Goal: Task Accomplishment & Management: Manage account settings

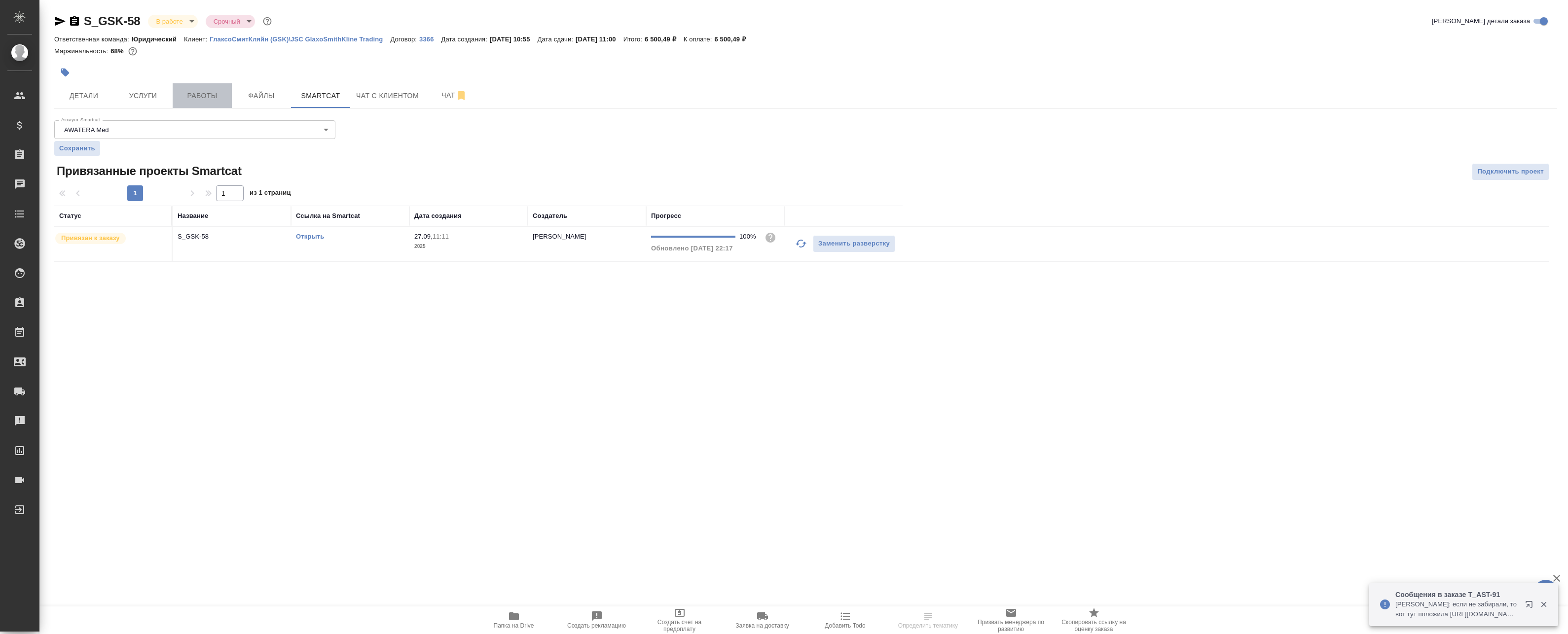
click at [195, 96] on span "Работы" at bounding box center [202, 96] width 47 height 13
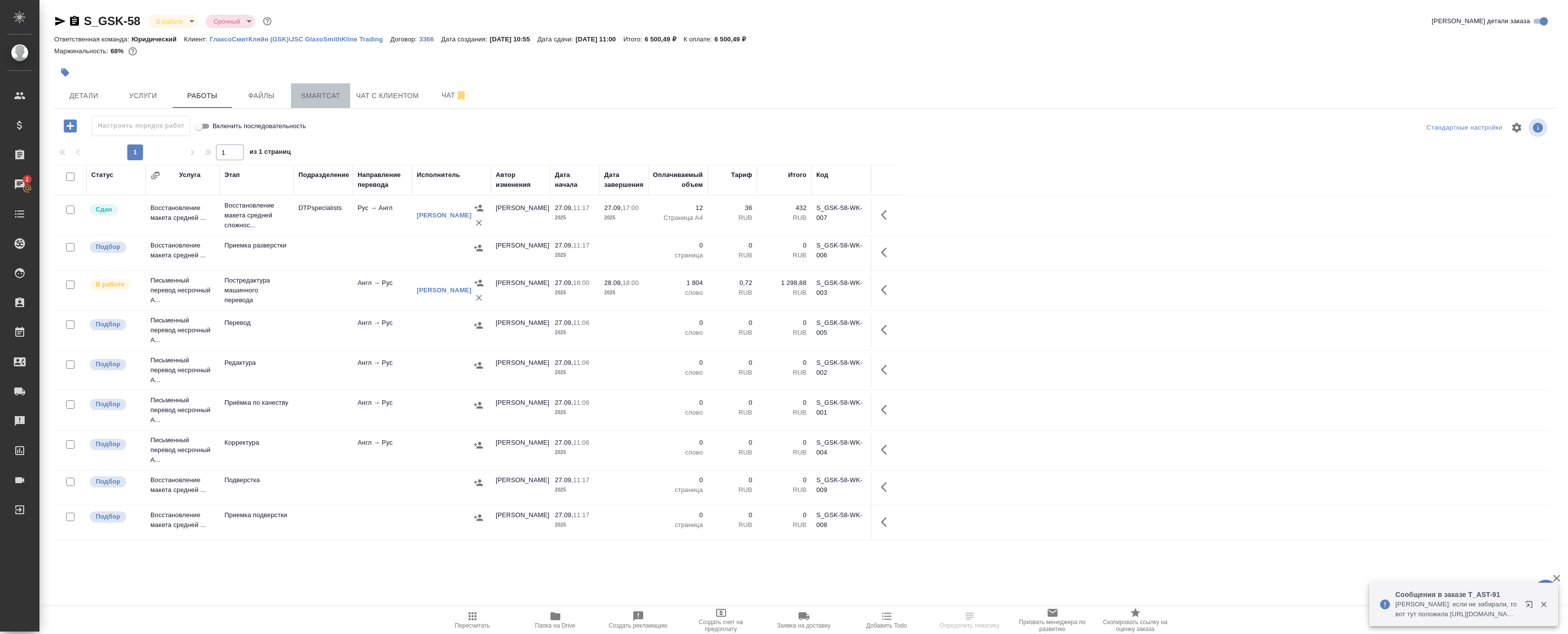
click at [312, 92] on span "Smartcat" at bounding box center [321, 96] width 47 height 13
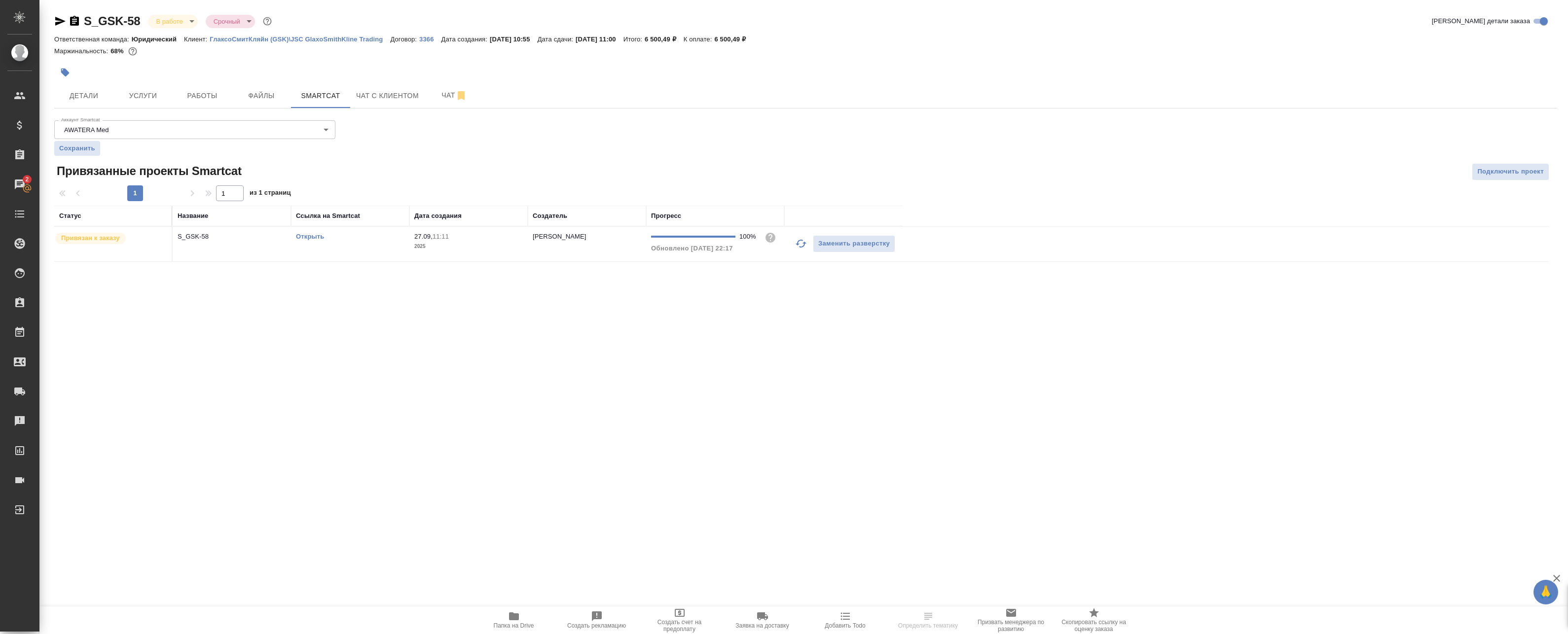
click at [390, 245] on td "Открыть" at bounding box center [350, 244] width 118 height 34
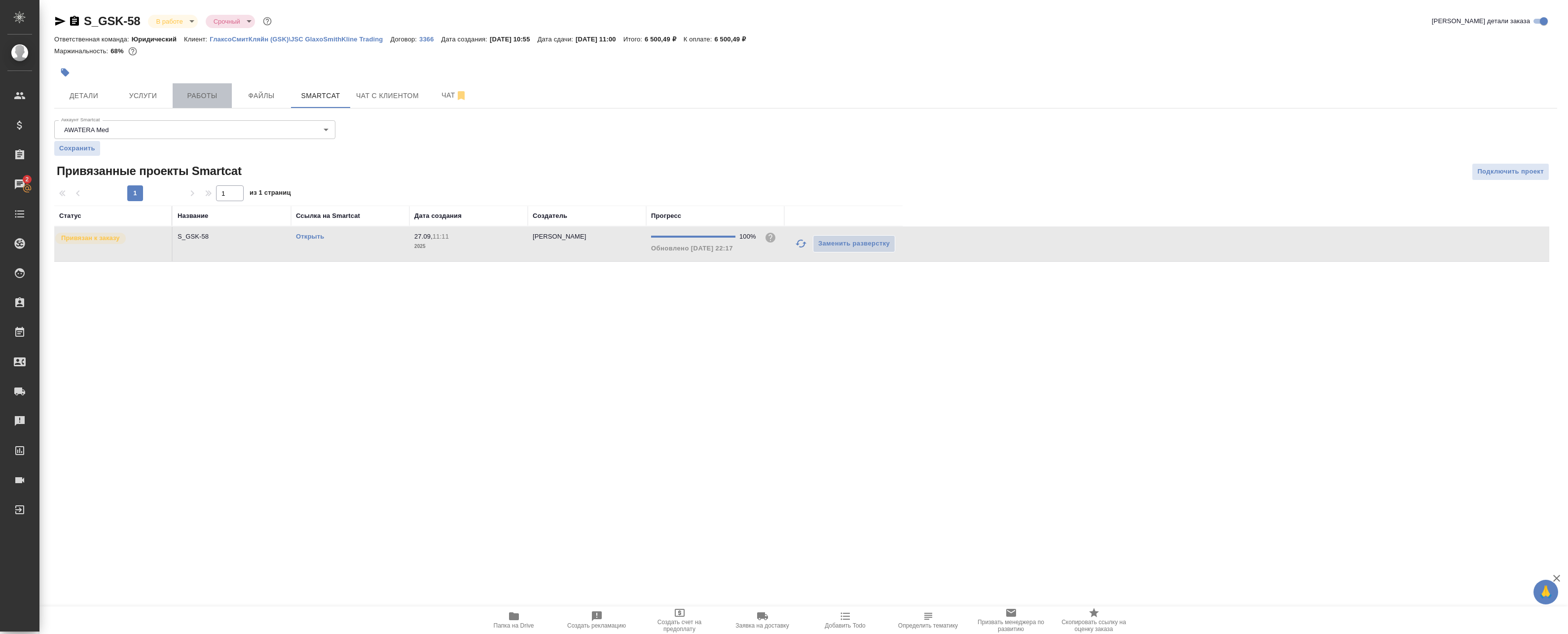
click at [190, 93] on span "Работы" at bounding box center [202, 96] width 47 height 13
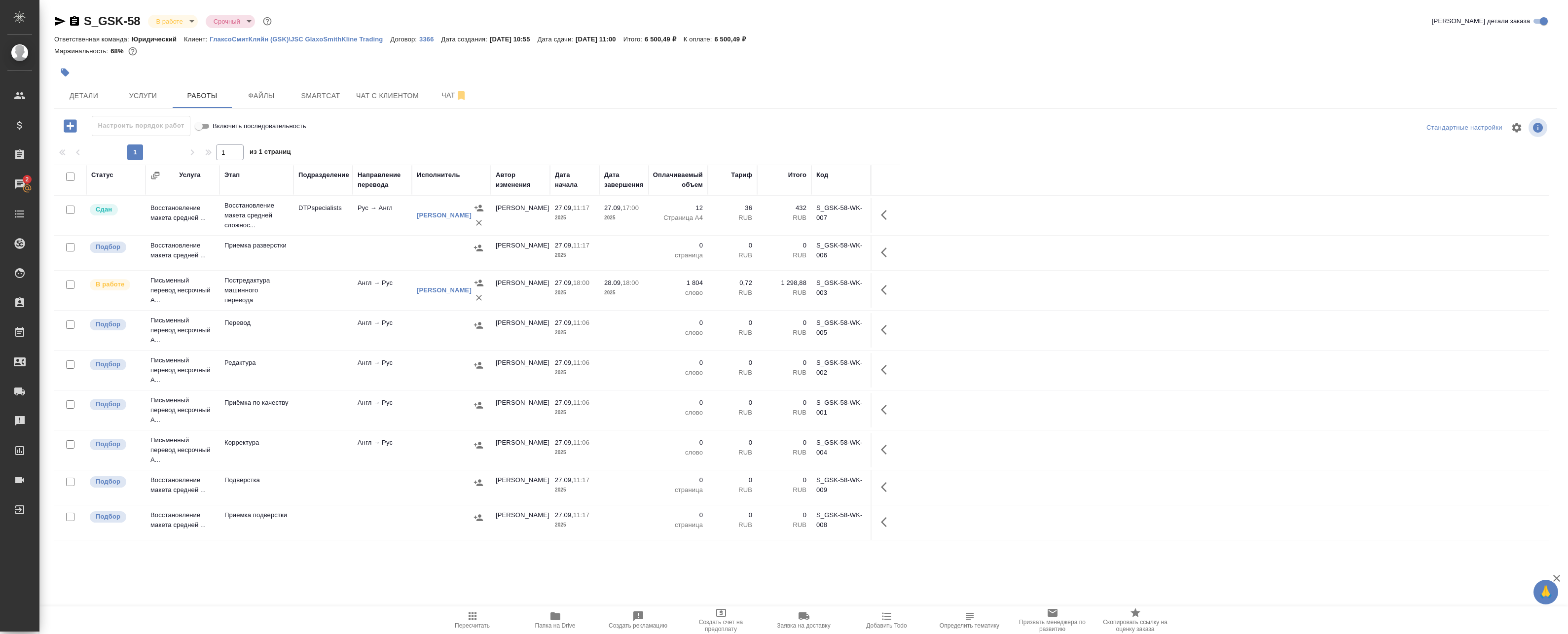
click at [477, 619] on icon "button" at bounding box center [472, 616] width 12 height 12
click at [323, 100] on span "Smartcat" at bounding box center [321, 96] width 47 height 13
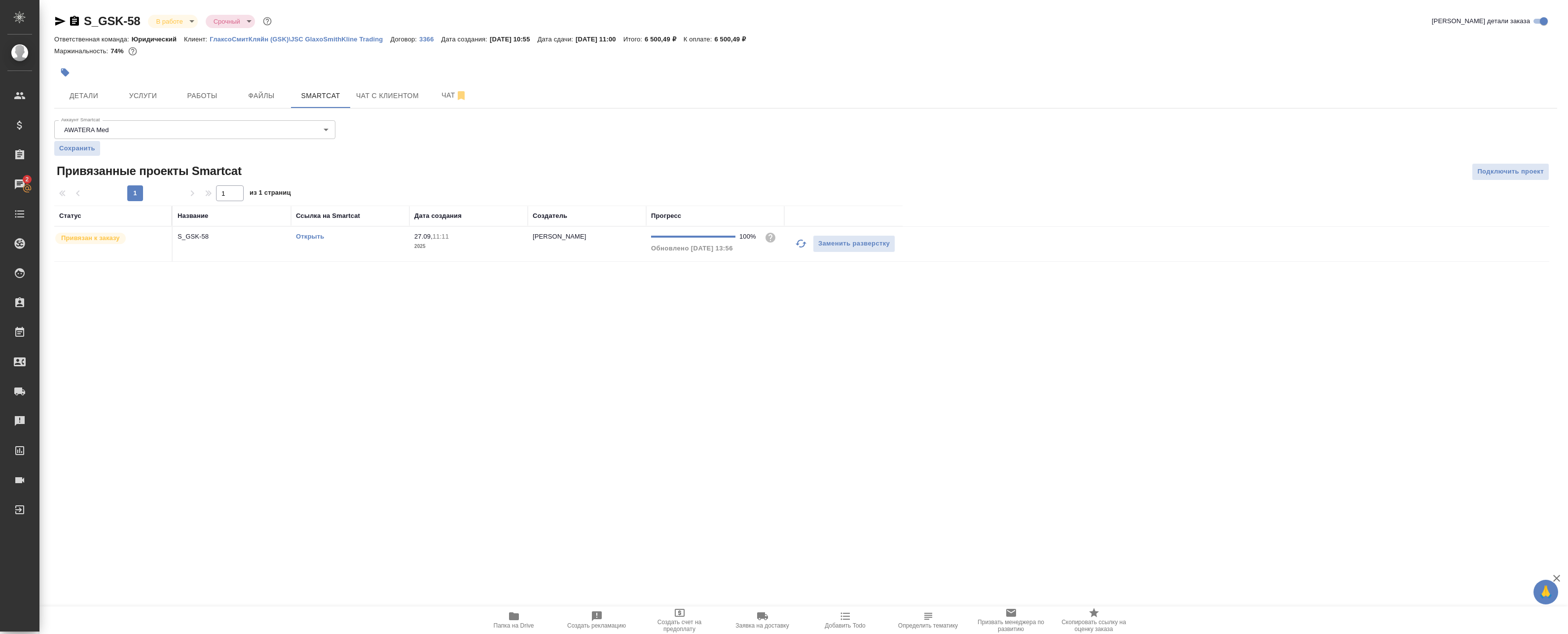
click at [303, 235] on link "Открыть" at bounding box center [310, 236] width 28 height 7
click at [212, 100] on span "Работы" at bounding box center [202, 96] width 47 height 13
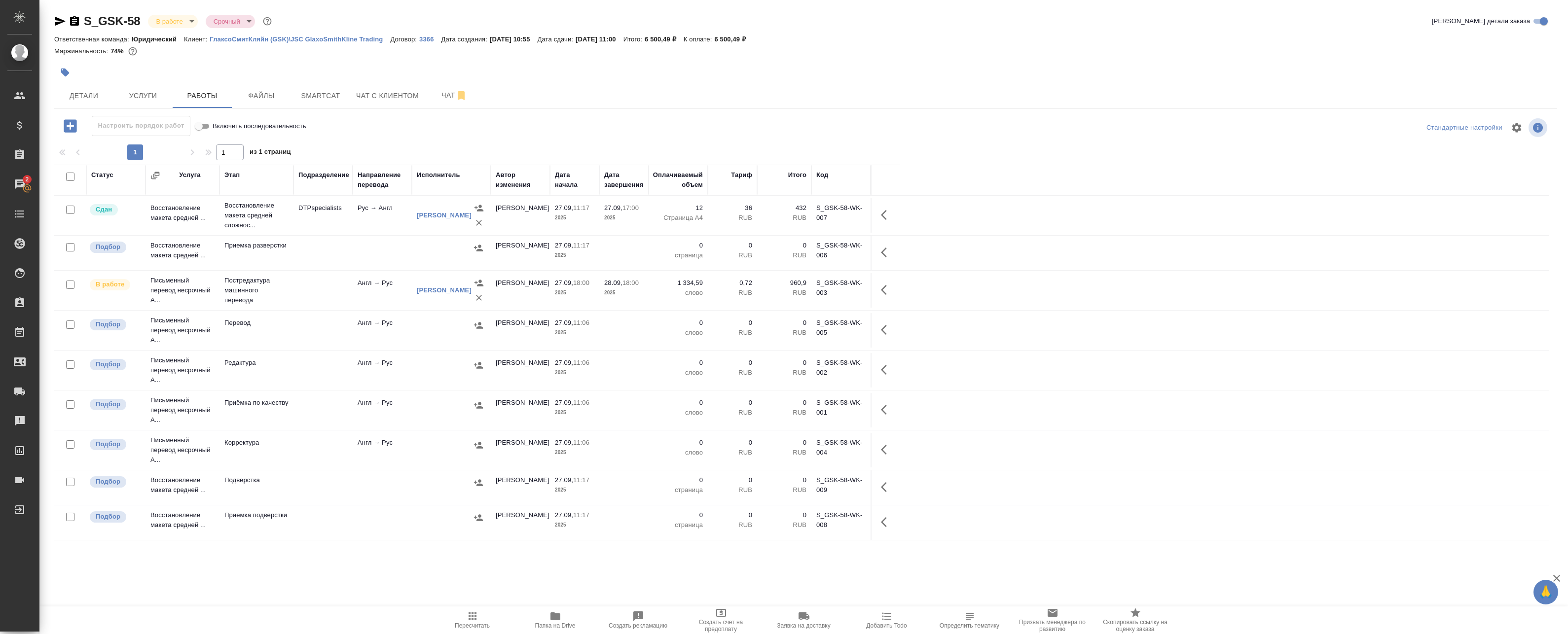
click at [405, 336] on td "Англ → Рус" at bounding box center [383, 331] width 60 height 34
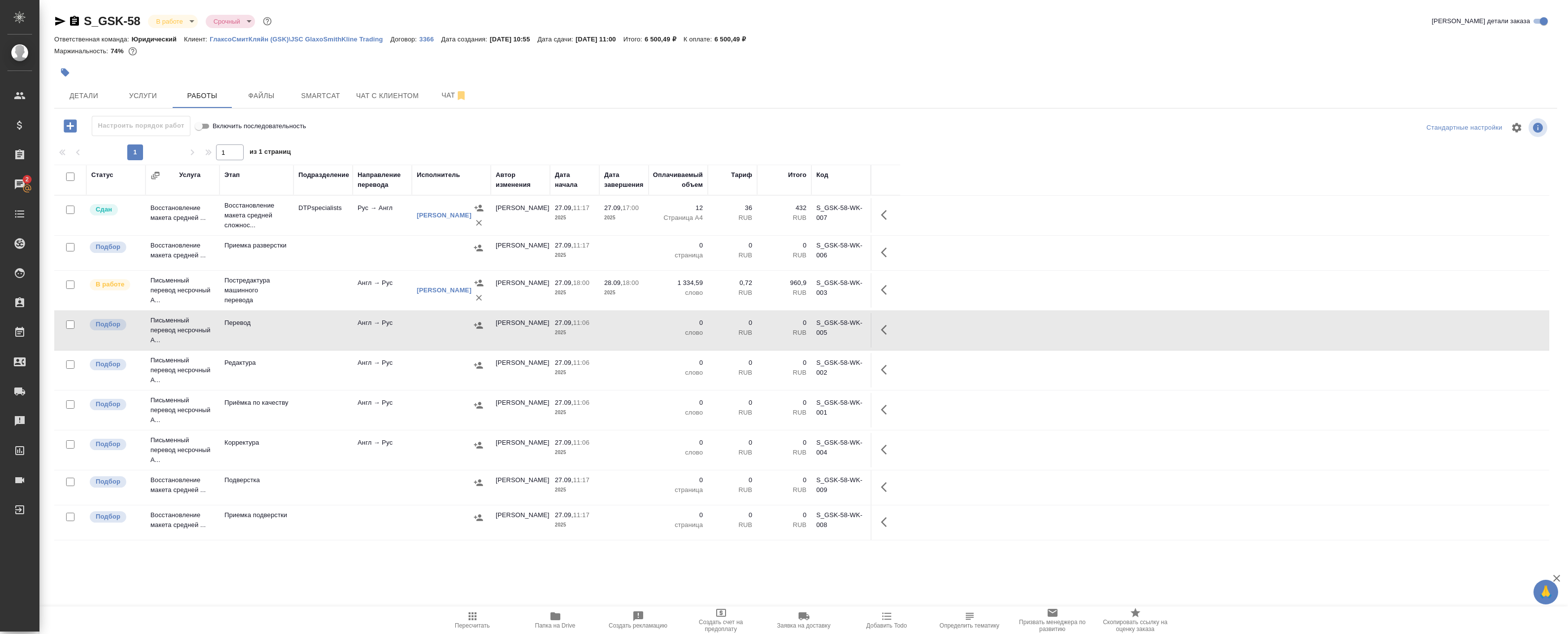
click at [428, 369] on div at bounding box center [452, 365] width 69 height 15
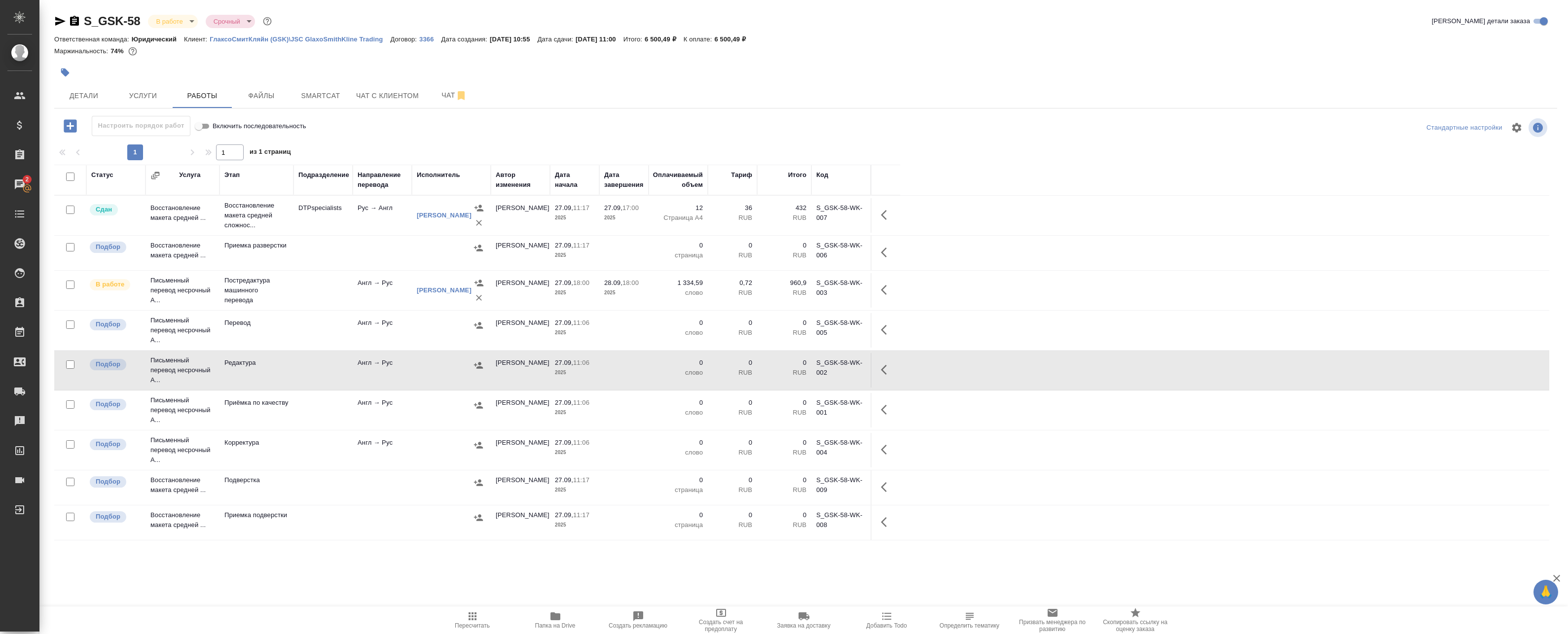
click at [887, 369] on icon "button" at bounding box center [887, 369] width 12 height 12
click at [812, 370] on icon "button" at bounding box center [814, 369] width 12 height 12
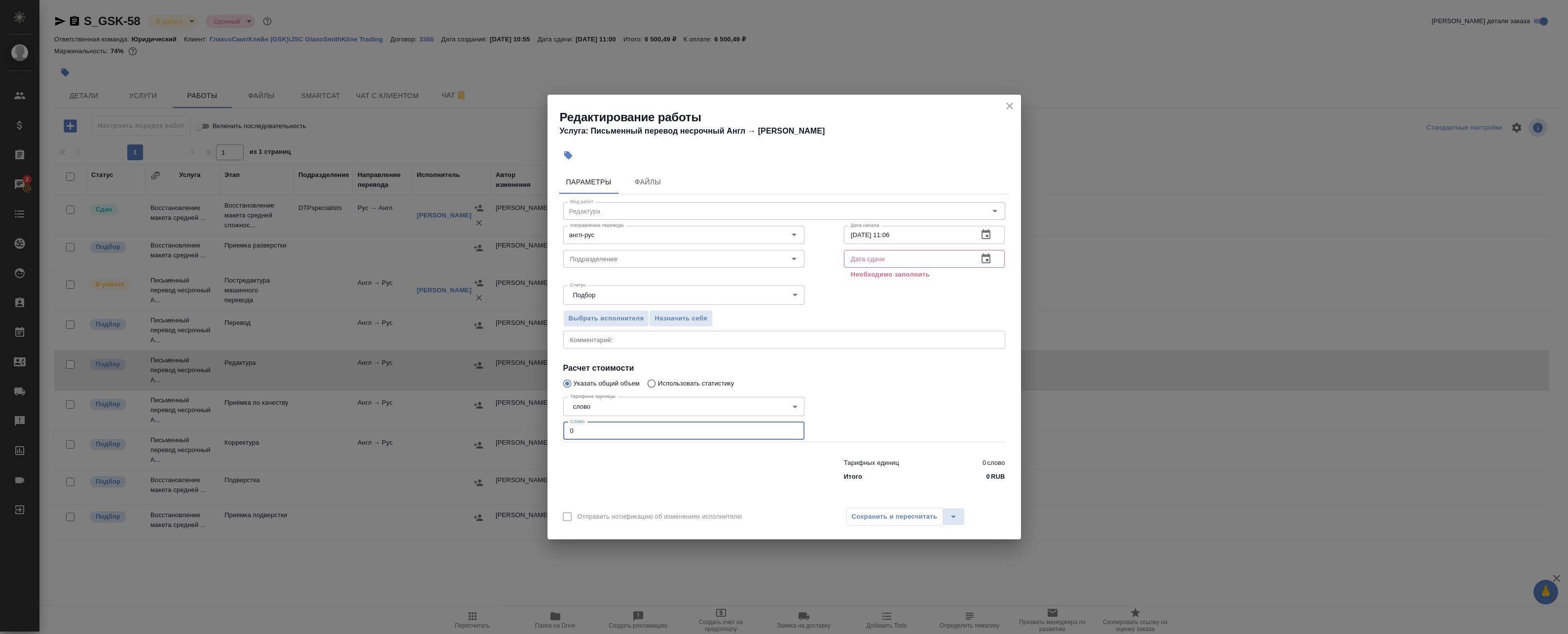
drag, startPoint x: 646, startPoint y: 429, endPoint x: 557, endPoint y: 421, distance: 89.4
click at [553, 422] on div "Параметры Файлы Вид работ Редактура Вид работ Направление перевода англ-рус Нап…" at bounding box center [784, 334] width 474 height 335
paste input "2048"
type input "2048"
click at [991, 261] on icon "button" at bounding box center [985, 259] width 12 height 12
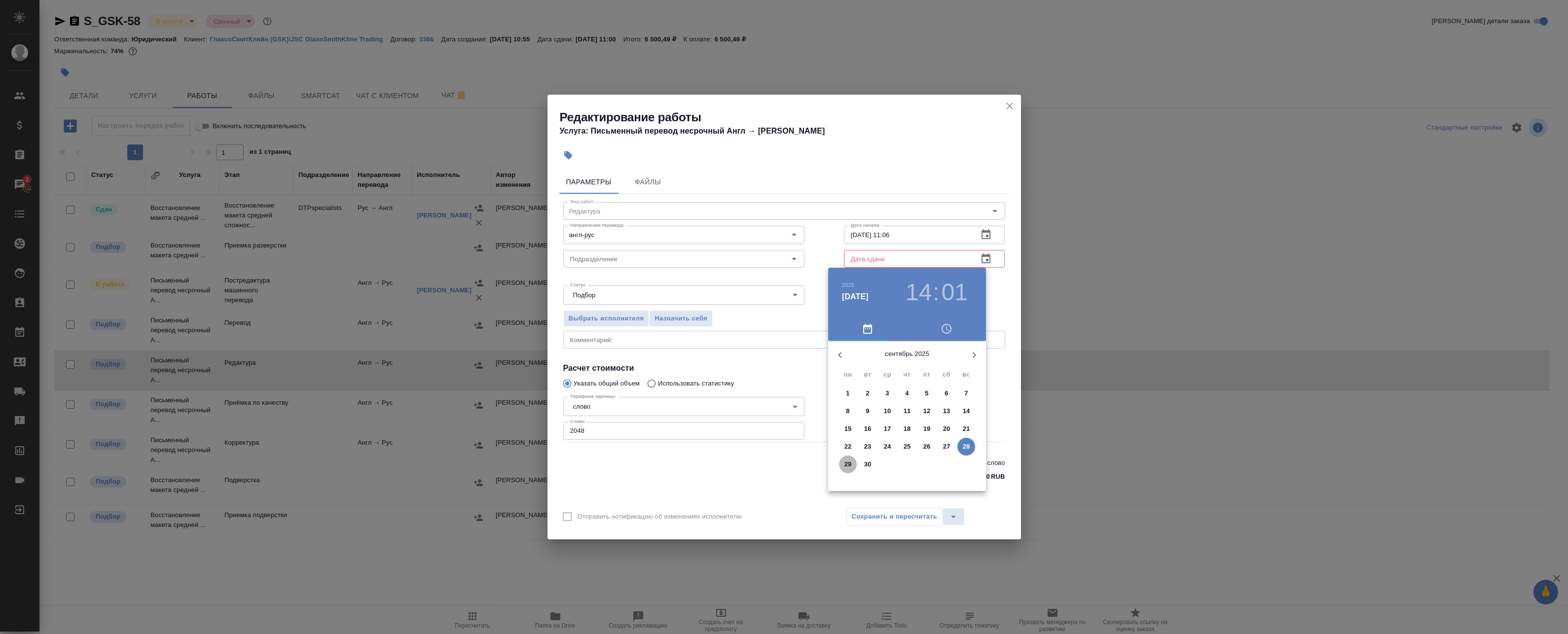
click at [847, 463] on p "29" at bounding box center [848, 464] width 7 height 10
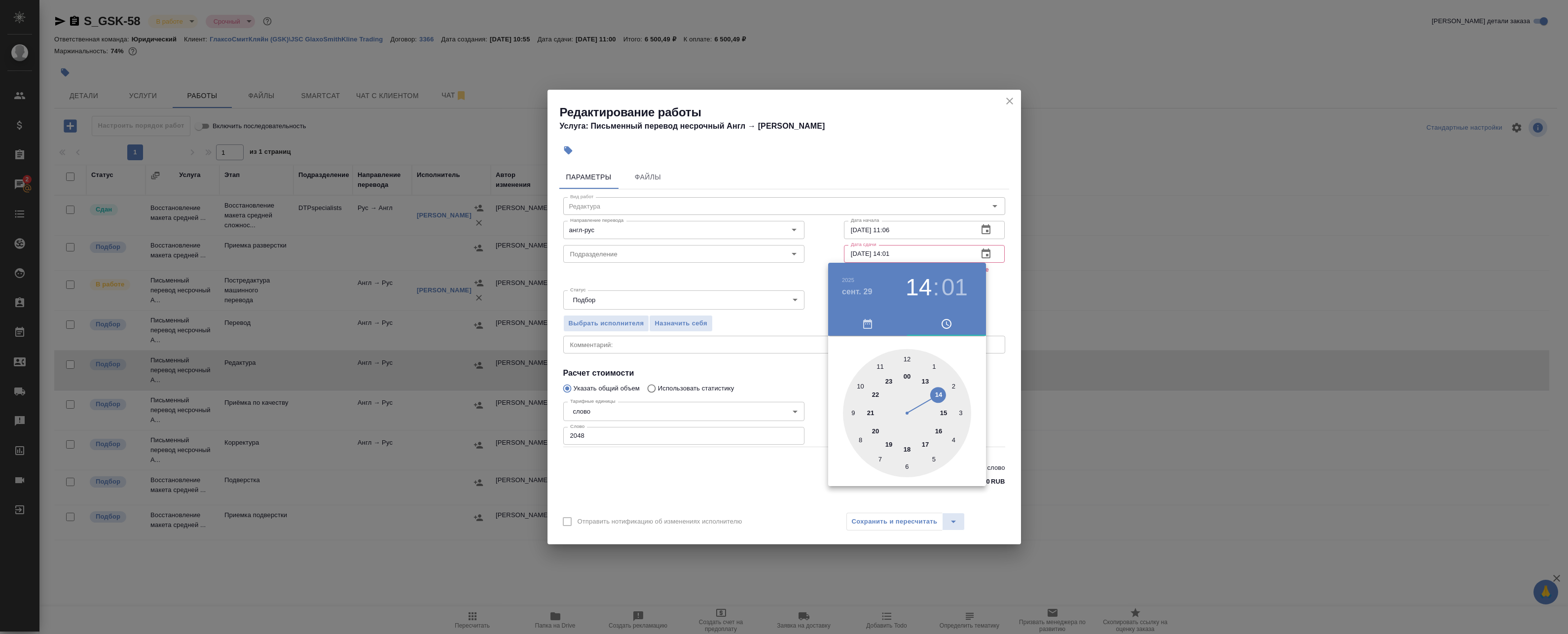
click at [863, 389] on div at bounding box center [907, 413] width 129 height 129
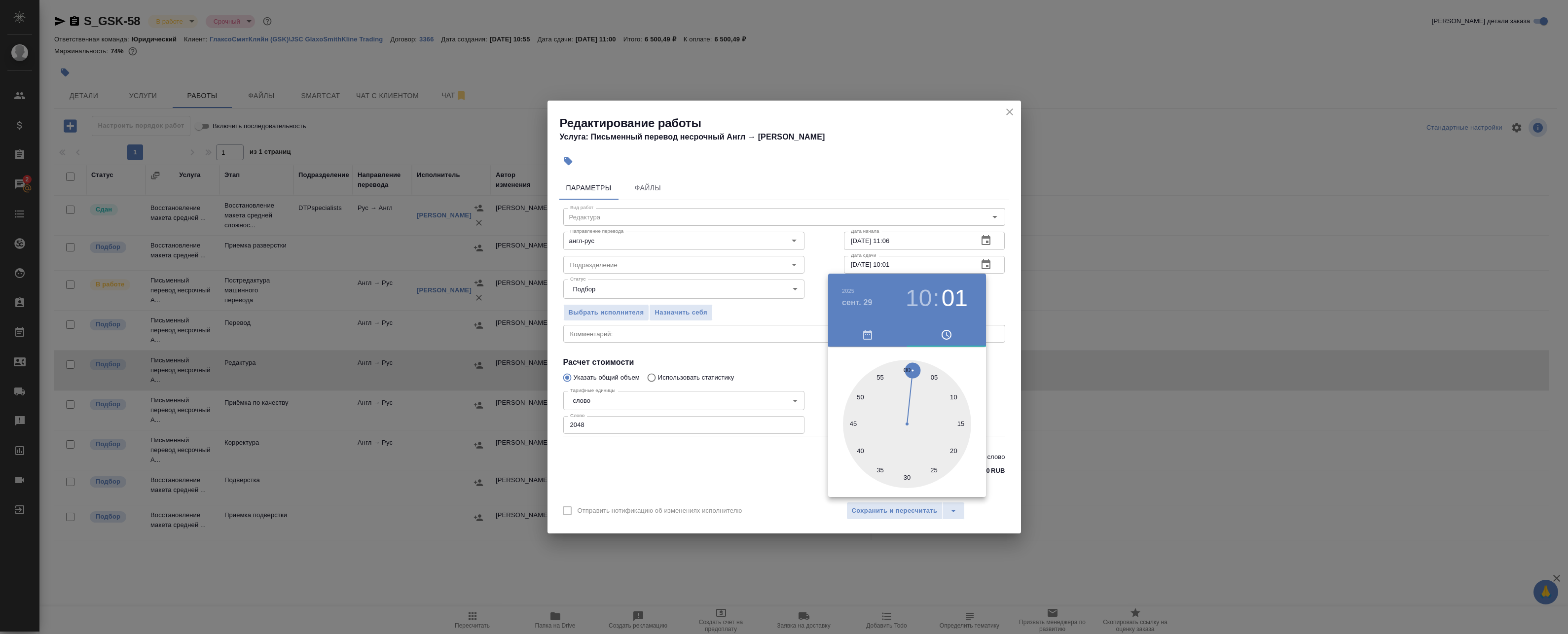
click at [909, 368] on div at bounding box center [907, 424] width 129 height 129
type input "29.09.2025 10:00"
click at [996, 303] on div at bounding box center [784, 317] width 1568 height 634
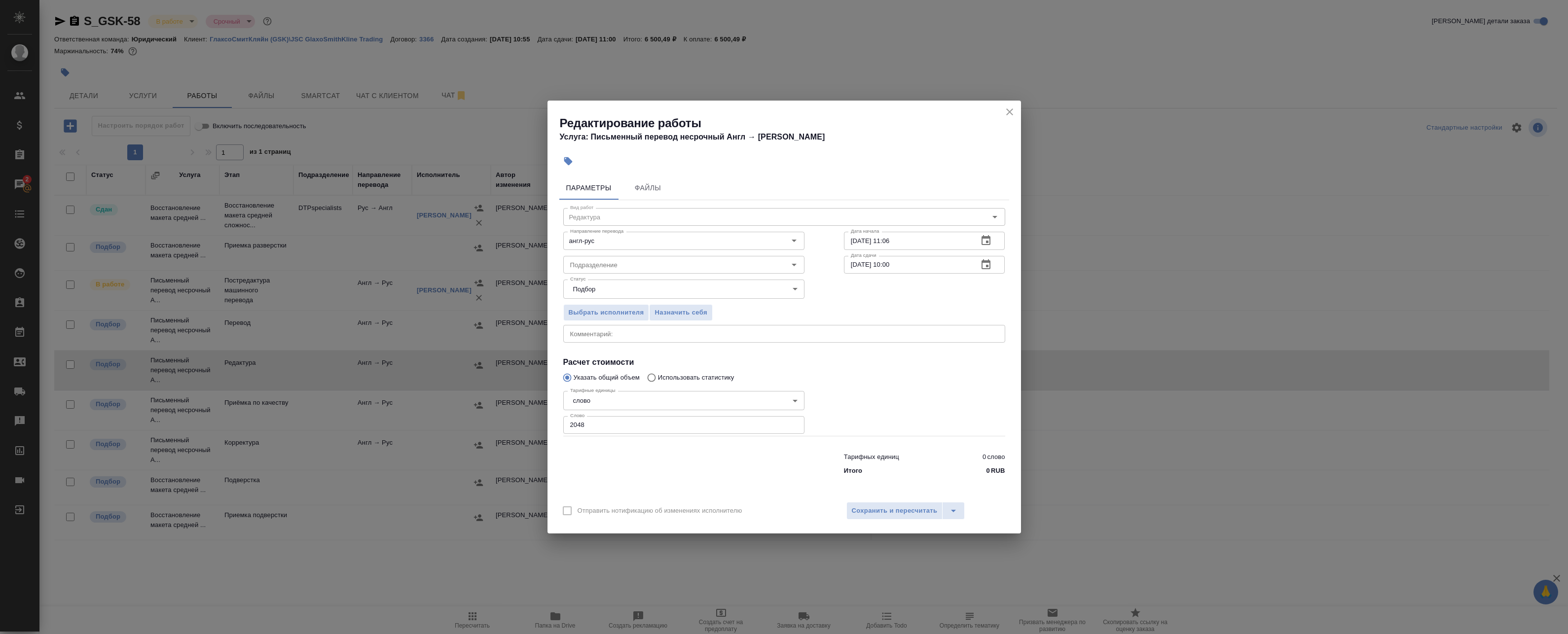
click at [992, 234] on icon "button" at bounding box center [985, 240] width 12 height 12
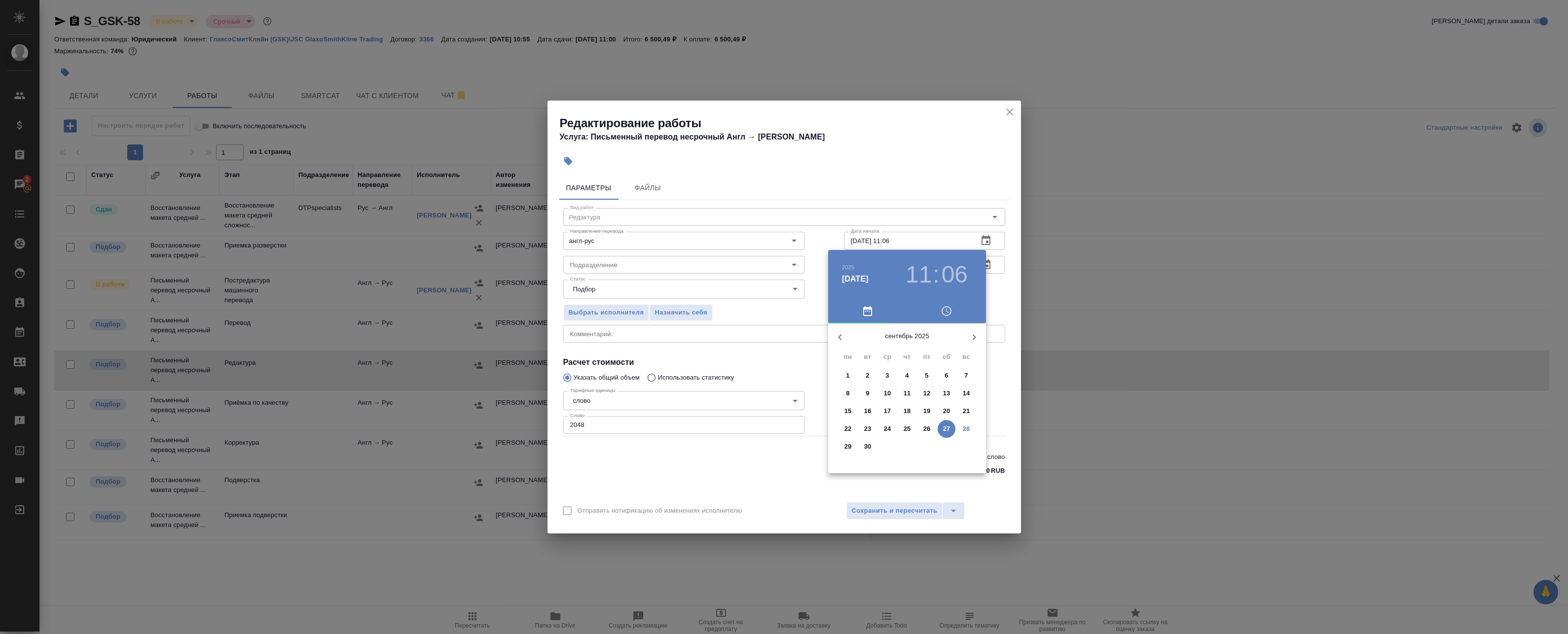
click at [964, 428] on p "28" at bounding box center [966, 429] width 7 height 10
click at [938, 381] on div at bounding box center [907, 400] width 129 height 129
click at [905, 345] on div at bounding box center [907, 400] width 129 height 129
type input "28.09.2025 14:00"
click at [1001, 300] on div at bounding box center [784, 317] width 1568 height 634
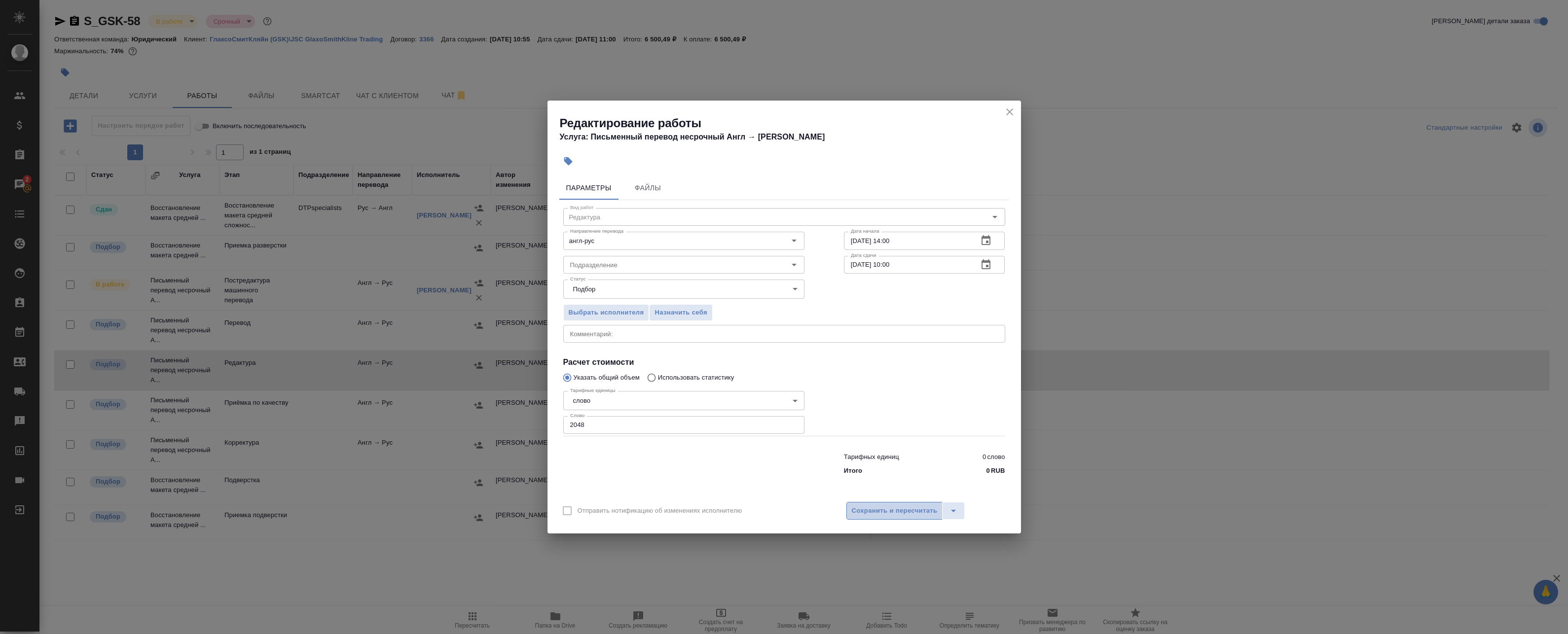
click at [873, 511] on span "Сохранить и пересчитать" at bounding box center [895, 511] width 85 height 11
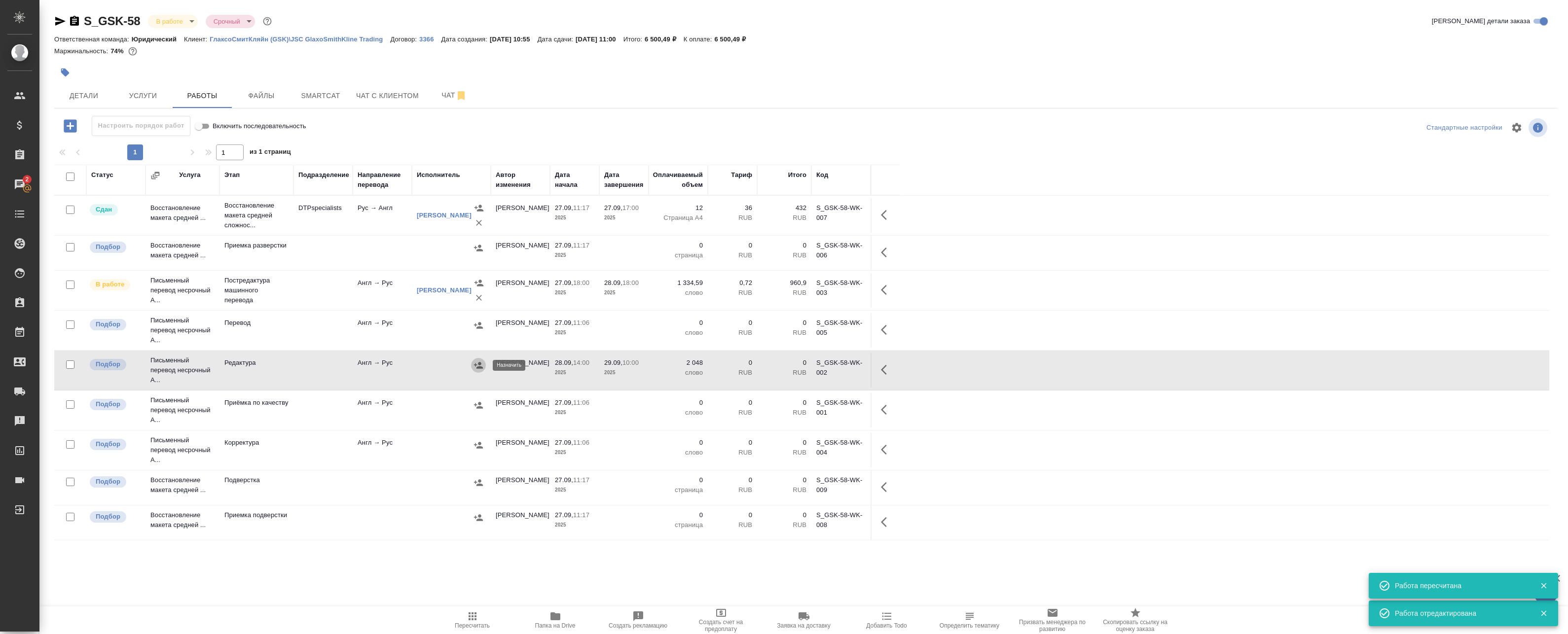
click at [477, 366] on icon "button" at bounding box center [478, 365] width 10 height 10
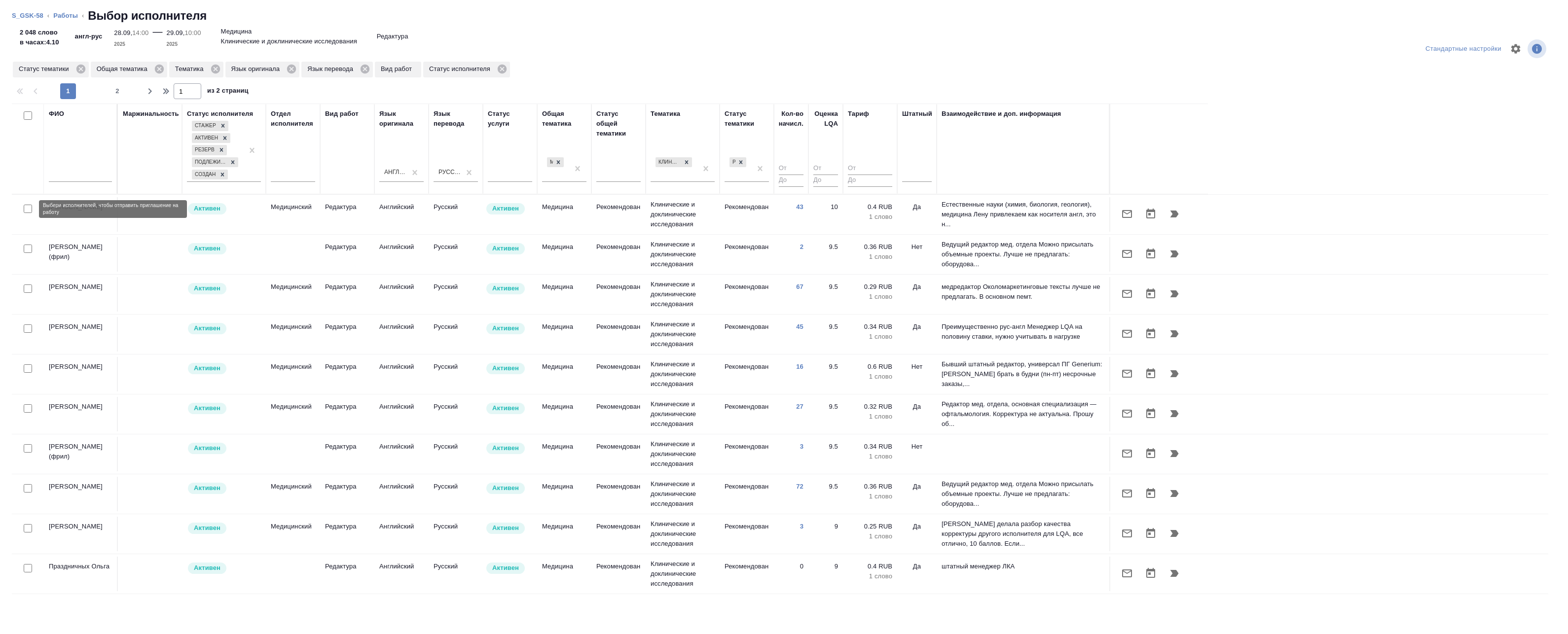
click at [31, 207] on input "checkbox" at bounding box center [27, 208] width 9 height 9
checkbox input "true"
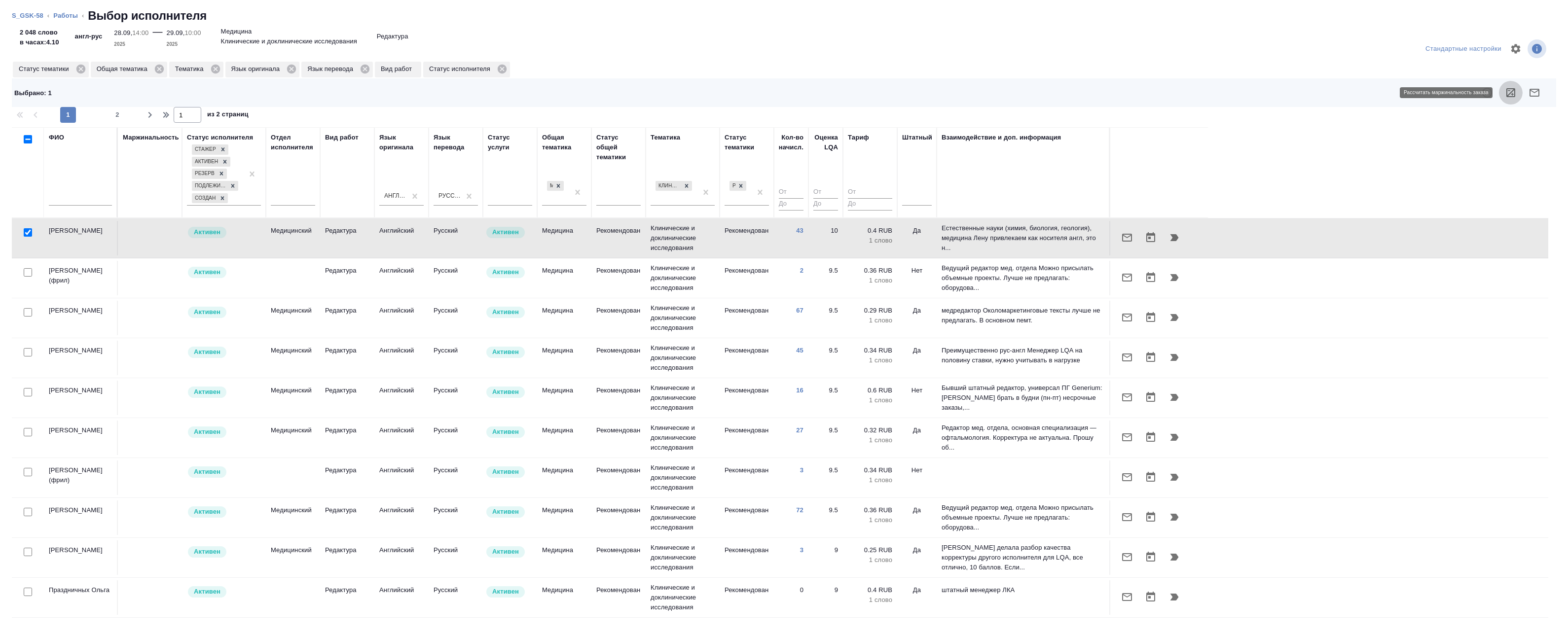
click at [1508, 95] on icon "button" at bounding box center [1511, 92] width 12 height 12
click at [27, 313] on input "checkbox" at bounding box center [27, 312] width 9 height 9
checkbox input "true"
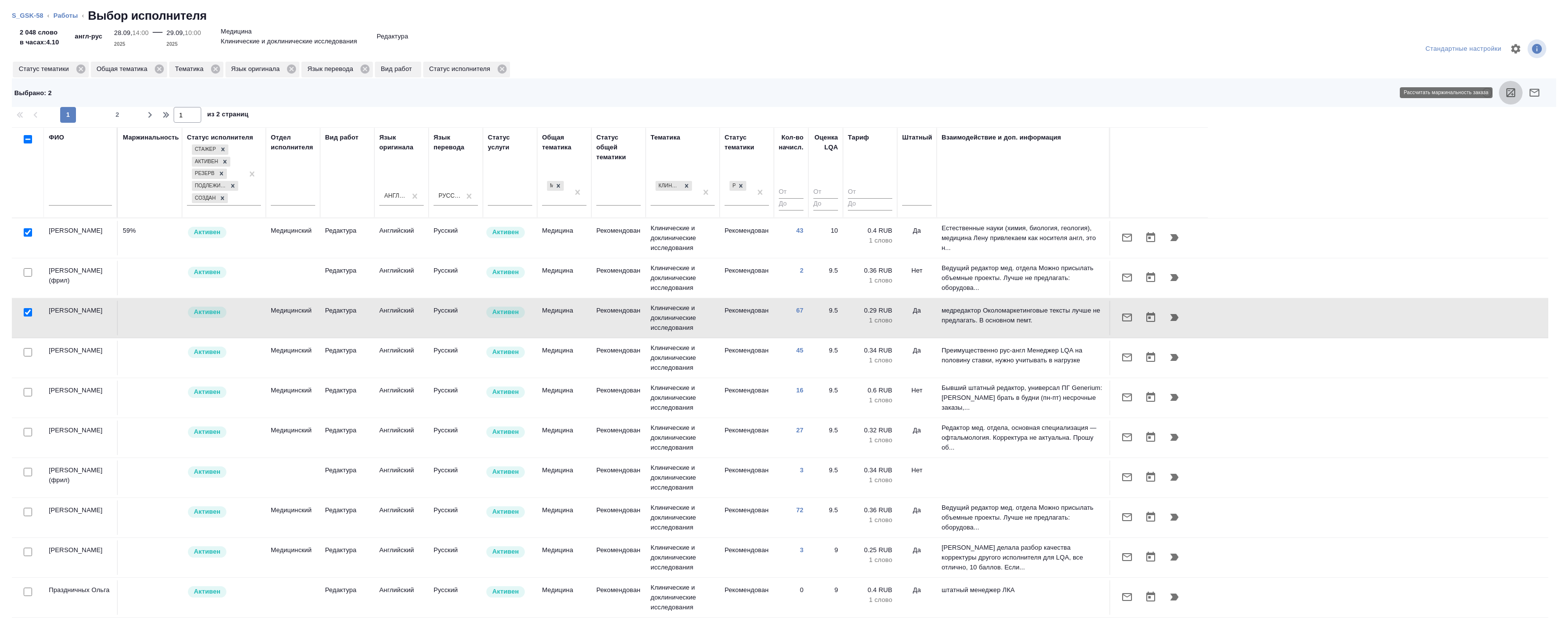
click at [1515, 90] on icon "button" at bounding box center [1511, 92] width 12 height 12
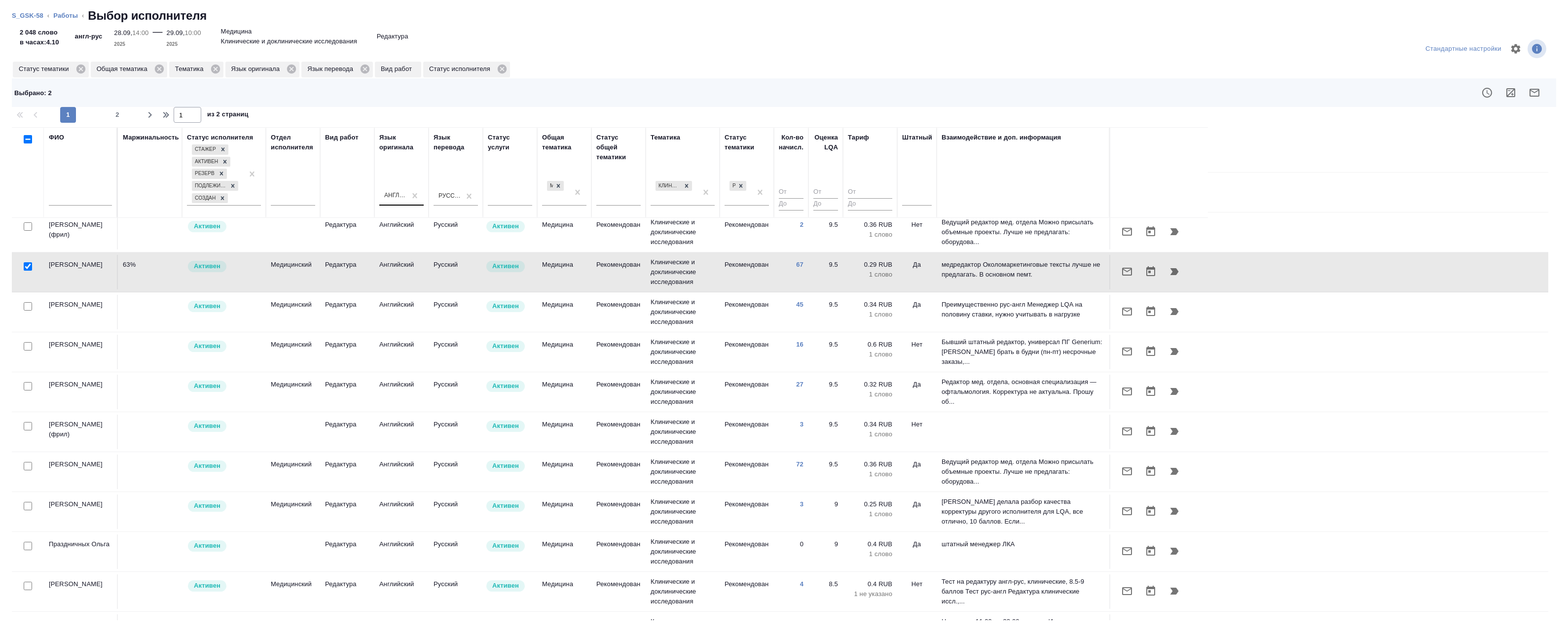
scroll to position [49, 0]
click at [29, 503] on input "checkbox" at bounding box center [27, 502] width 9 height 9
checkbox input "true"
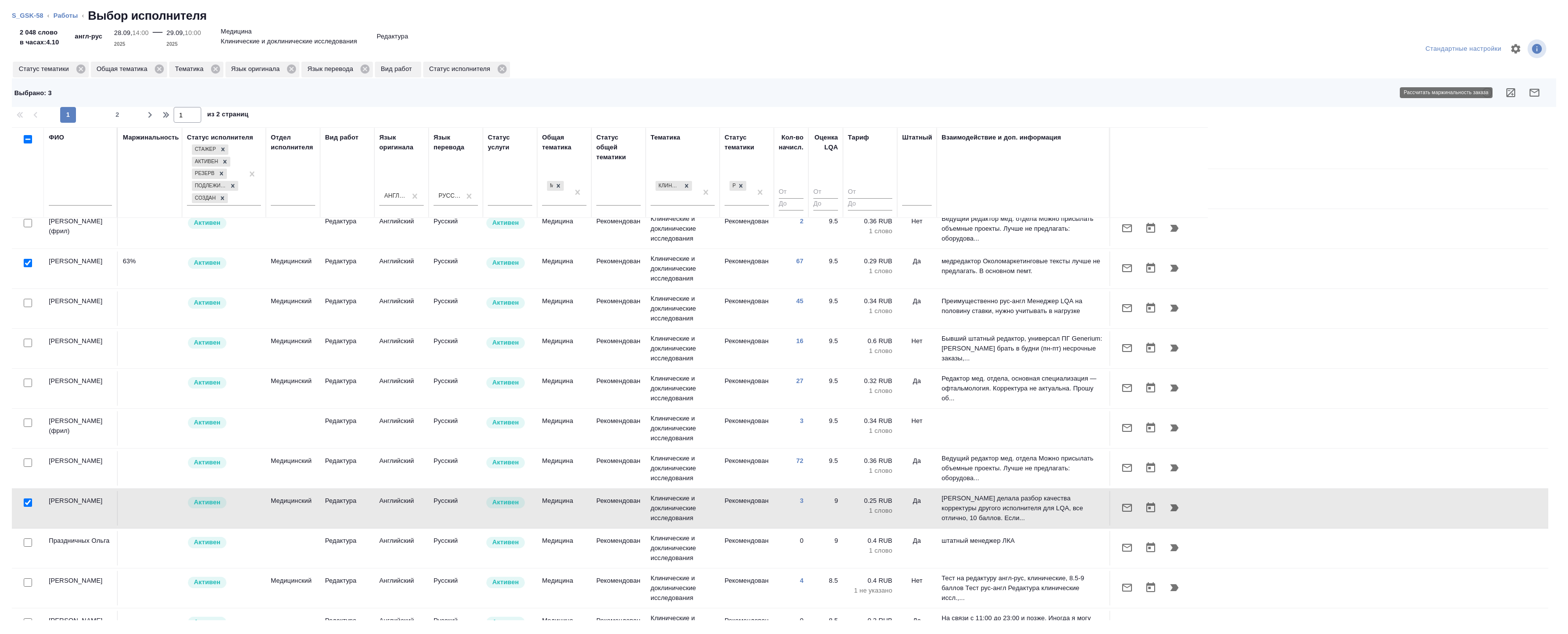
click at [1508, 96] on icon "button" at bounding box center [1511, 92] width 9 height 9
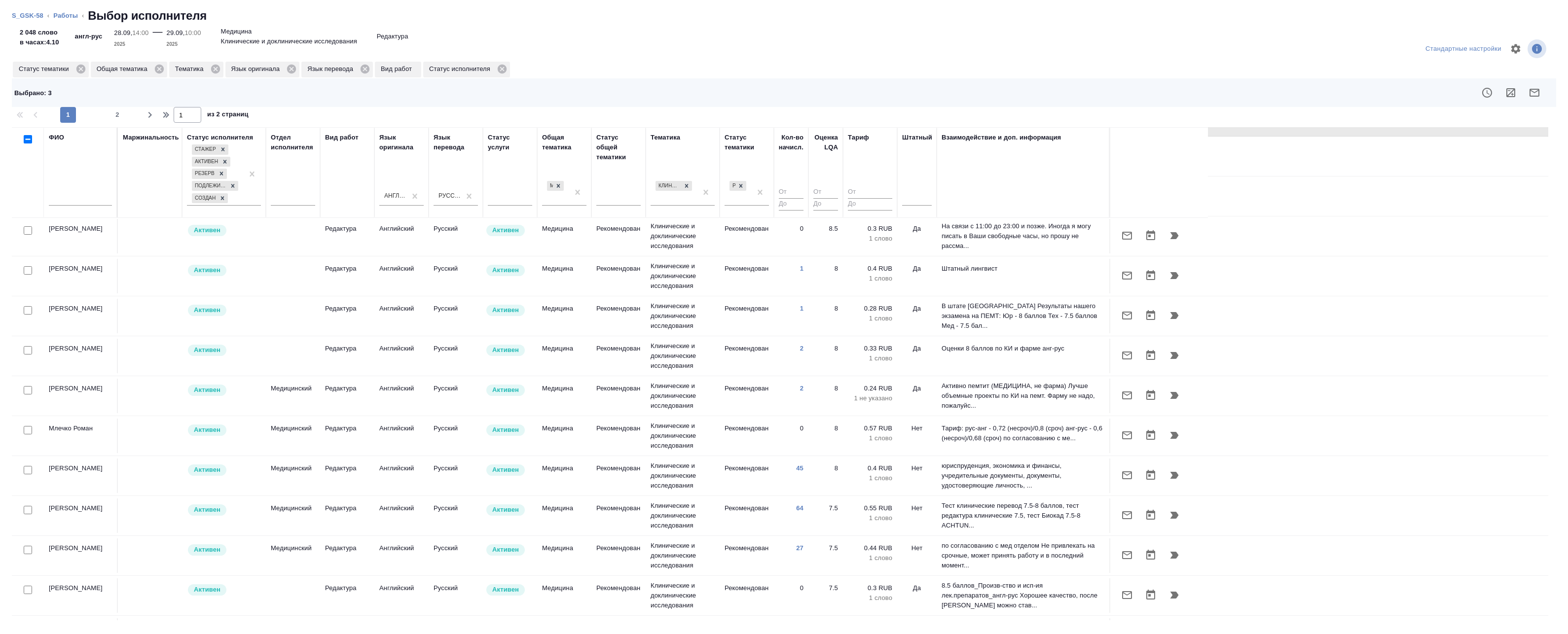
scroll to position [444, 0]
click at [30, 390] on input "checkbox" at bounding box center [27, 388] width 9 height 9
checkbox input "true"
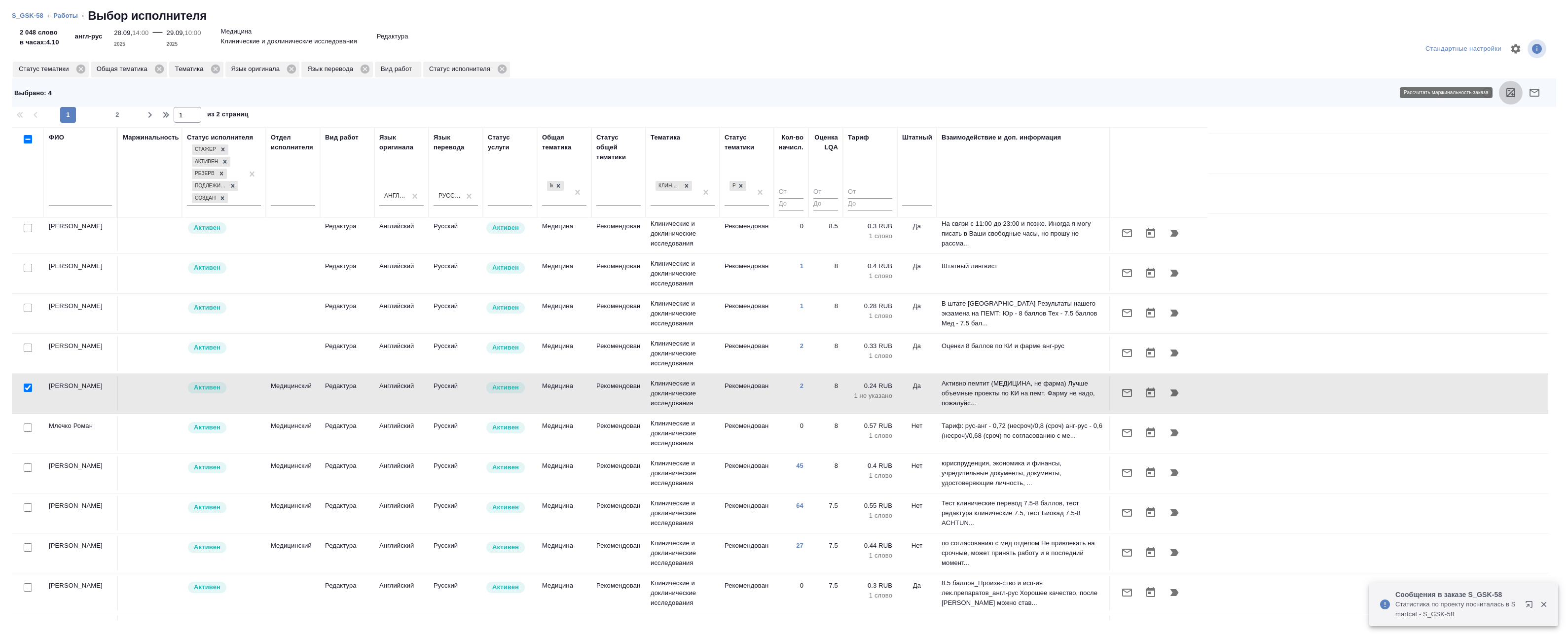
click at [1509, 92] on icon "button" at bounding box center [1511, 92] width 12 height 12
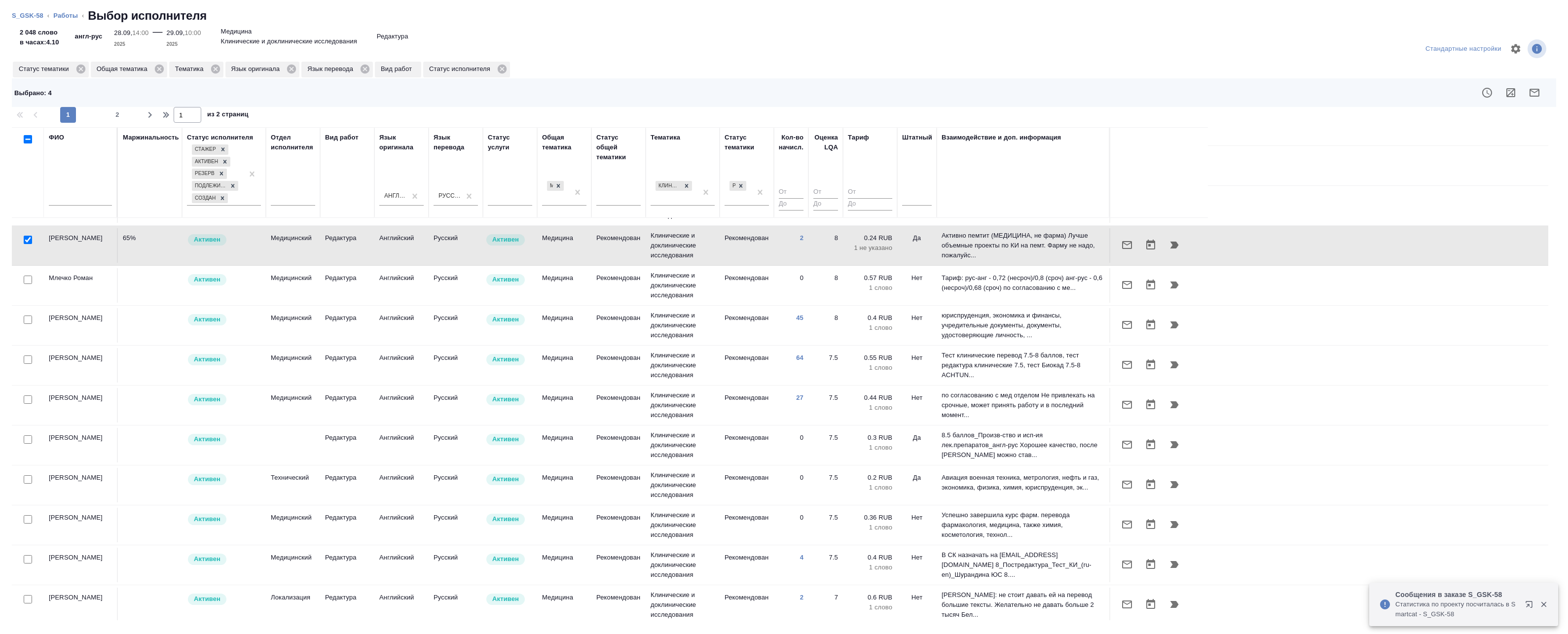
scroll to position [596, 0]
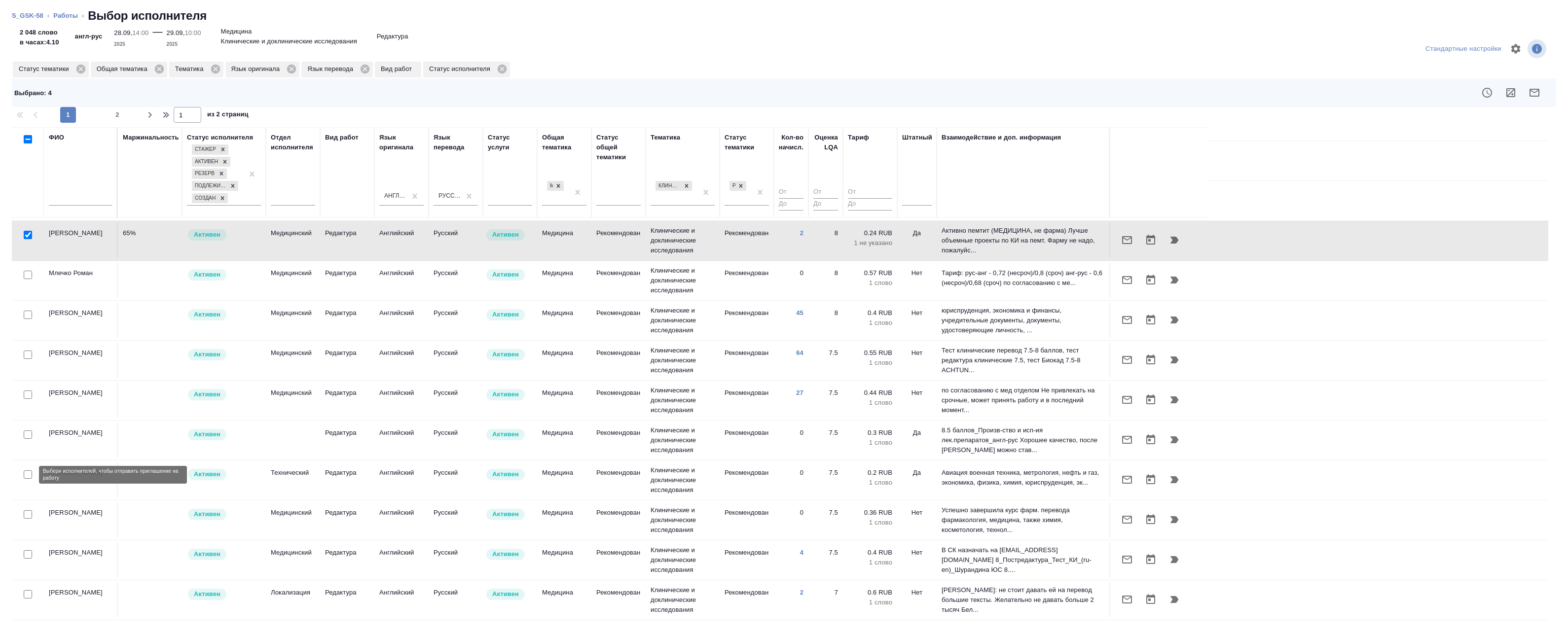
click at [24, 473] on input "checkbox" at bounding box center [27, 474] width 9 height 9
checkbox input "true"
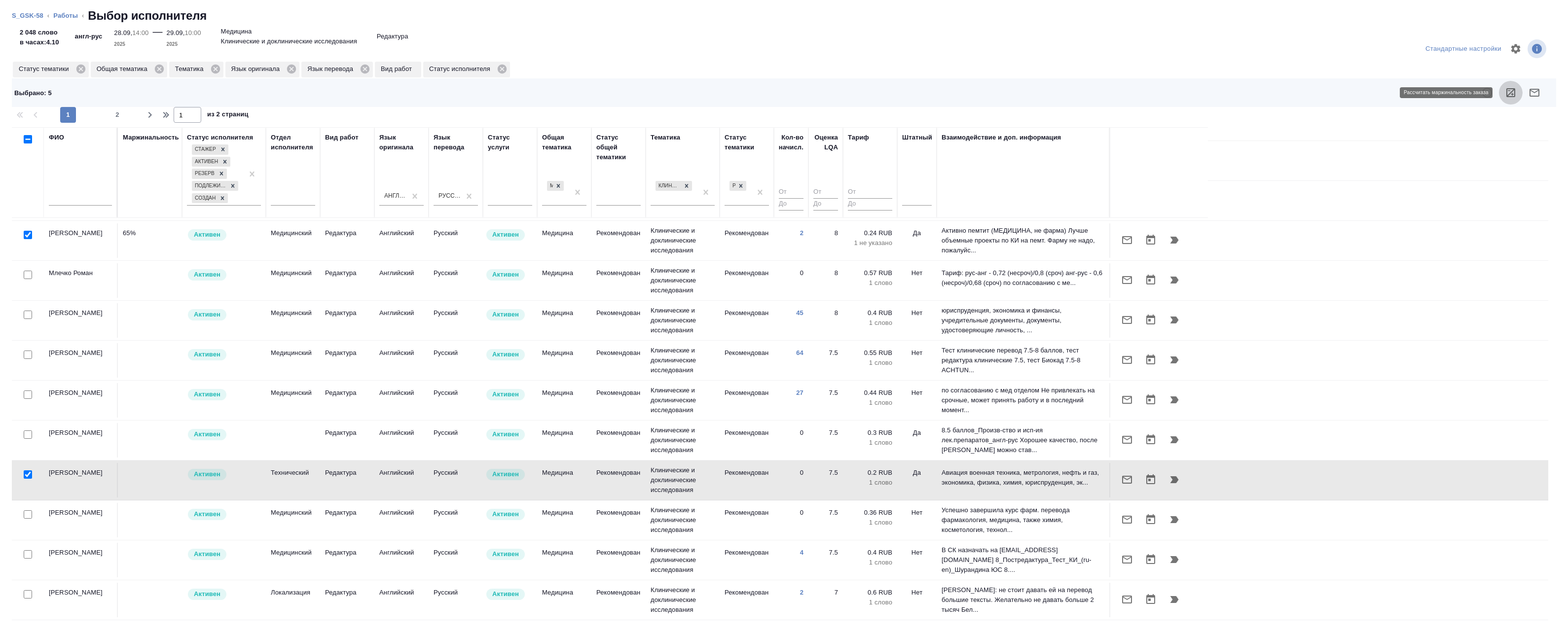
click at [1509, 91] on icon "button" at bounding box center [1511, 92] width 9 height 9
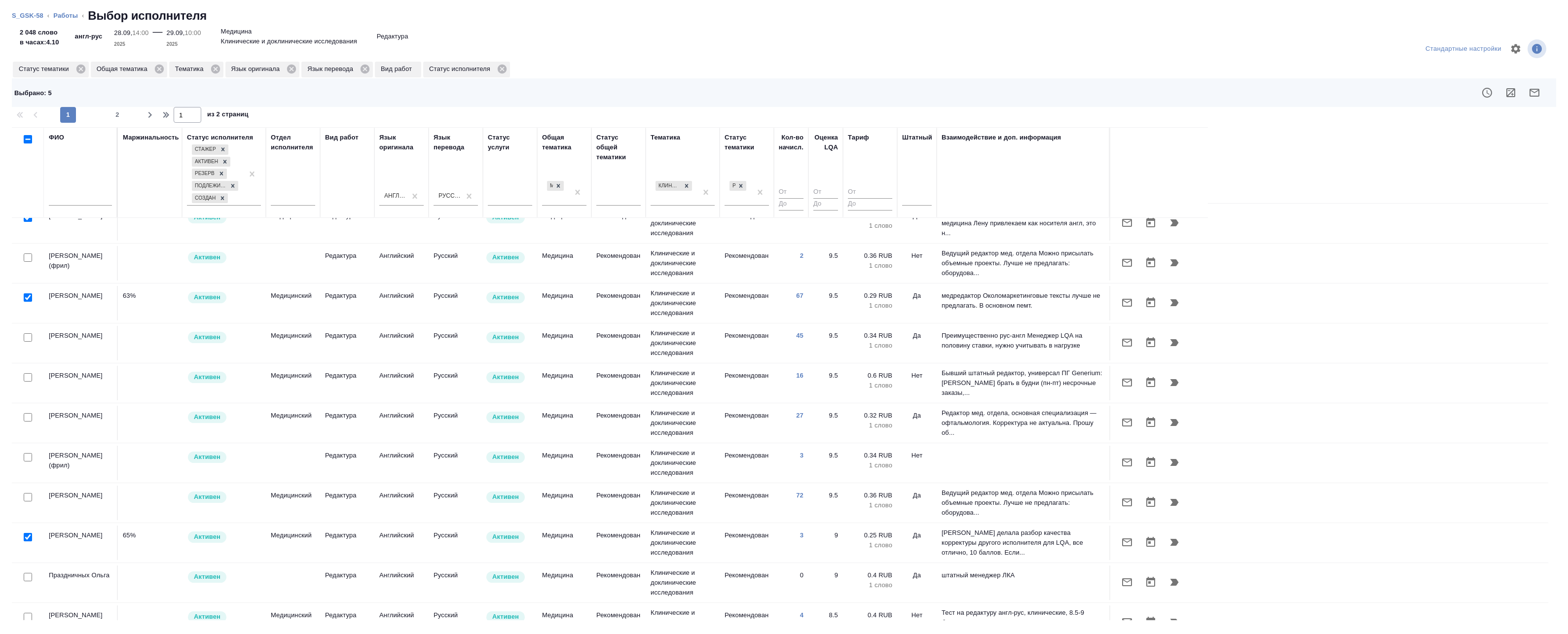
scroll to position [0, 0]
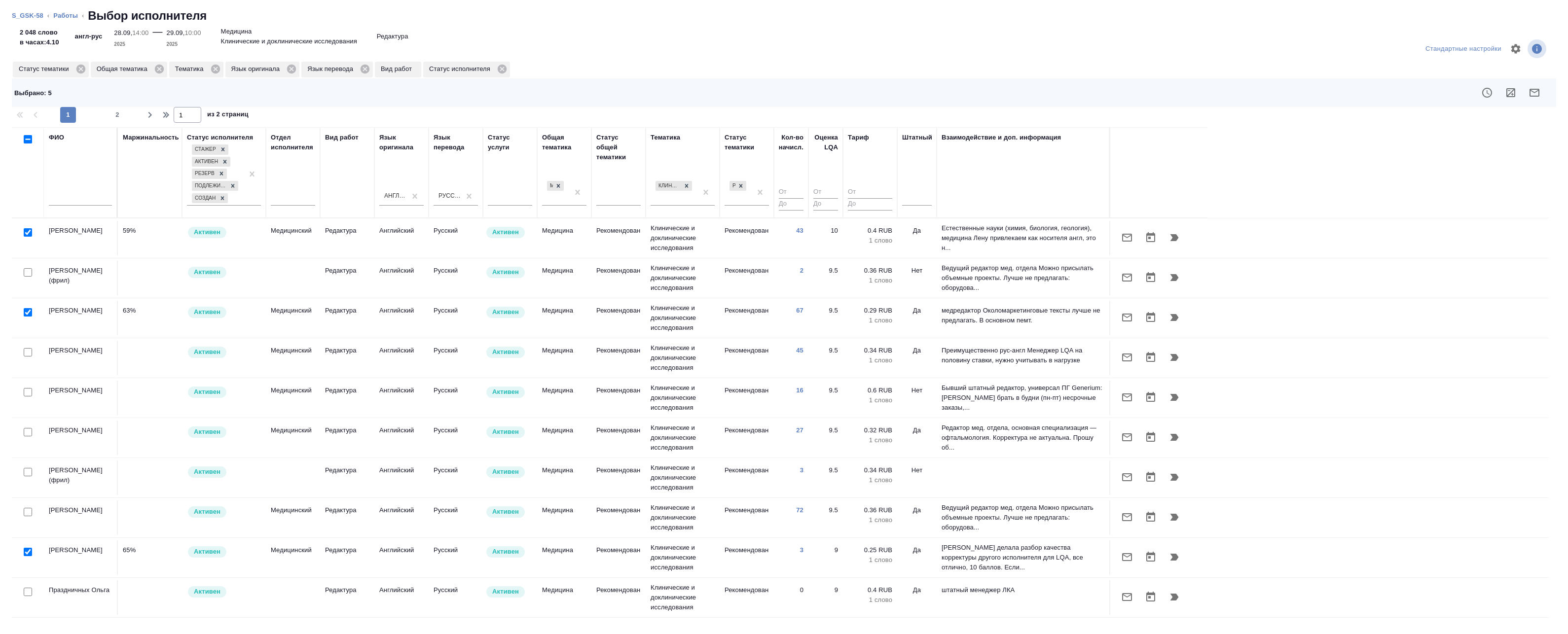
click at [24, 233] on input "checkbox" at bounding box center [27, 232] width 9 height 9
checkbox input "false"
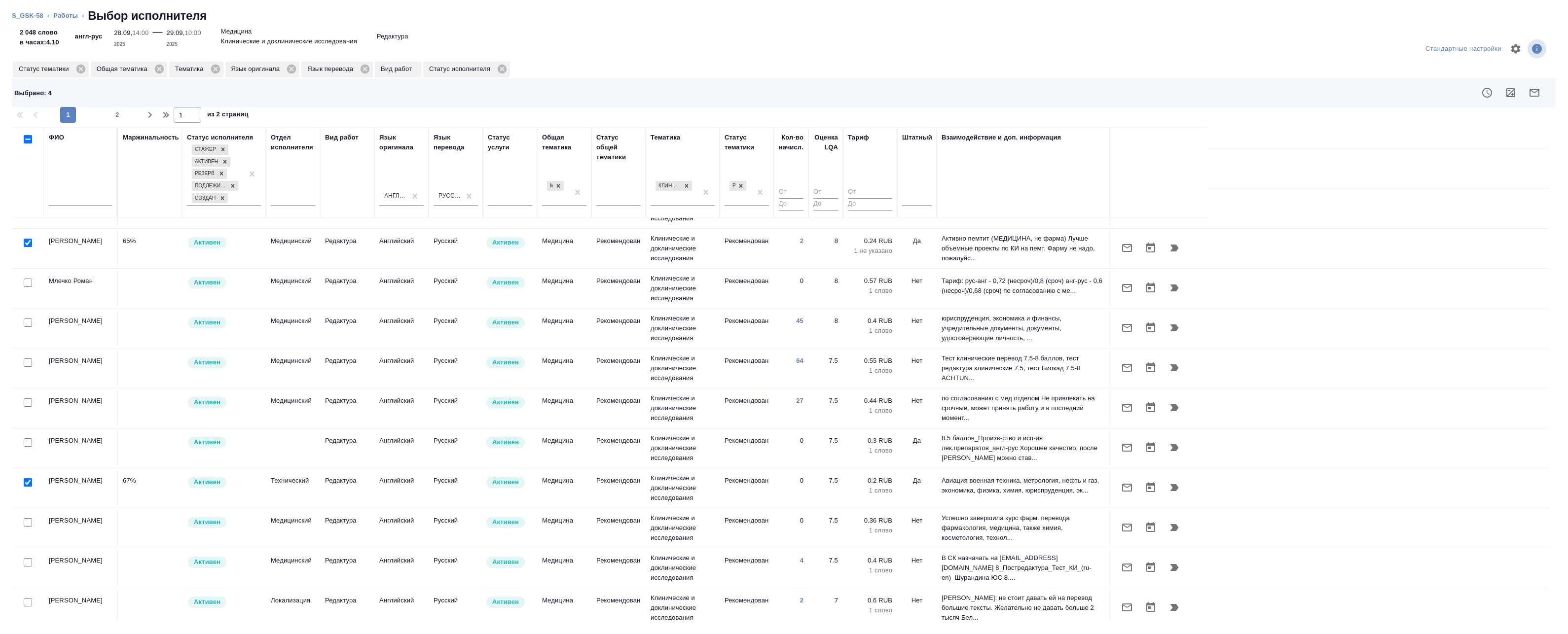
scroll to position [596, 0]
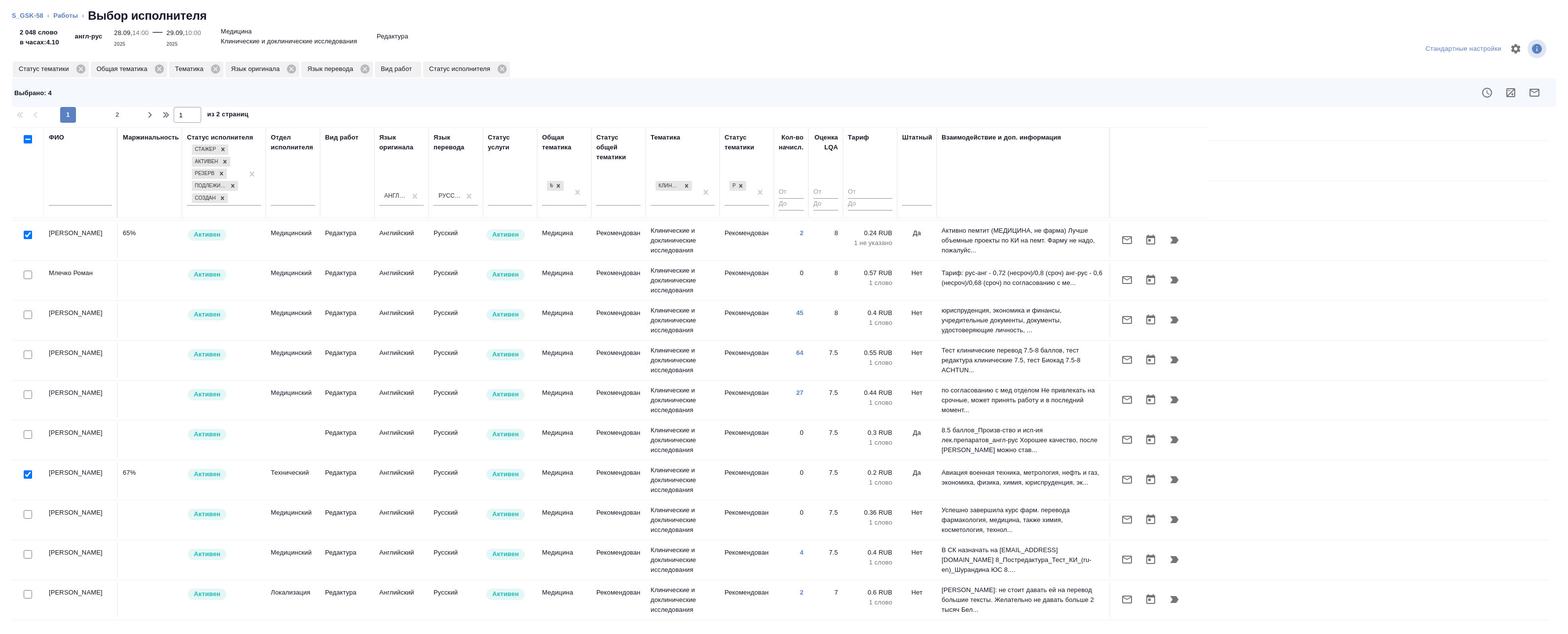
click at [1535, 91] on icon "button" at bounding box center [1534, 92] width 12 height 12
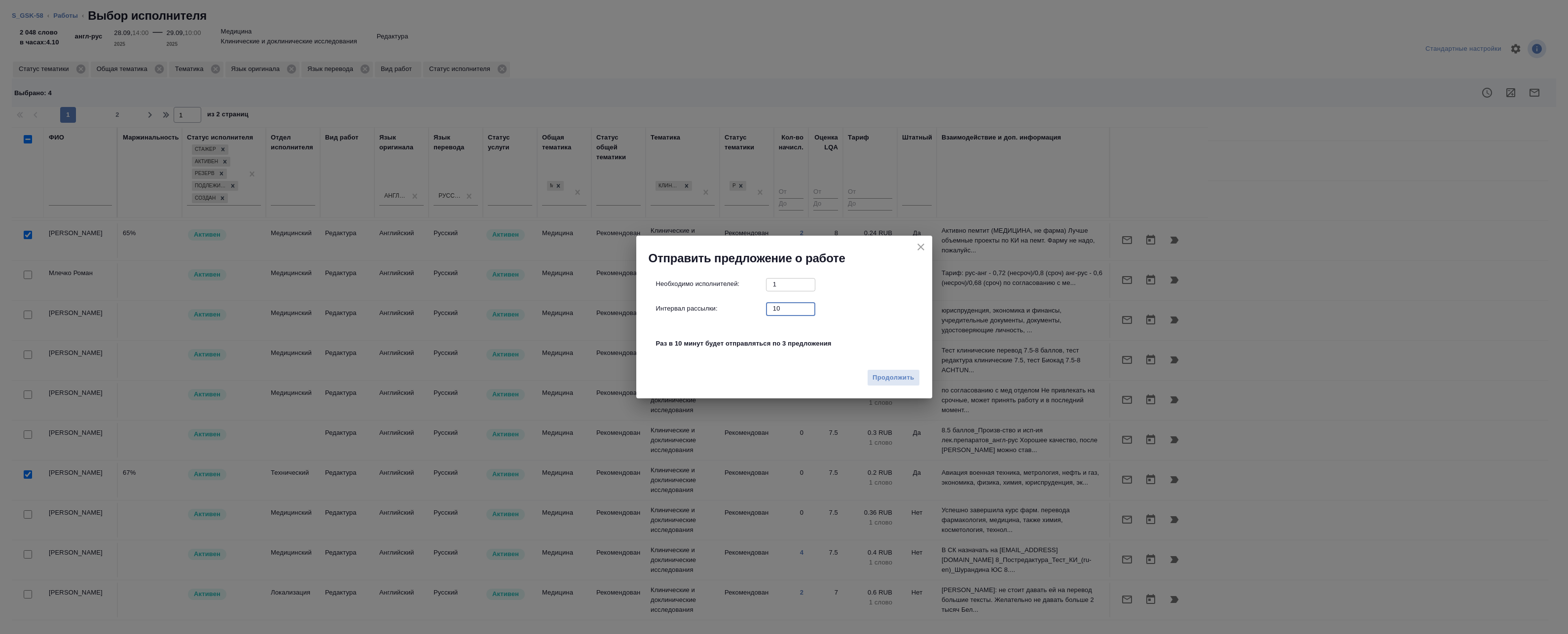
drag, startPoint x: 782, startPoint y: 310, endPoint x: 703, endPoint y: 309, distance: 79.0
click at [706, 309] on div "Интервал рассылки: 10 ​" at bounding box center [788, 309] width 264 height 13
type input "0"
click at [871, 374] on button "Продолжить" at bounding box center [893, 378] width 53 height 17
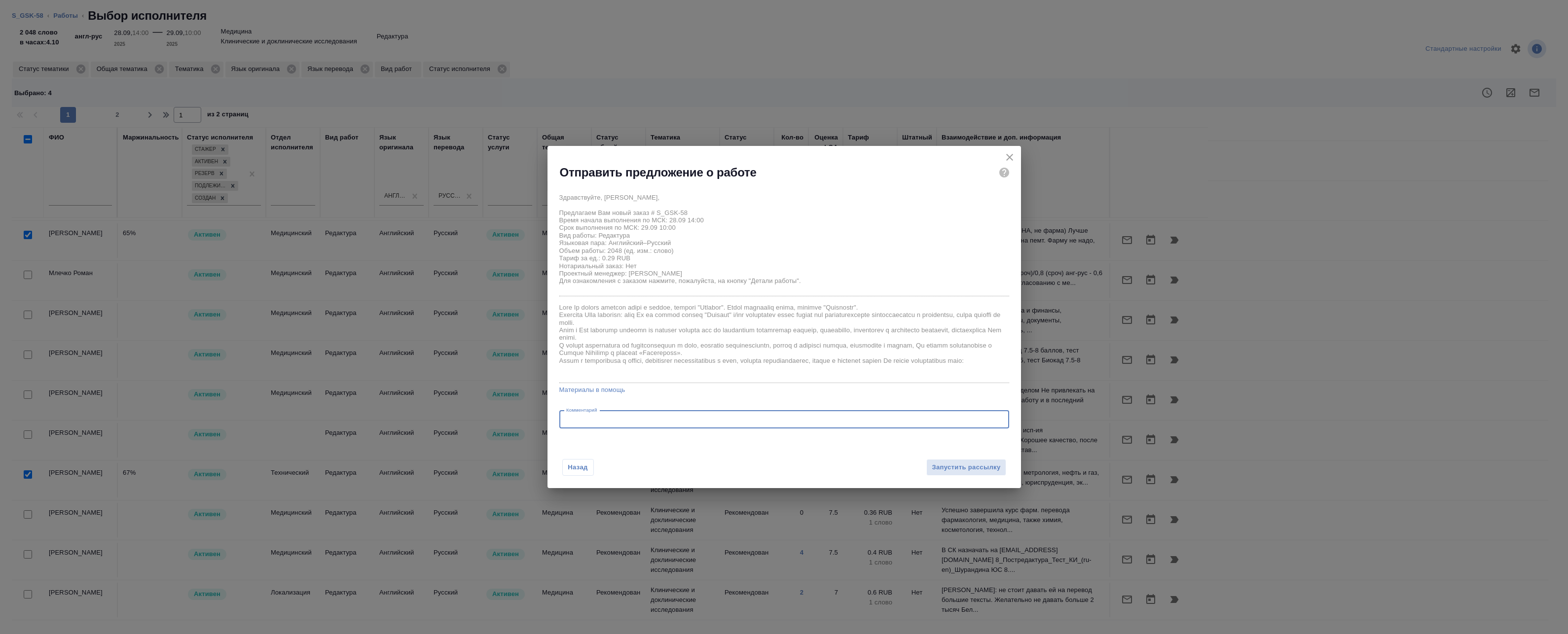
click at [704, 421] on textarea at bounding box center [784, 418] width 436 height 7
paste textarea "https://drive.awatera.com/s/qq4Yxae7MHMsCcX"
type textarea "Оригинал для сверки: https://drive.awatera.com/s/qq4Yxae7MHMsCcX"
click at [992, 468] on span "Запустить рассылку" at bounding box center [966, 468] width 68 height 11
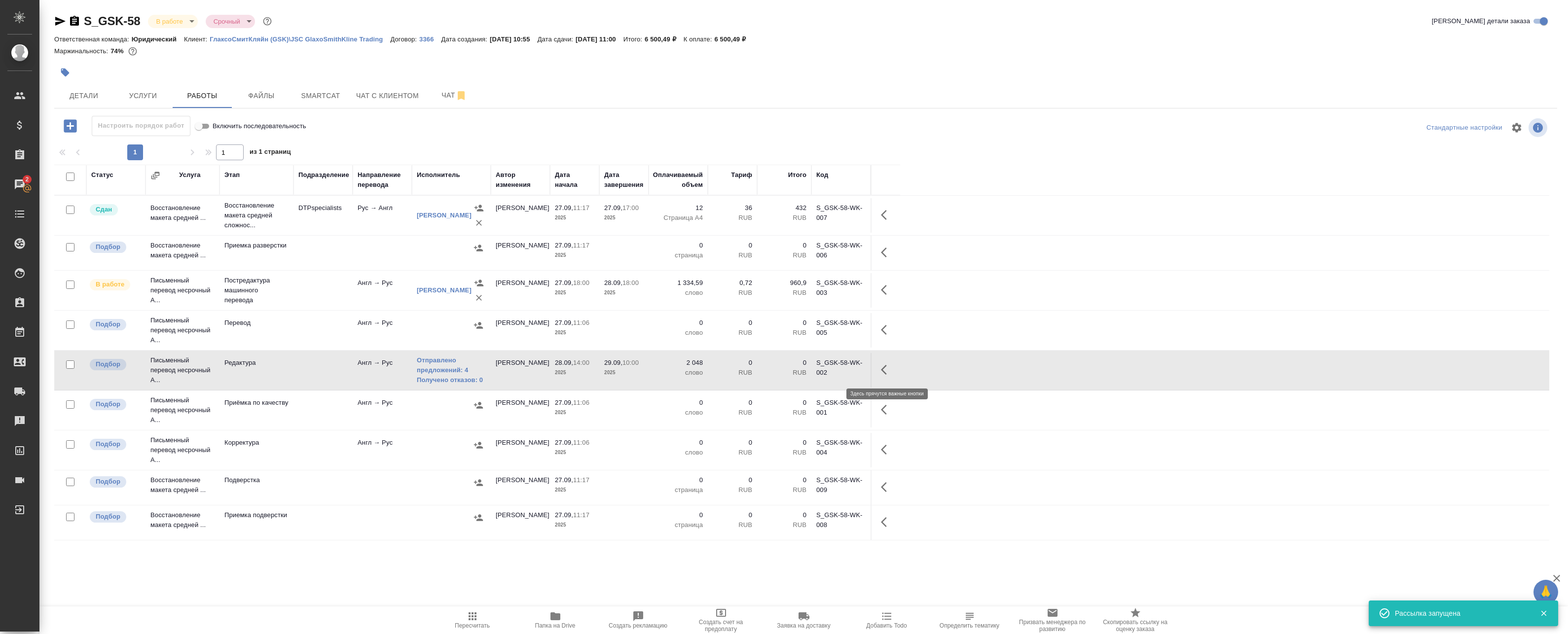
click at [890, 370] on icon "button" at bounding box center [887, 369] width 12 height 12
click at [820, 369] on button "button" at bounding box center [814, 370] width 16 height 24
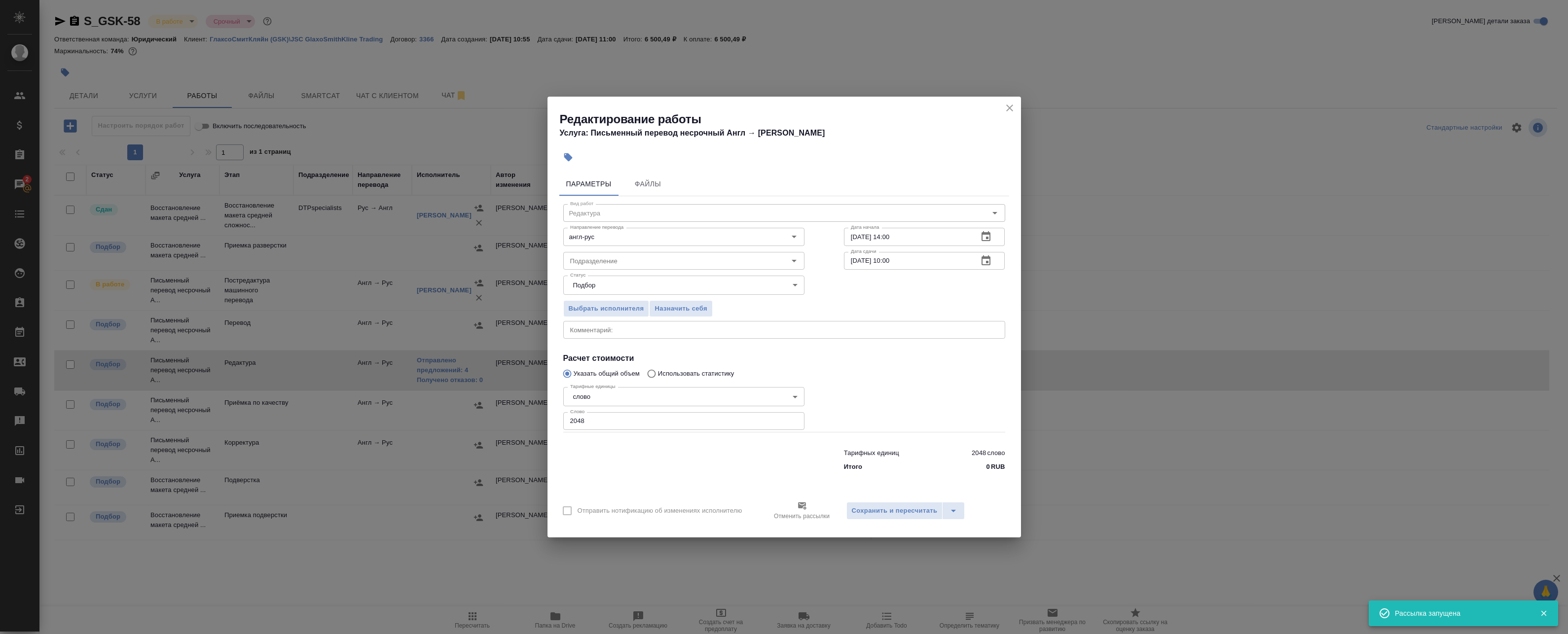
click at [608, 339] on div "Вид работ Редактура Вид работ Направление перевода англ-рус Направление перевод…" at bounding box center [785, 335] width 450 height 280
click at [608, 335] on div "x Комментарий:" at bounding box center [785, 330] width 442 height 18
paste textarea "Оригинал для сверки: https://drive.awatera.com/s/qq4Yxae7MHMsCcX"
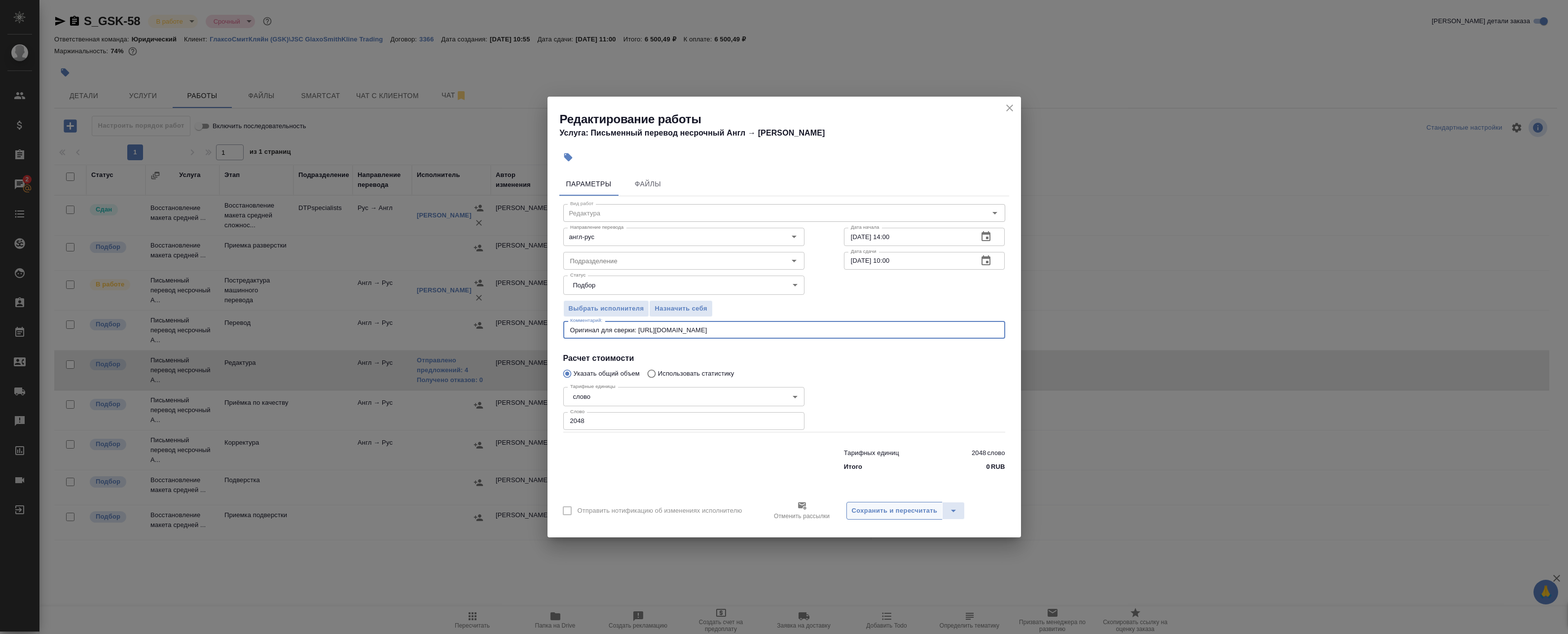
type textarea "Оригинал для сверки: https://drive.awatera.com/s/qq4Yxae7MHMsCcX"
click at [890, 509] on span "Сохранить и пересчитать" at bounding box center [895, 511] width 85 height 11
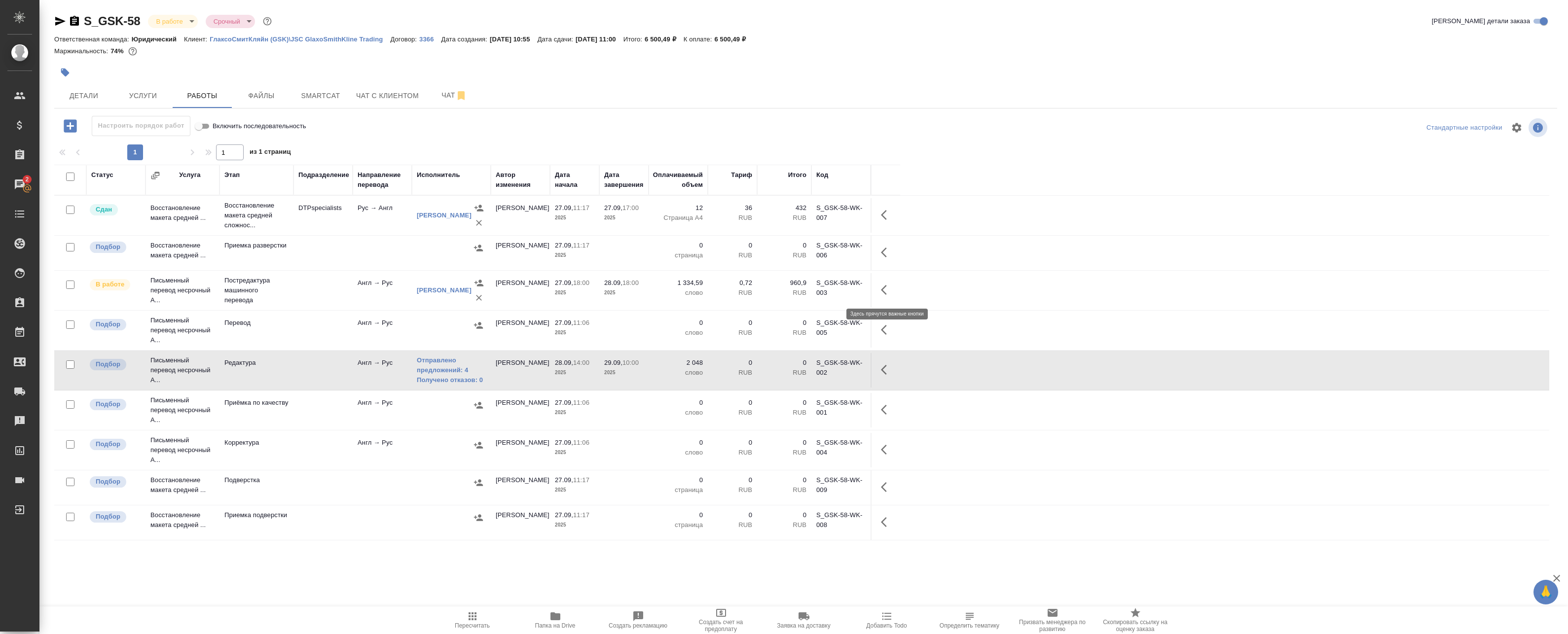
click at [888, 287] on icon "button" at bounding box center [887, 289] width 12 height 12
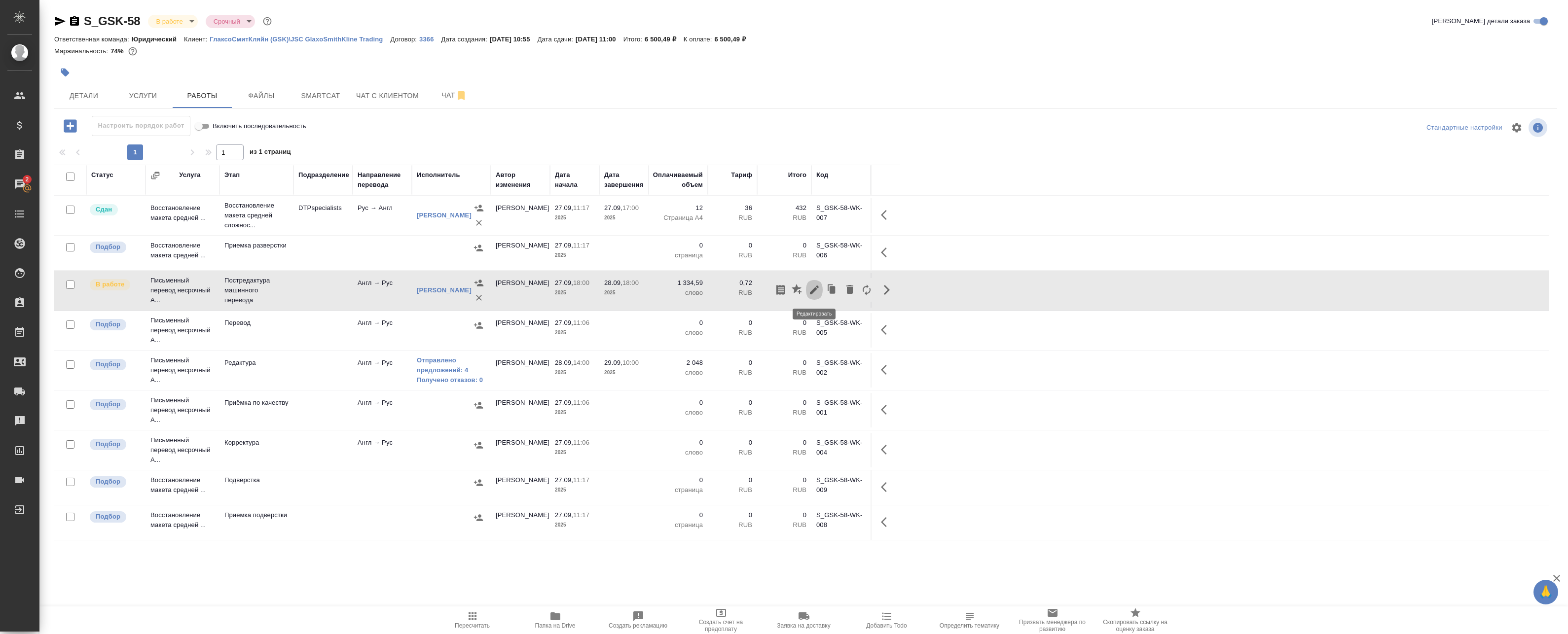
click at [816, 286] on icon "button" at bounding box center [814, 289] width 12 height 12
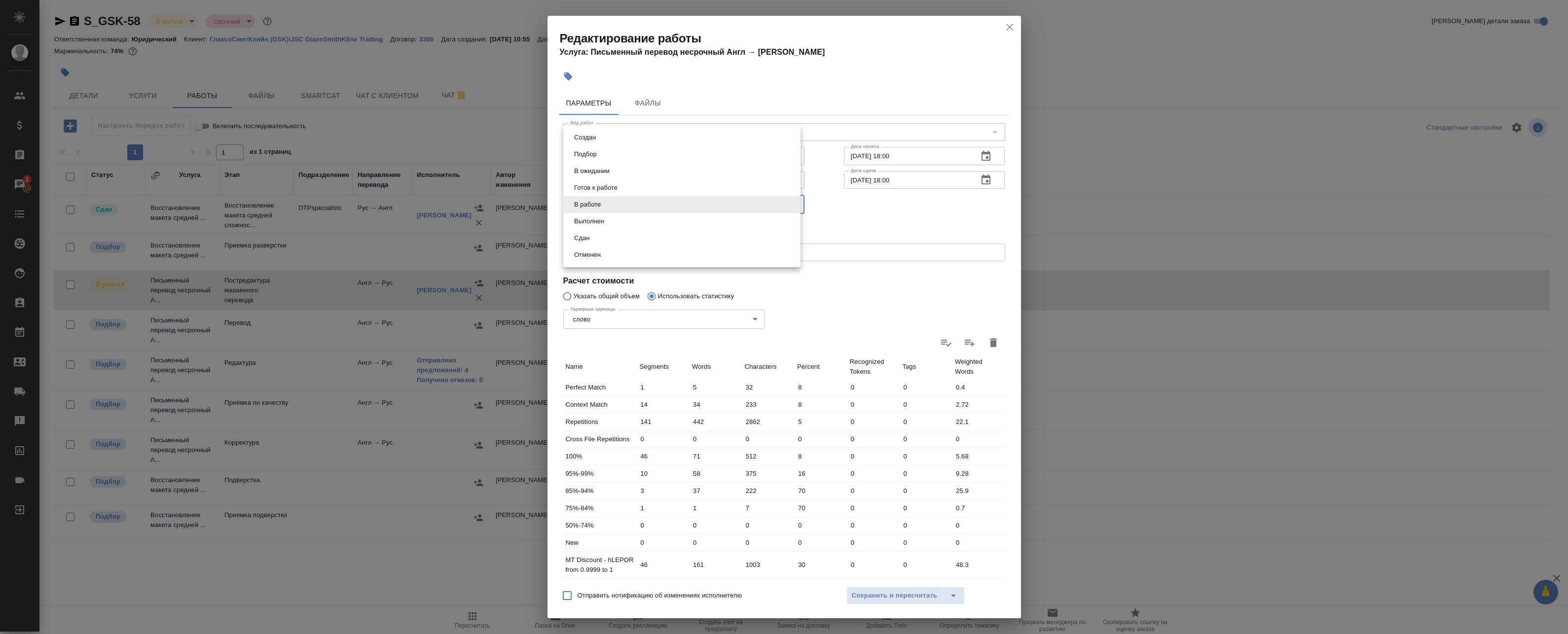
click at [619, 200] on body "🙏 .cls-1 fill:#fff; AWATERA Badanyan Artak Клиенты Спецификации Заказы 2 Чаты T…" at bounding box center [784, 317] width 1568 height 634
click at [608, 236] on li "Сдан" at bounding box center [682, 237] width 238 height 16
type input "closed"
click at [873, 590] on span "Сохранить и пересчитать" at bounding box center [895, 596] width 85 height 11
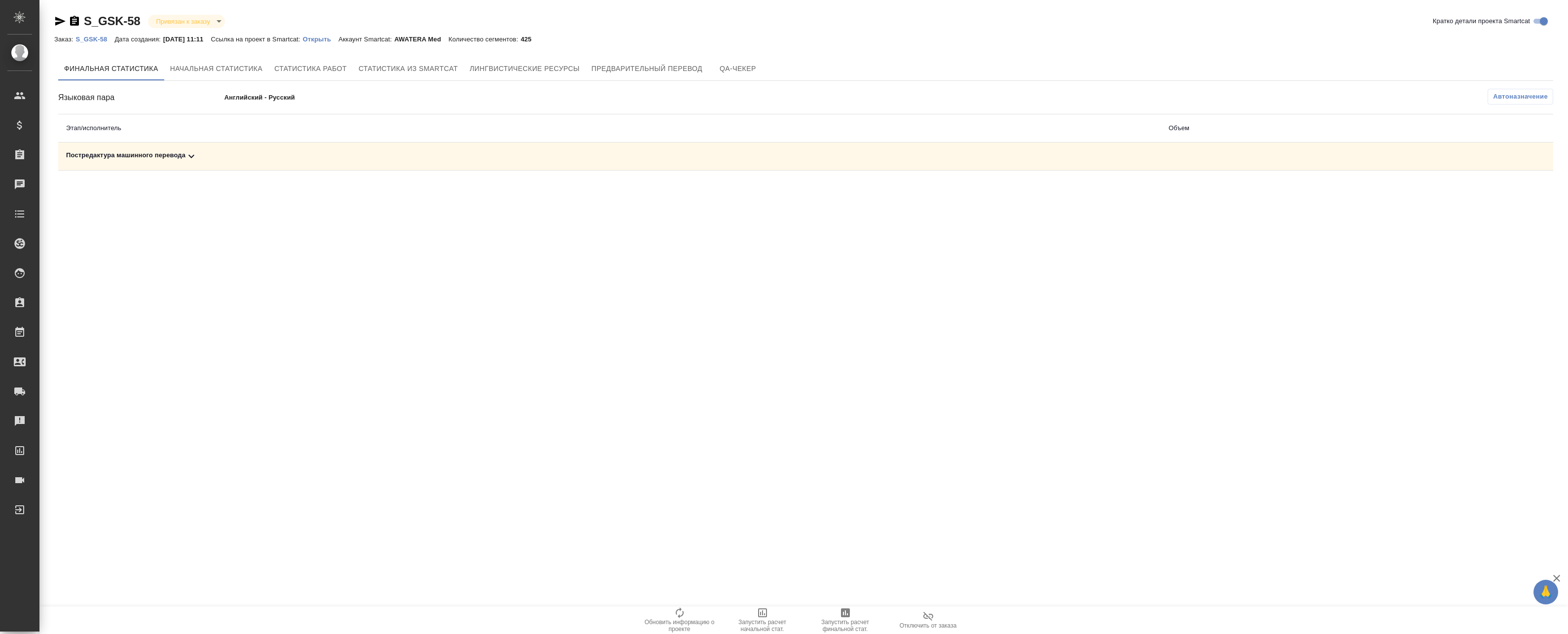
click at [456, 161] on div "Постредактура машинного перевода" at bounding box center [609, 156] width 1087 height 12
click at [1502, 100] on span "Автоназначение" at bounding box center [1521, 96] width 55 height 10
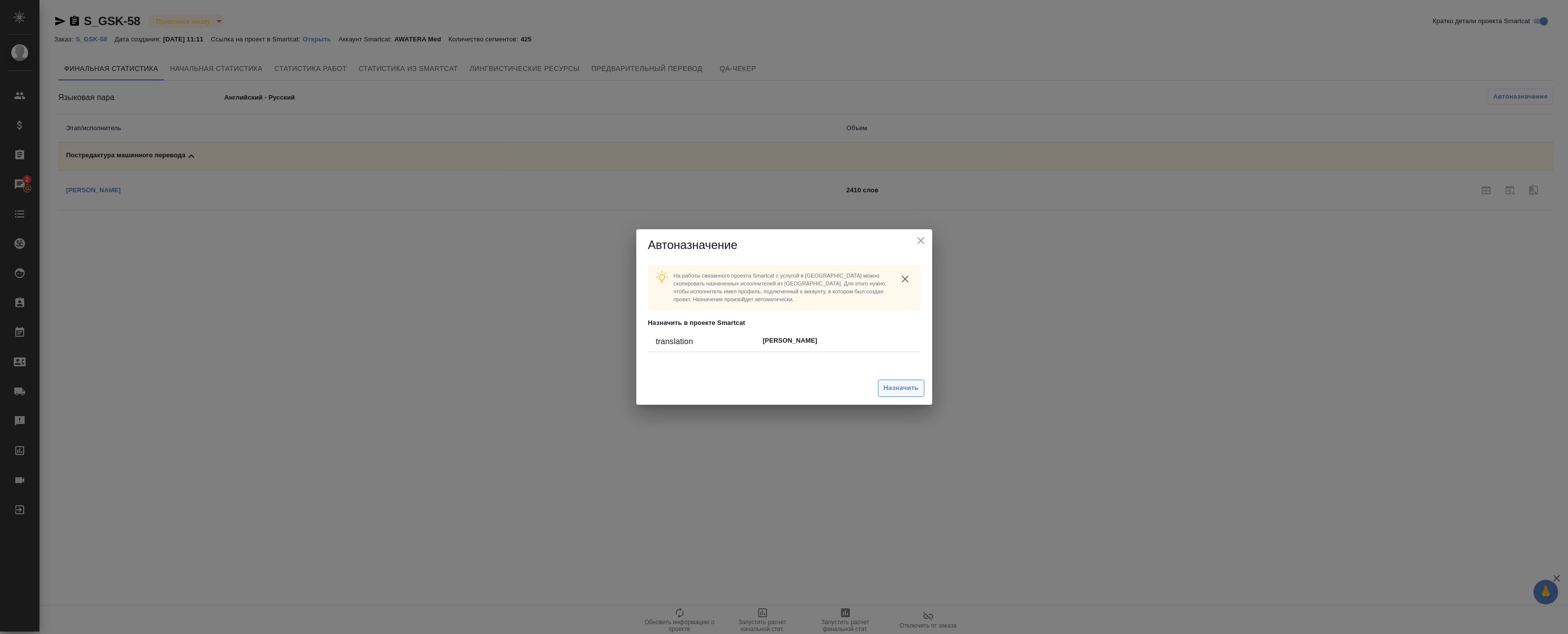
click at [881, 389] on button "Назначить" at bounding box center [901, 388] width 46 height 17
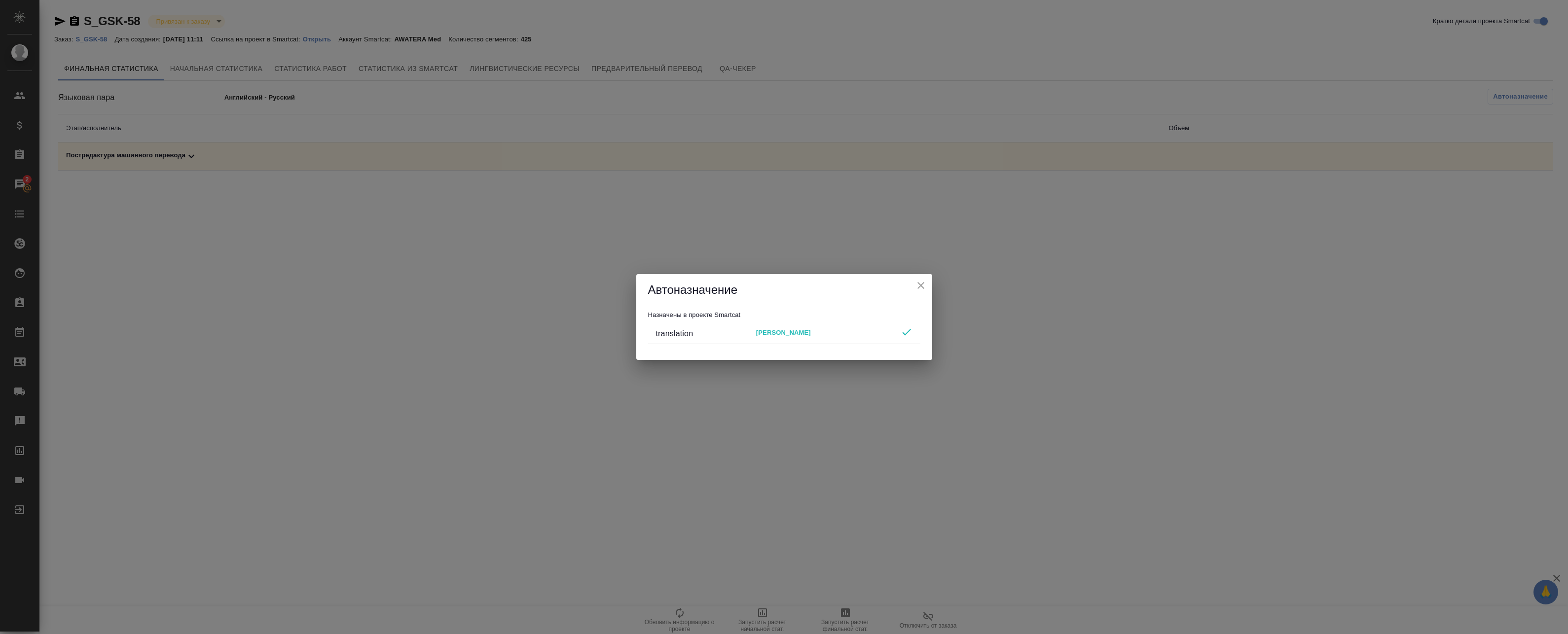
click at [924, 283] on icon "close" at bounding box center [920, 285] width 12 height 12
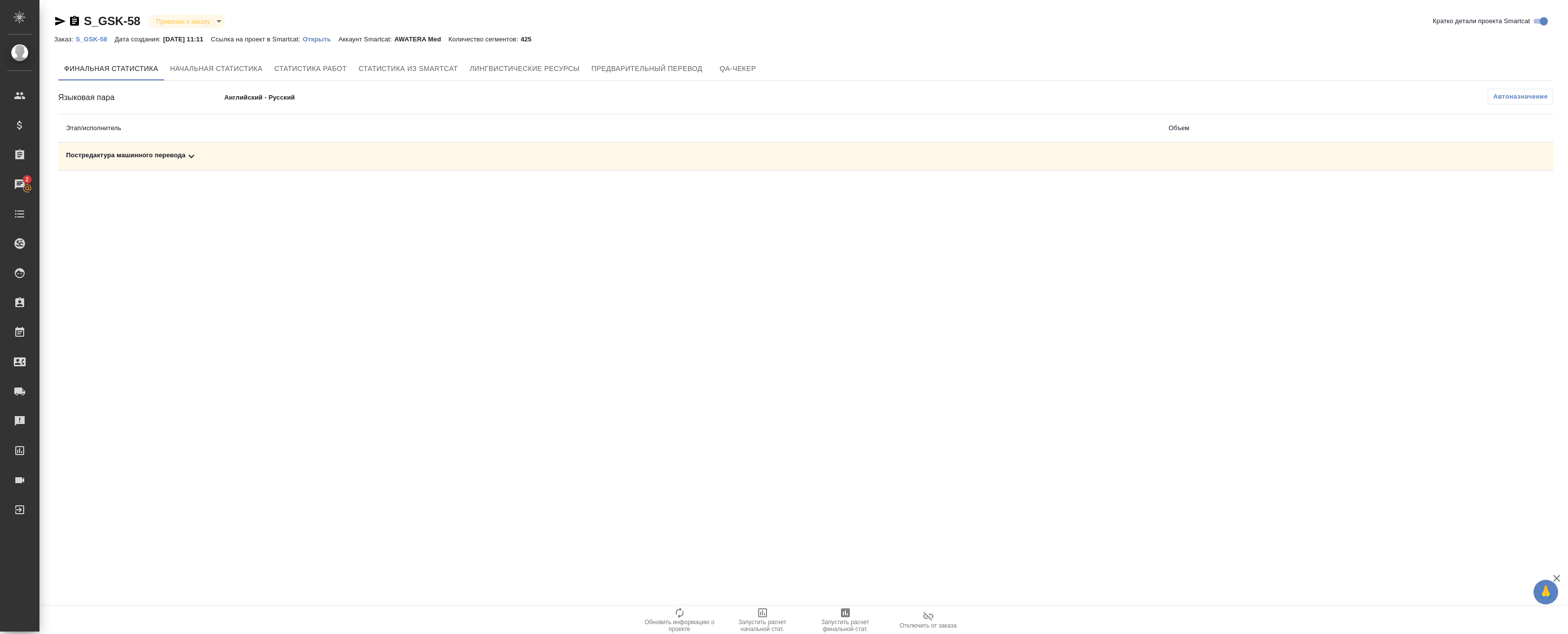
click at [846, 625] on span "Запустить расчет финальной стат." at bounding box center [845, 626] width 71 height 14
click at [772, 167] on td "Постредактура машинного перевода" at bounding box center [609, 157] width 1102 height 28
click at [755, 149] on td "Постредактура машинного перевода" at bounding box center [609, 157] width 1102 height 28
click at [743, 154] on div "Постредактура машинного перевода" at bounding box center [609, 156] width 1087 height 12
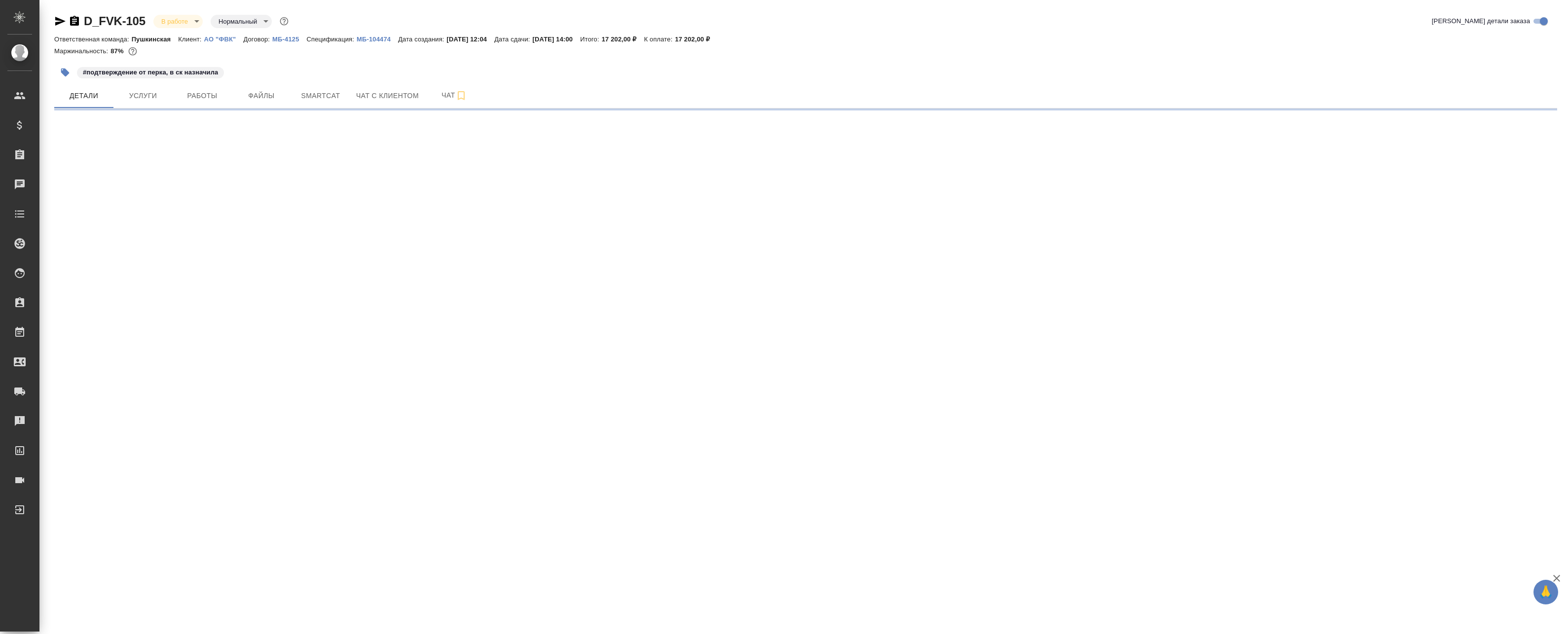
select select "RU"
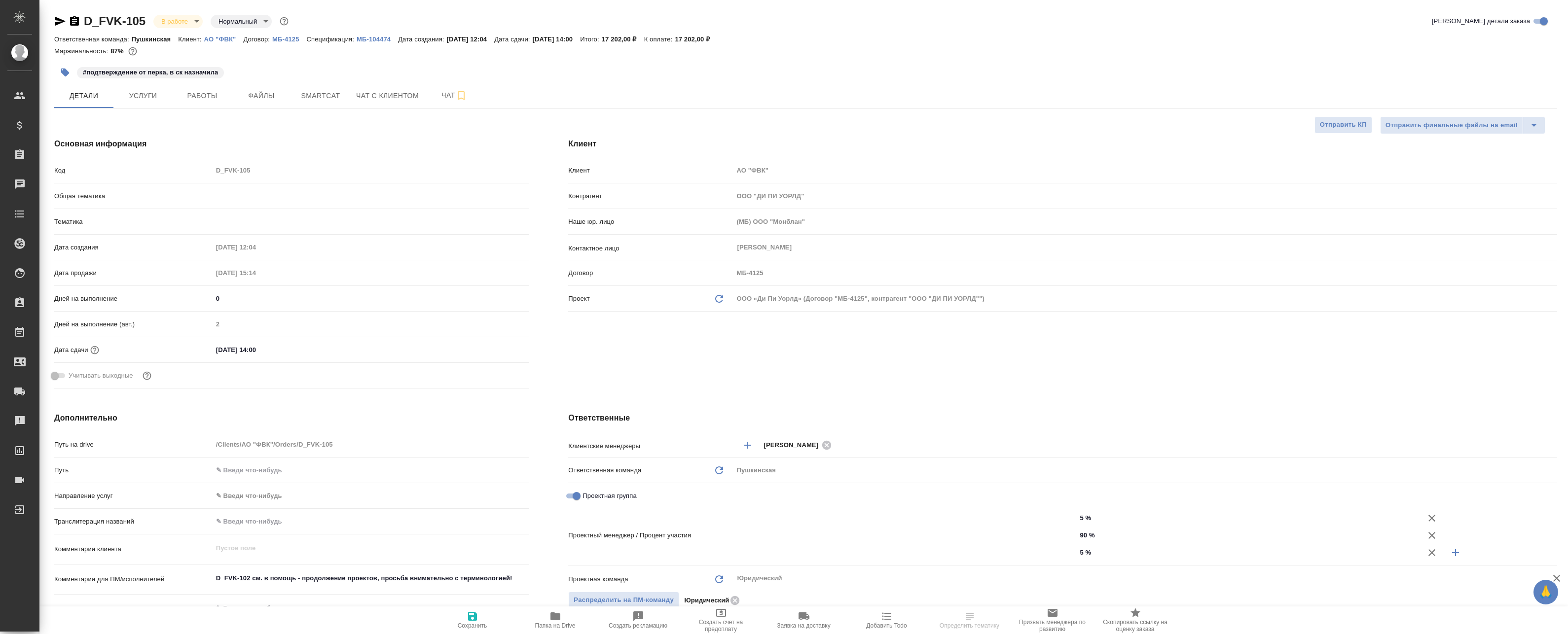
type textarea "x"
type input "Баданян Артак"
type input "Matveeva Anastasia"
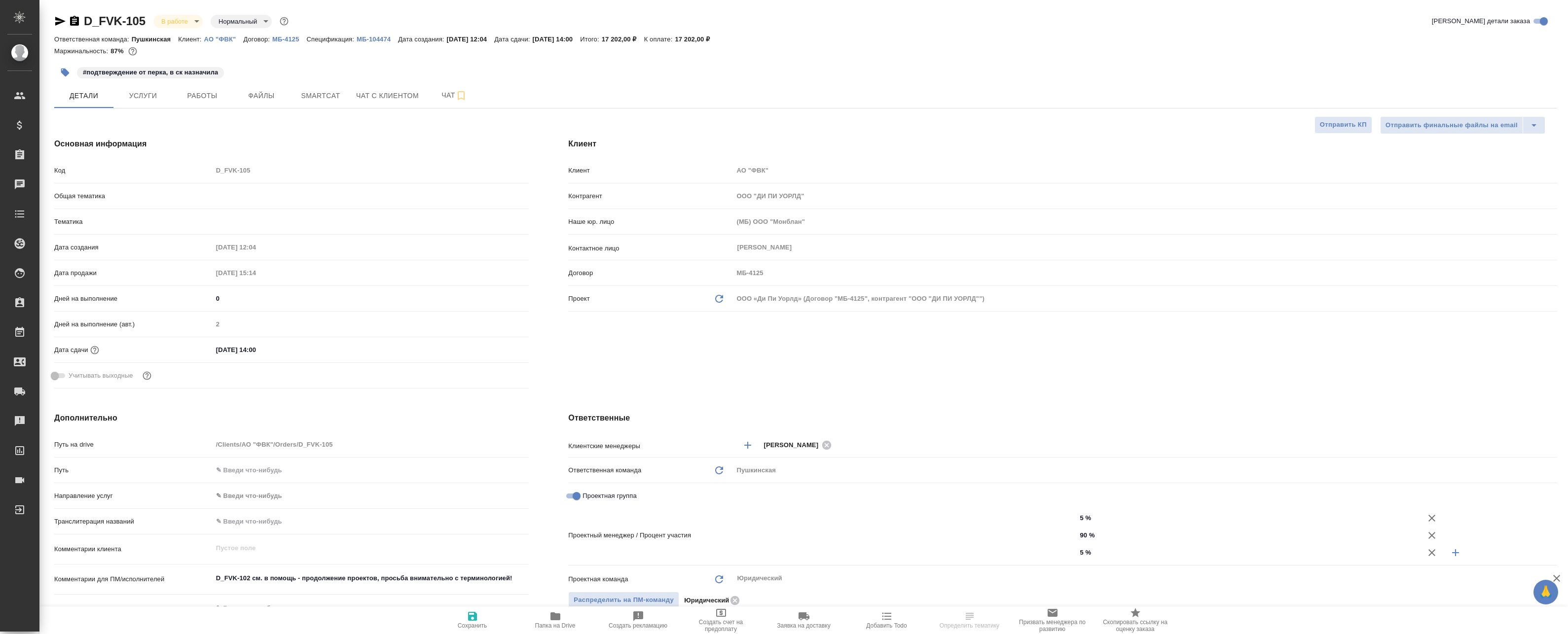
type input "Chernova Anna"
type textarea "x"
select select "RU"
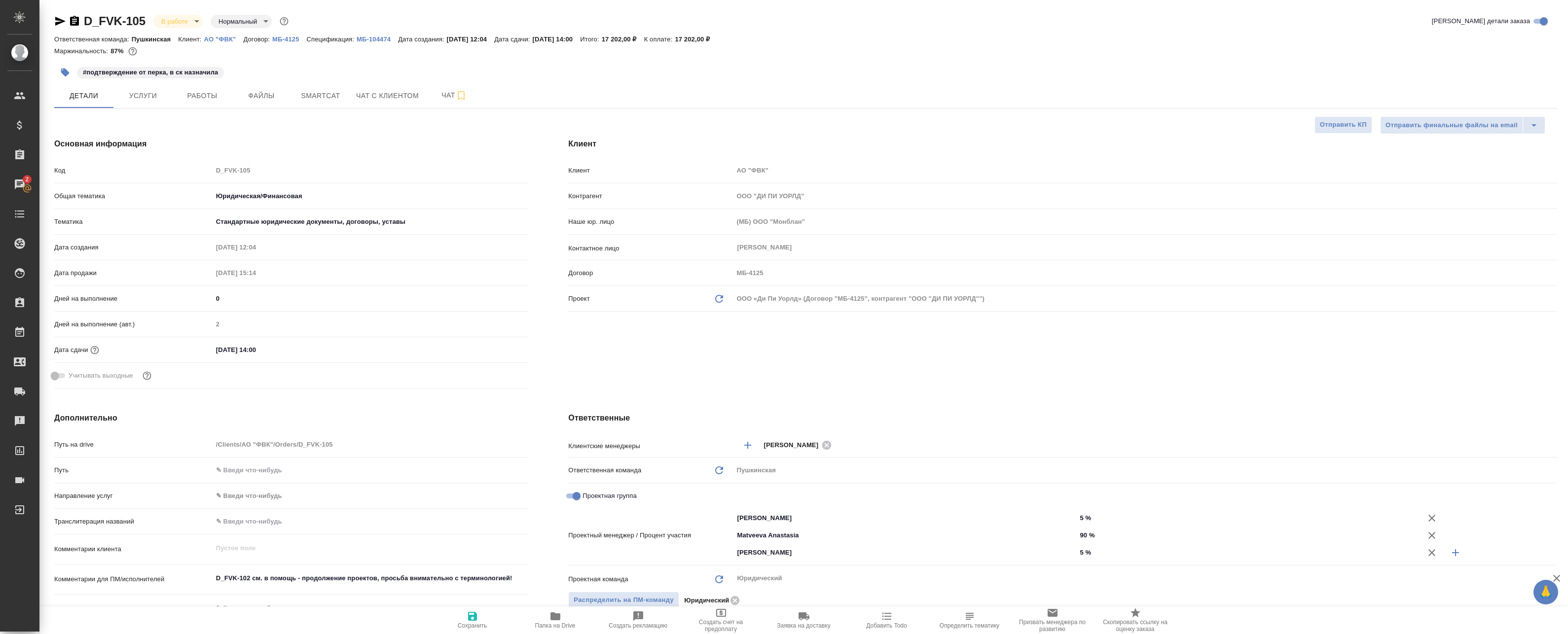
type textarea "x"
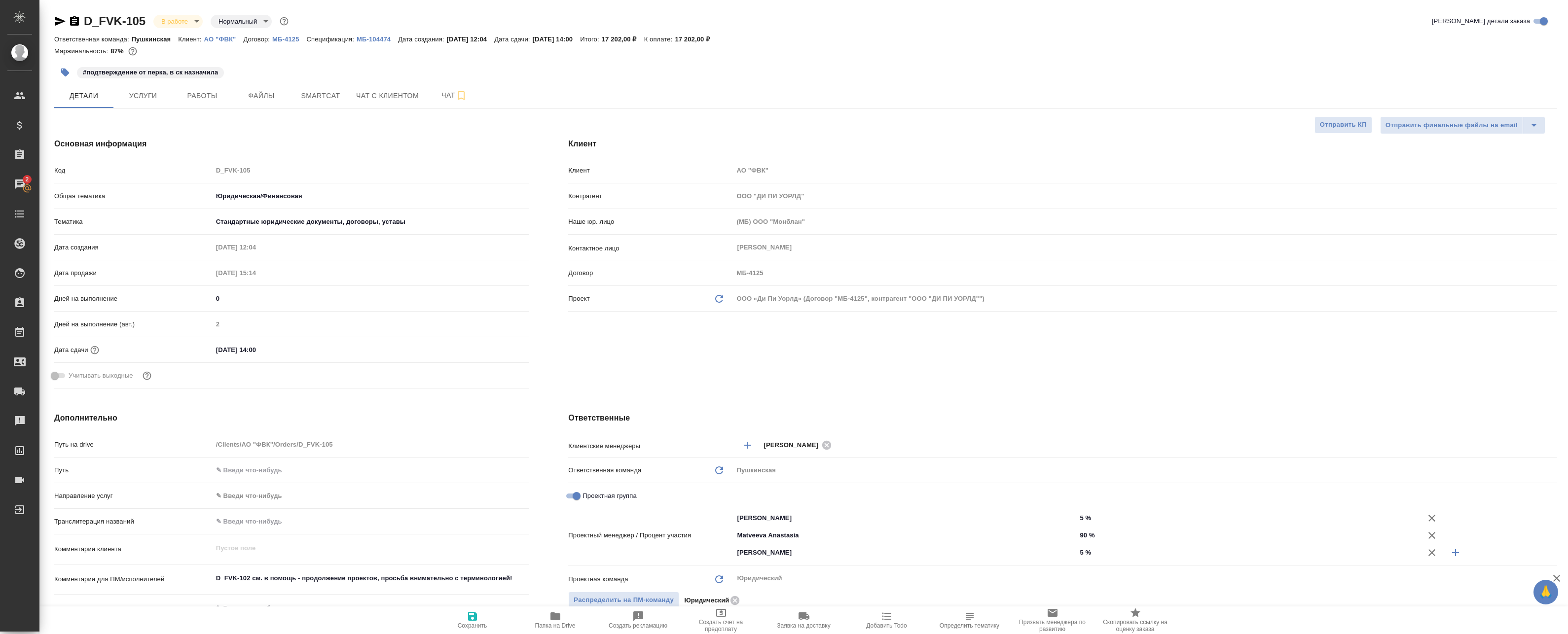
type textarea "x"
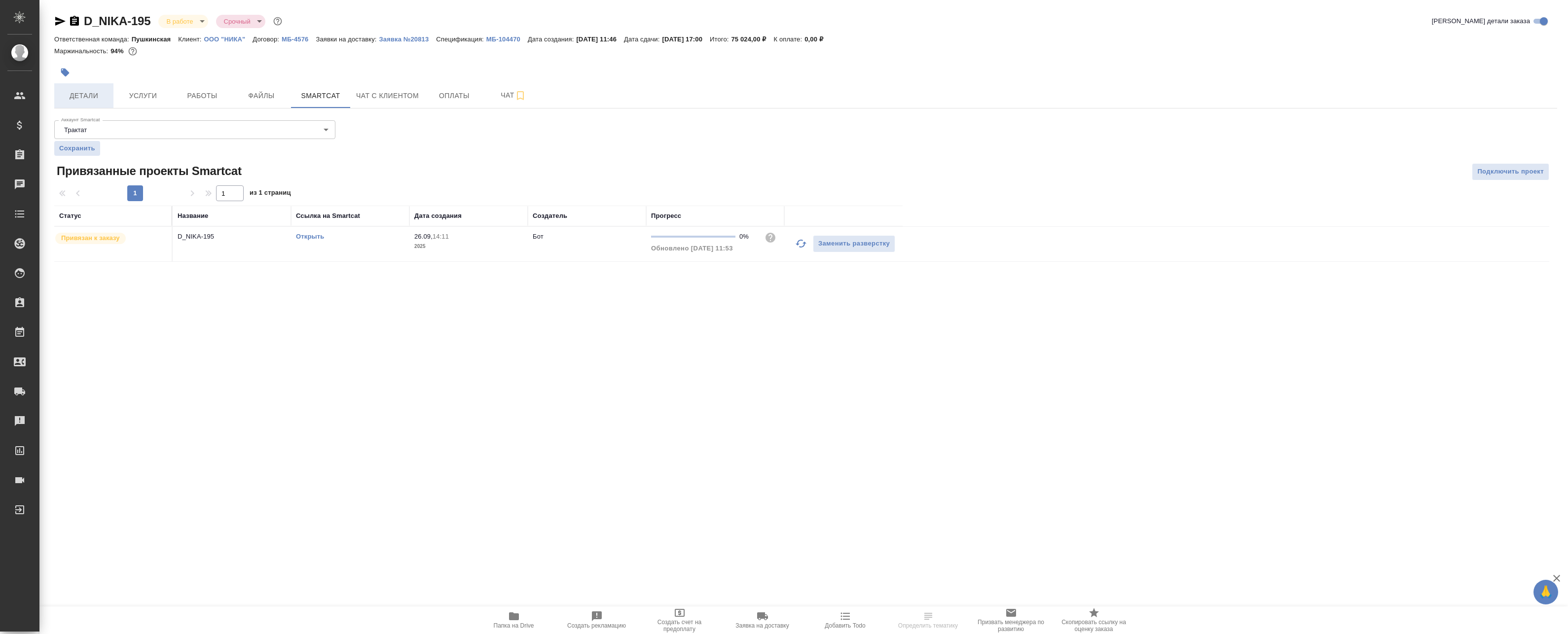
click at [78, 89] on button "Детали" at bounding box center [84, 95] width 60 height 24
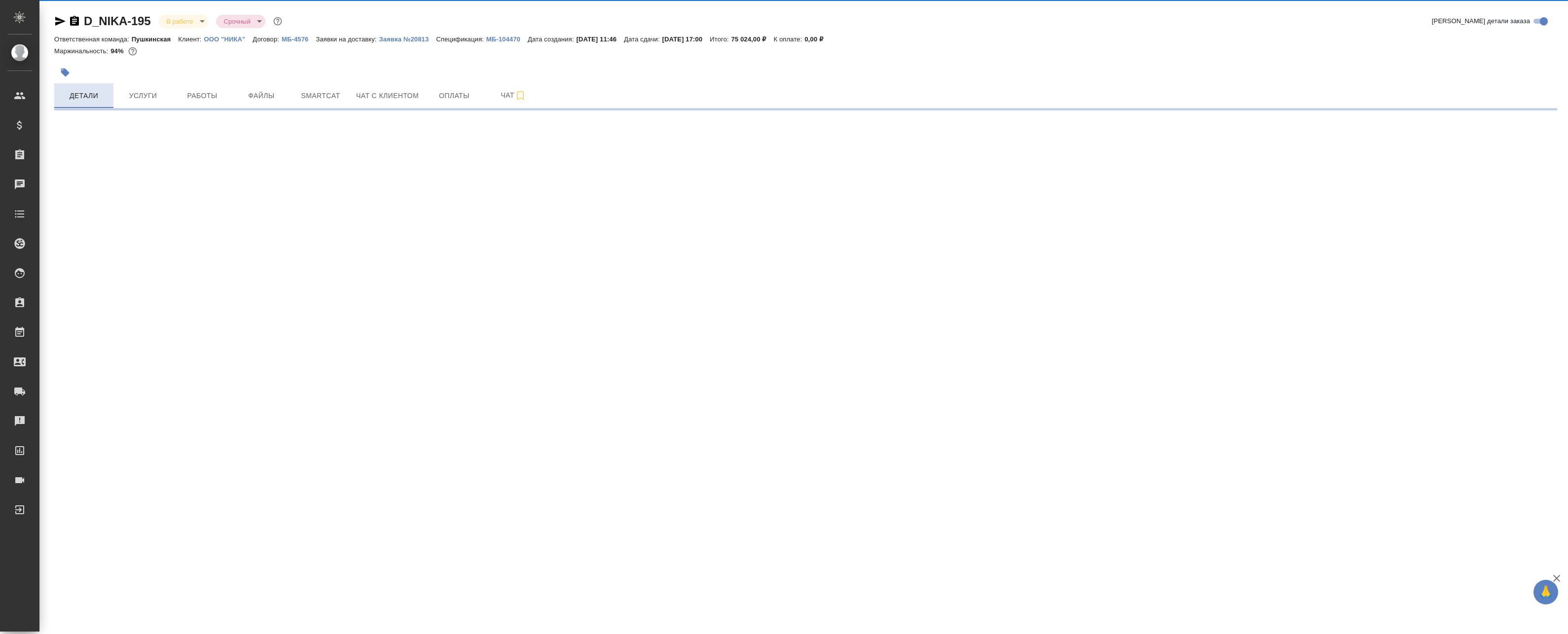
select select "RU"
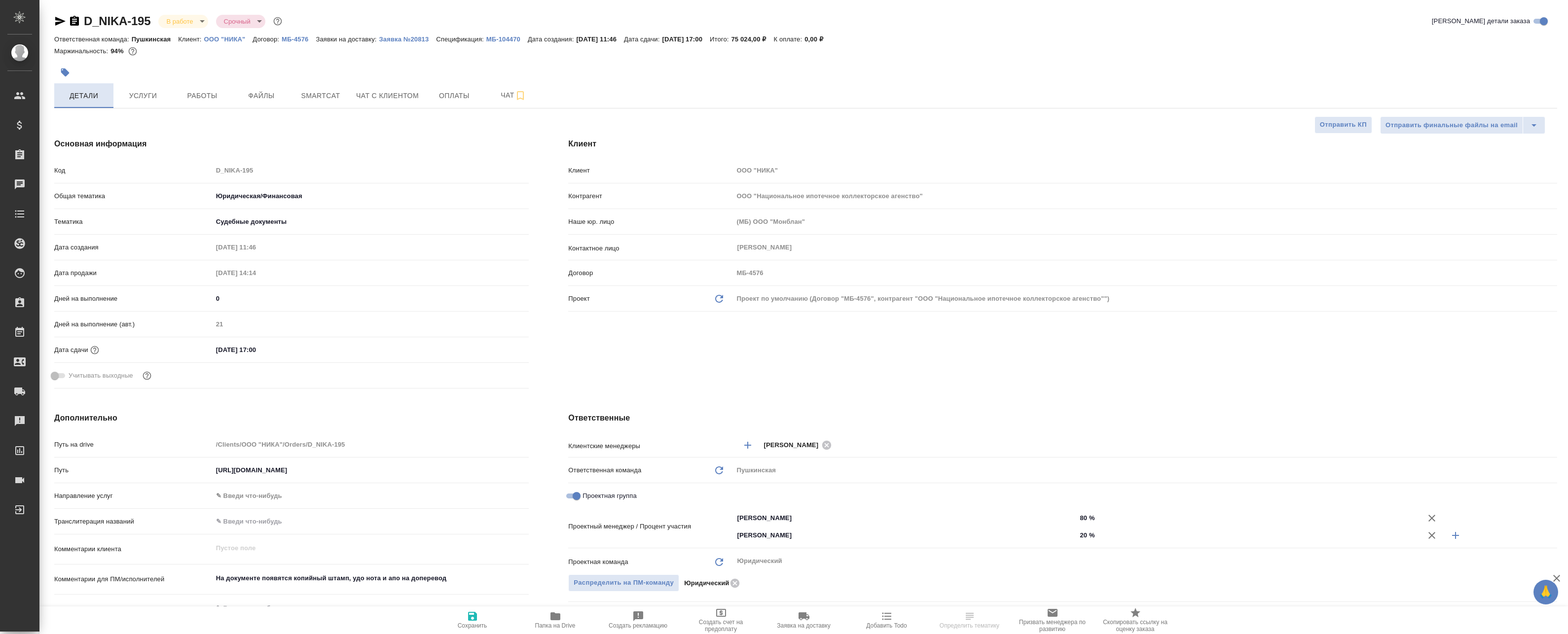
type textarea "x"
click at [203, 102] on span "Работы" at bounding box center [202, 96] width 47 height 13
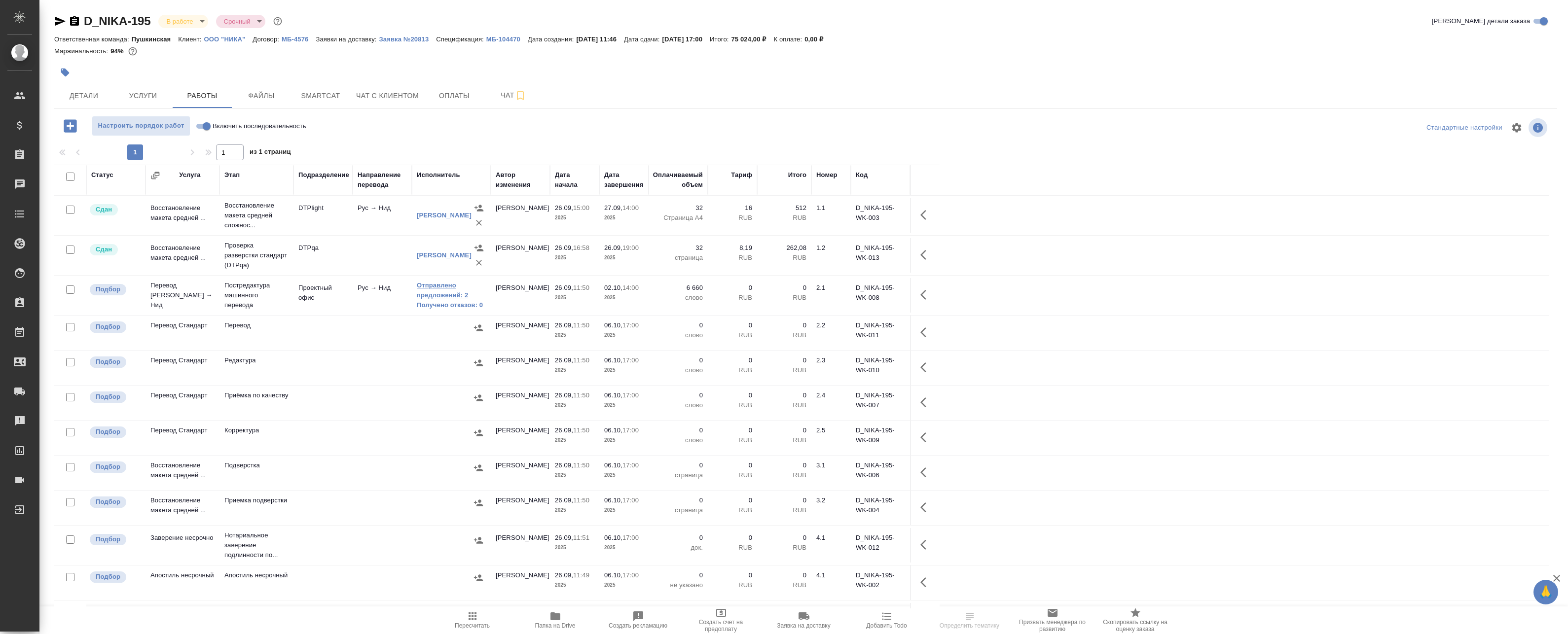
click at [433, 288] on link "Отправлено предложений: 2" at bounding box center [452, 290] width 69 height 20
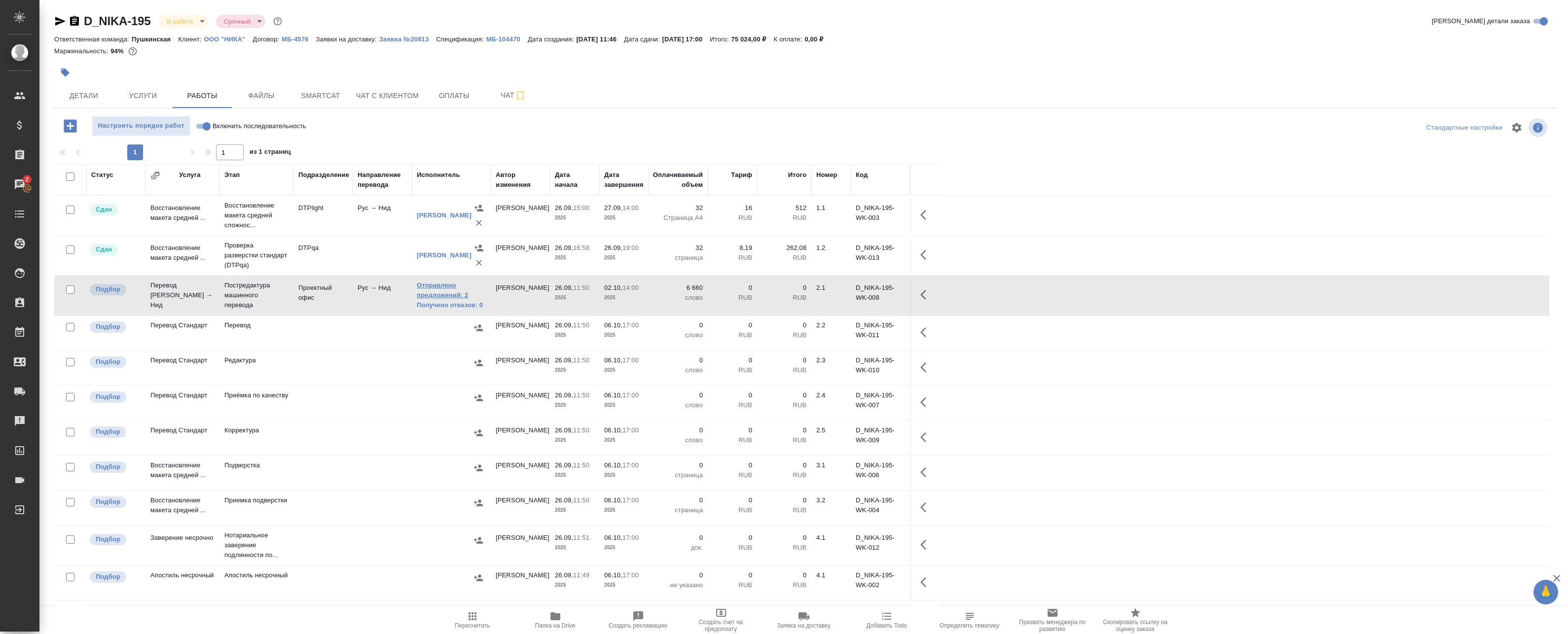
click at [429, 296] on link "Отправлено предложений: 2" at bounding box center [452, 290] width 69 height 20
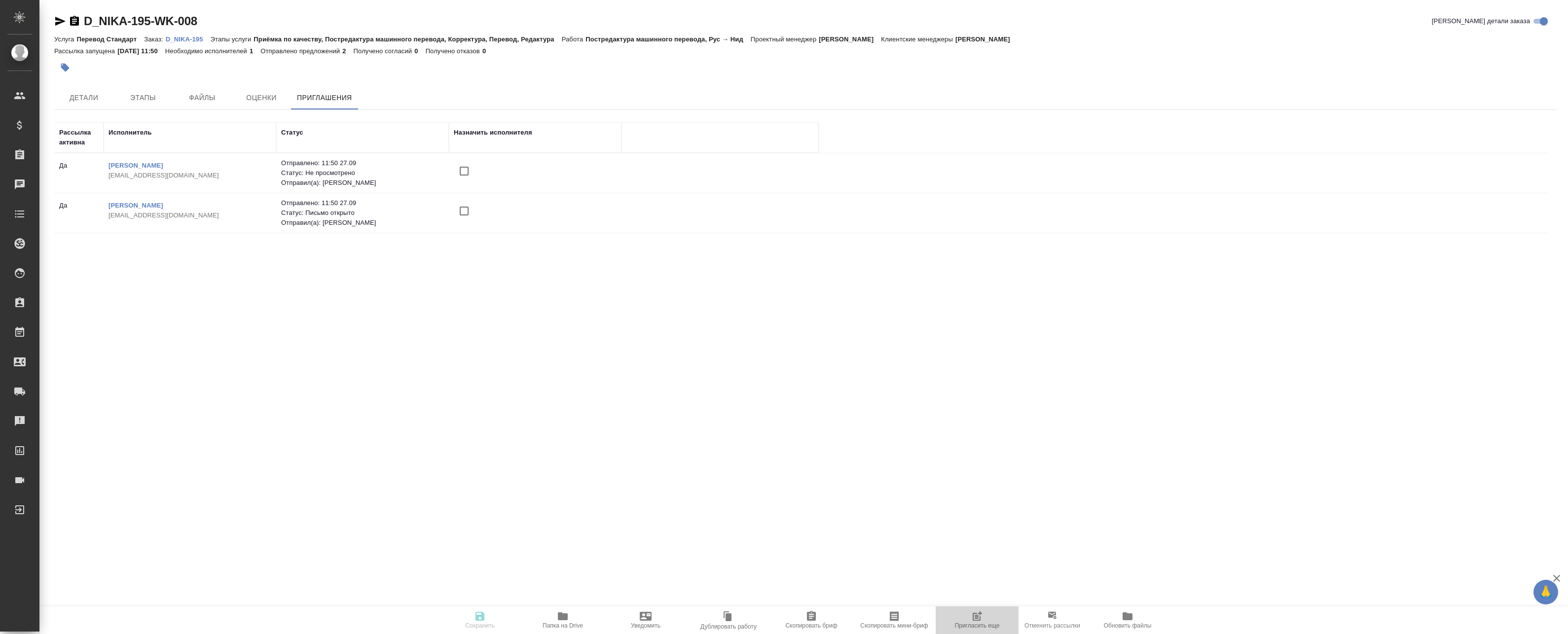
click at [988, 621] on span "Пригласить еще" at bounding box center [977, 620] width 71 height 19
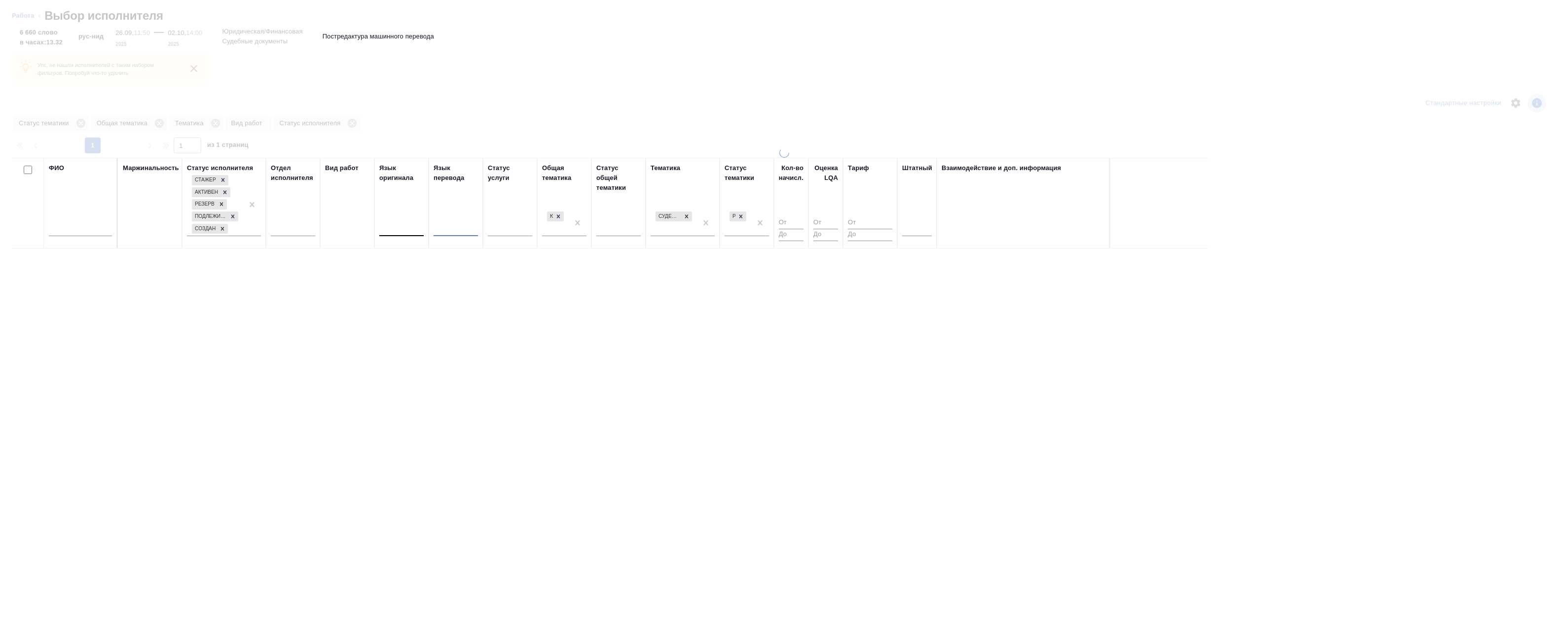
click at [417, 229] on div at bounding box center [401, 226] width 45 height 14
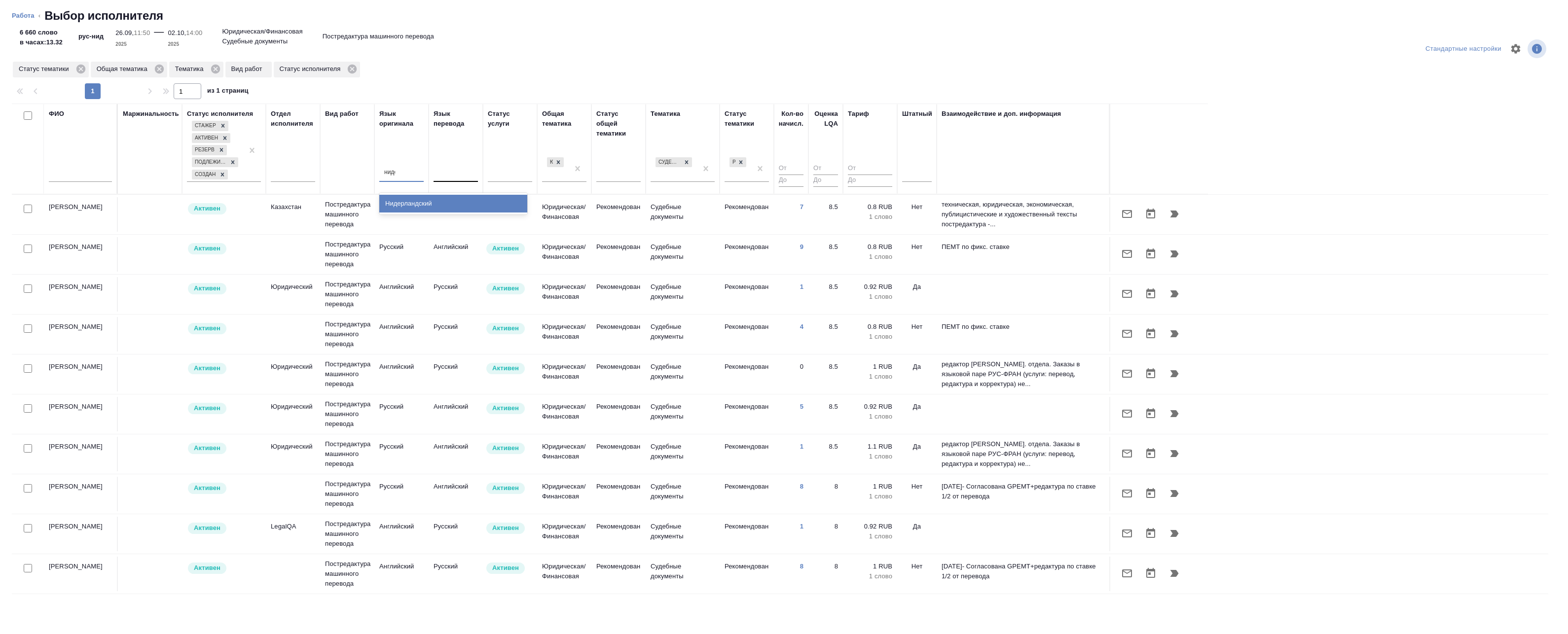
type input "нидер"
click at [419, 204] on div "Нидерландский" at bounding box center [453, 204] width 148 height 18
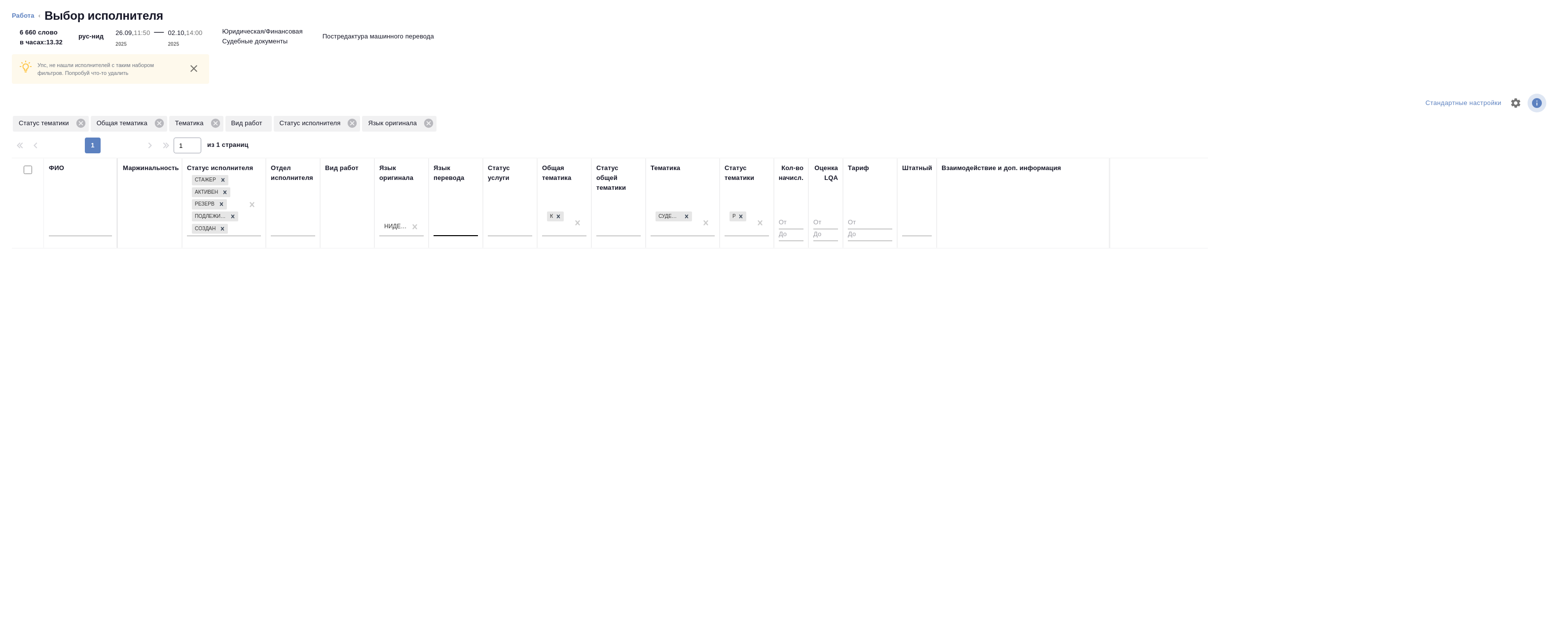
click at [460, 177] on div "Язык перевода" at bounding box center [456, 172] width 45 height 20
click at [452, 224] on div at bounding box center [456, 226] width 45 height 14
click at [460, 253] on div "Русский" at bounding box center [507, 258] width 148 height 18
click at [925, 234] on div at bounding box center [917, 226] width 30 height 19
click at [915, 256] on div "Нет" at bounding box center [976, 258] width 148 height 18
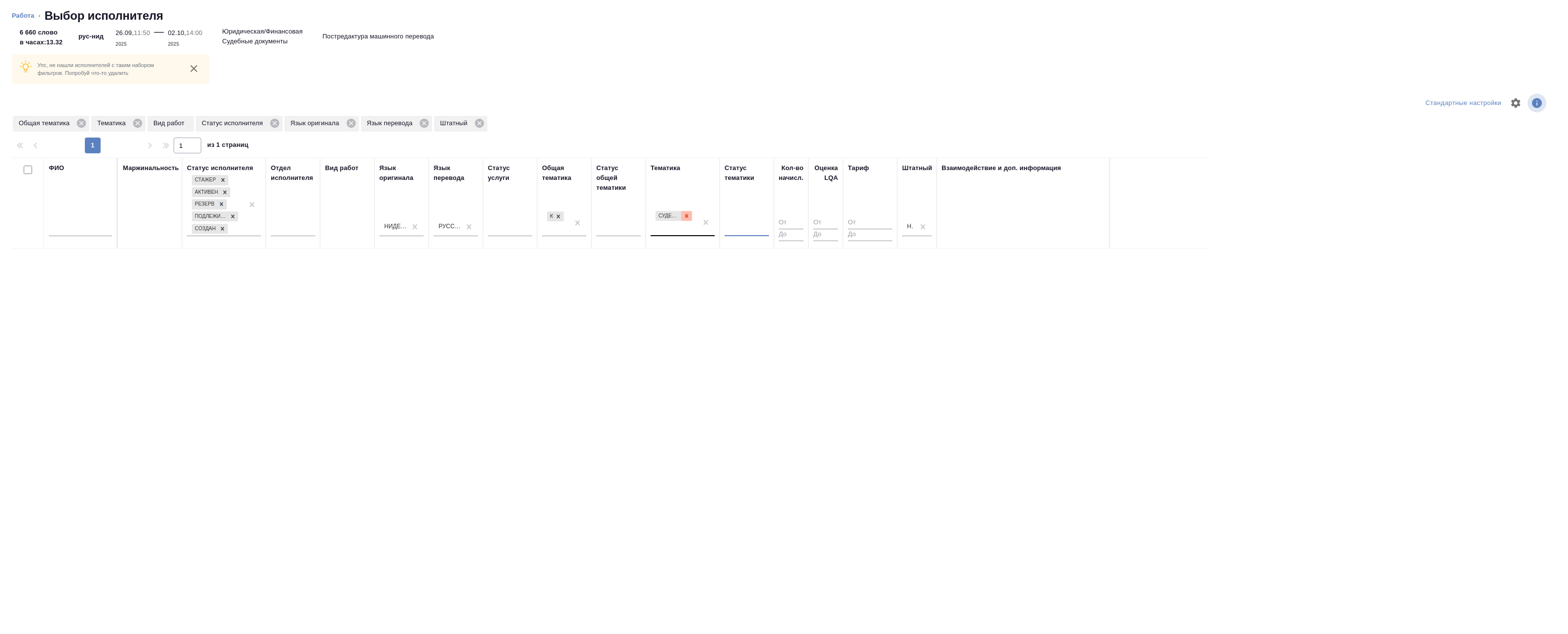
click at [686, 218] on icon at bounding box center [686, 216] width 7 height 7
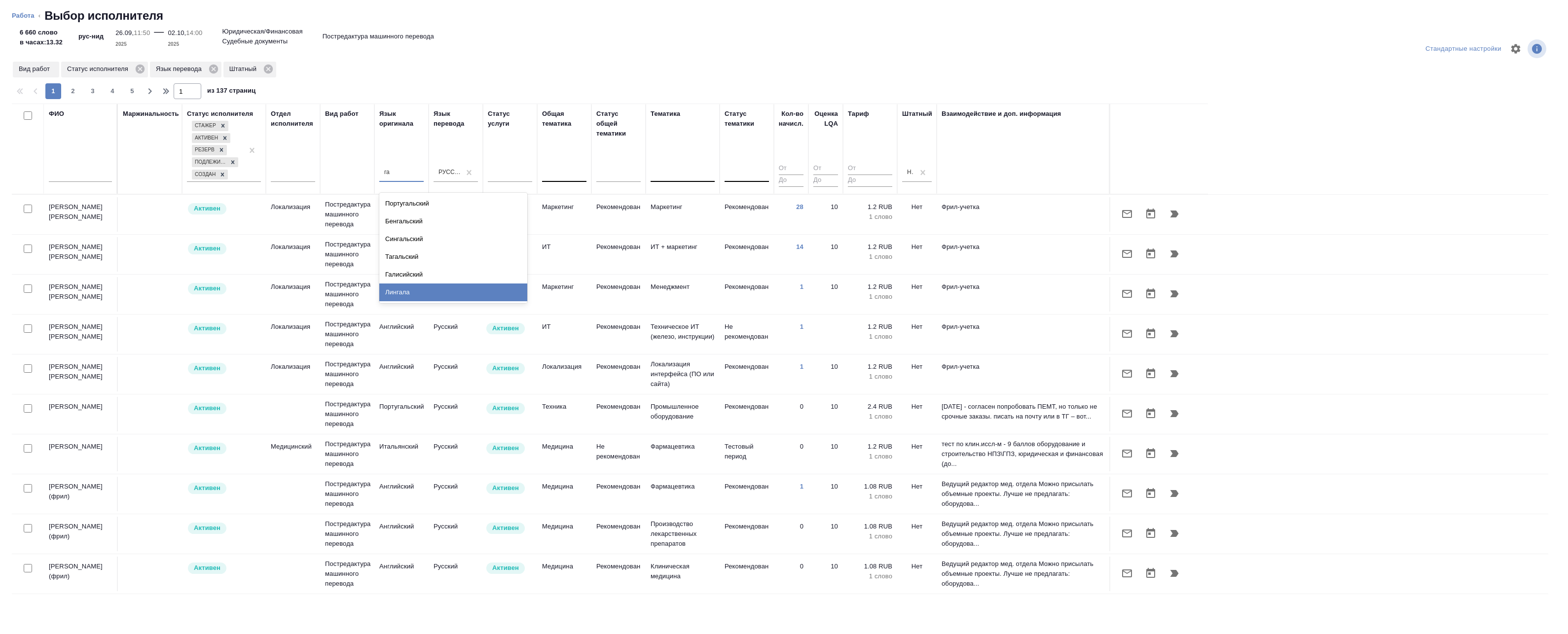
type input "г"
type input "нид"
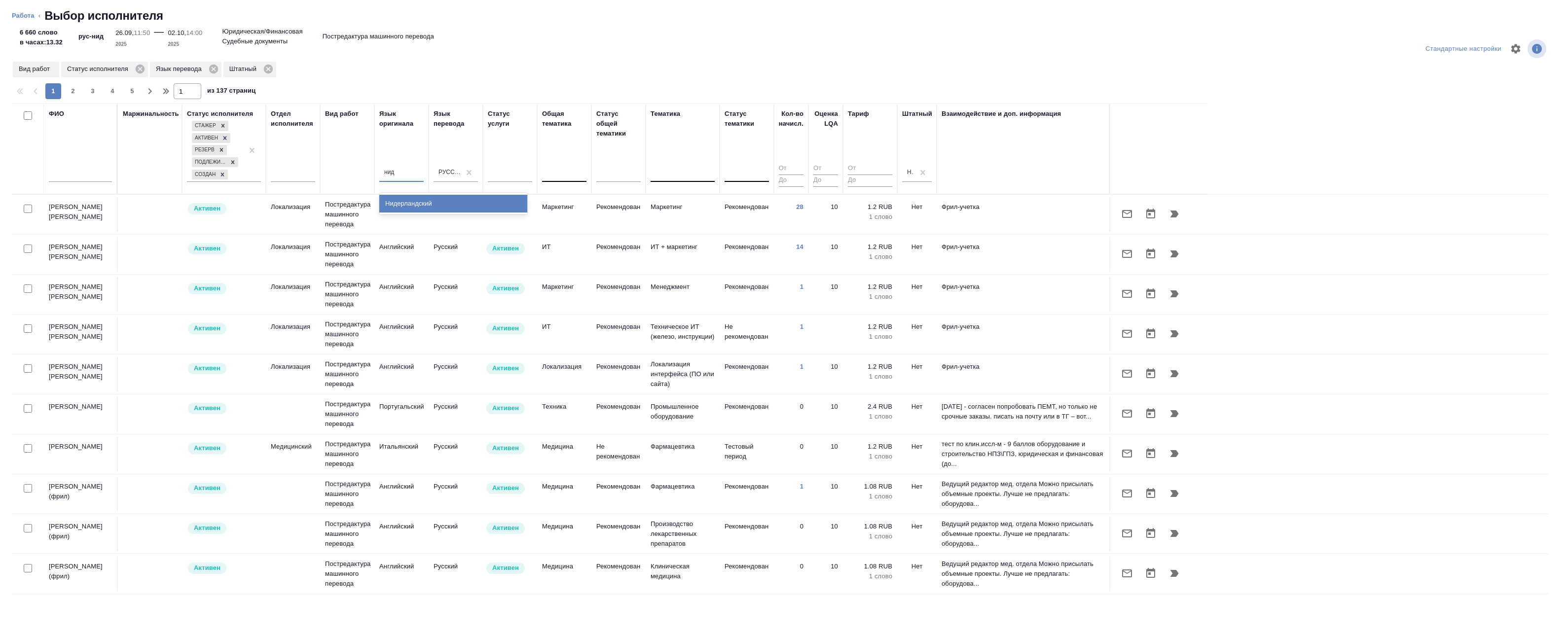
click at [412, 204] on div "Нидерландский" at bounding box center [453, 204] width 148 height 18
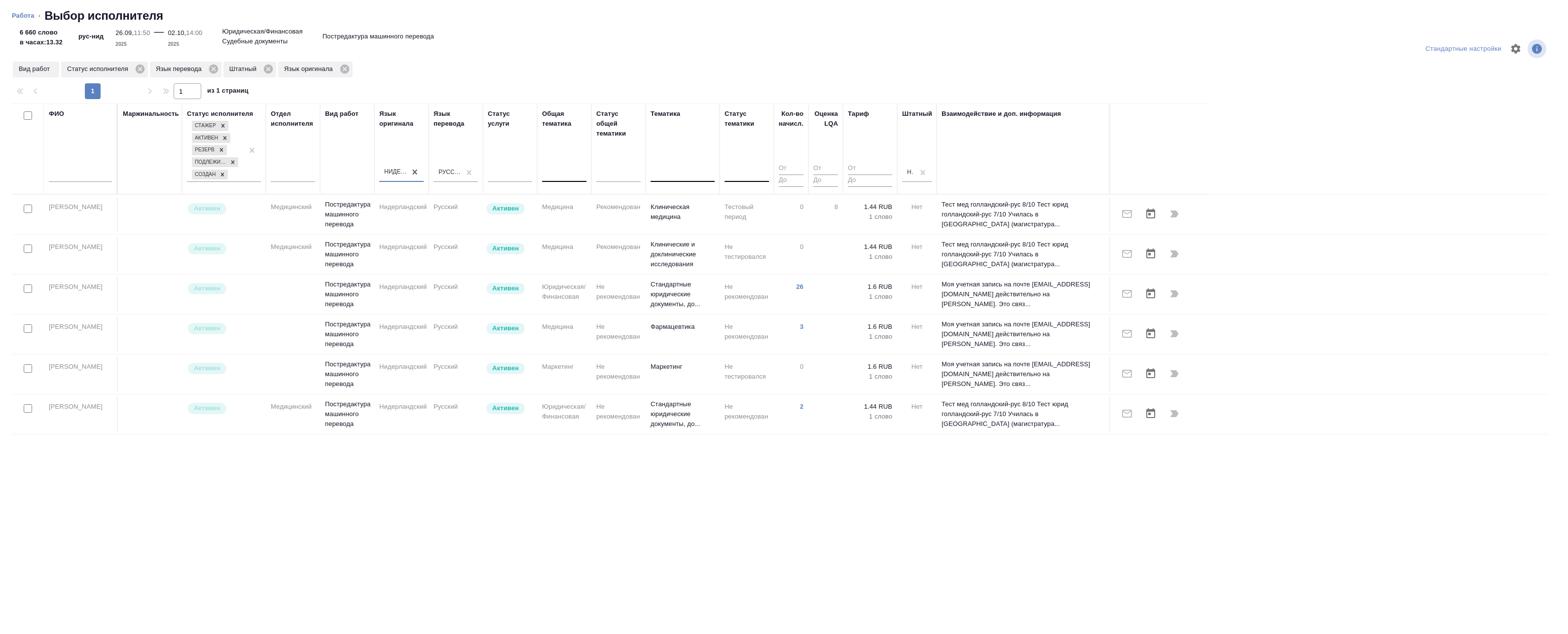
click at [971, 176] on div "Взаимодействие и доп. информация" at bounding box center [1023, 149] width 163 height 80
click at [978, 115] on div "Взаимодействие и доп. информация" at bounding box center [1001, 114] width 119 height 10
click at [960, 186] on div "Взаимодействие и доп. информация" at bounding box center [1023, 149] width 163 height 80
click at [965, 190] on th "Взаимодействие и доп. информация" at bounding box center [1023, 149] width 172 height 91
click at [967, 179] on div "Взаимодействие и доп. информация" at bounding box center [1023, 149] width 163 height 80
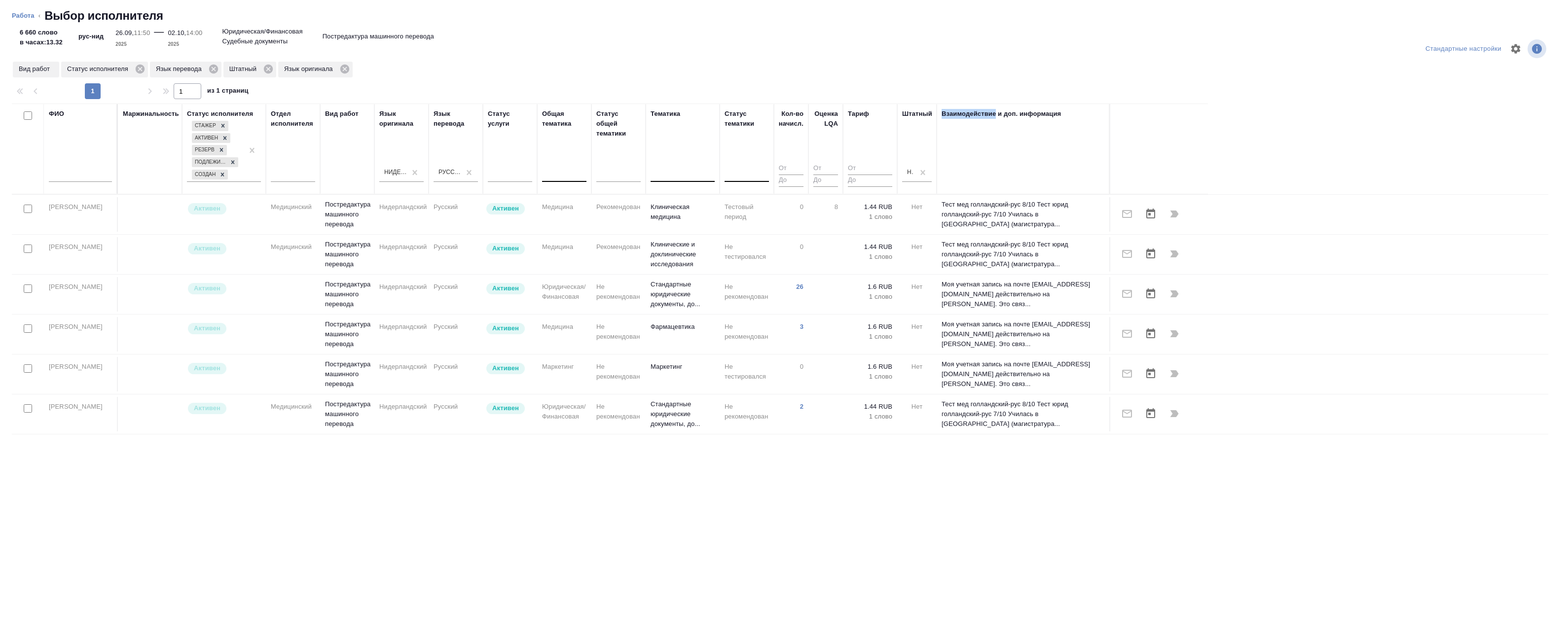
click at [965, 179] on div "Взаимодействие и доп. информация" at bounding box center [1023, 149] width 163 height 80
drag, startPoint x: 965, startPoint y: 179, endPoint x: 956, endPoint y: 183, distance: 9.8
click at [954, 182] on div "Взаимодействие и доп. информация" at bounding box center [1023, 149] width 163 height 80
click at [958, 187] on div "Взаимодействие и доп. информация" at bounding box center [1023, 149] width 163 height 80
click at [958, 188] on div "Взаимодействие и доп. информация" at bounding box center [1023, 149] width 163 height 80
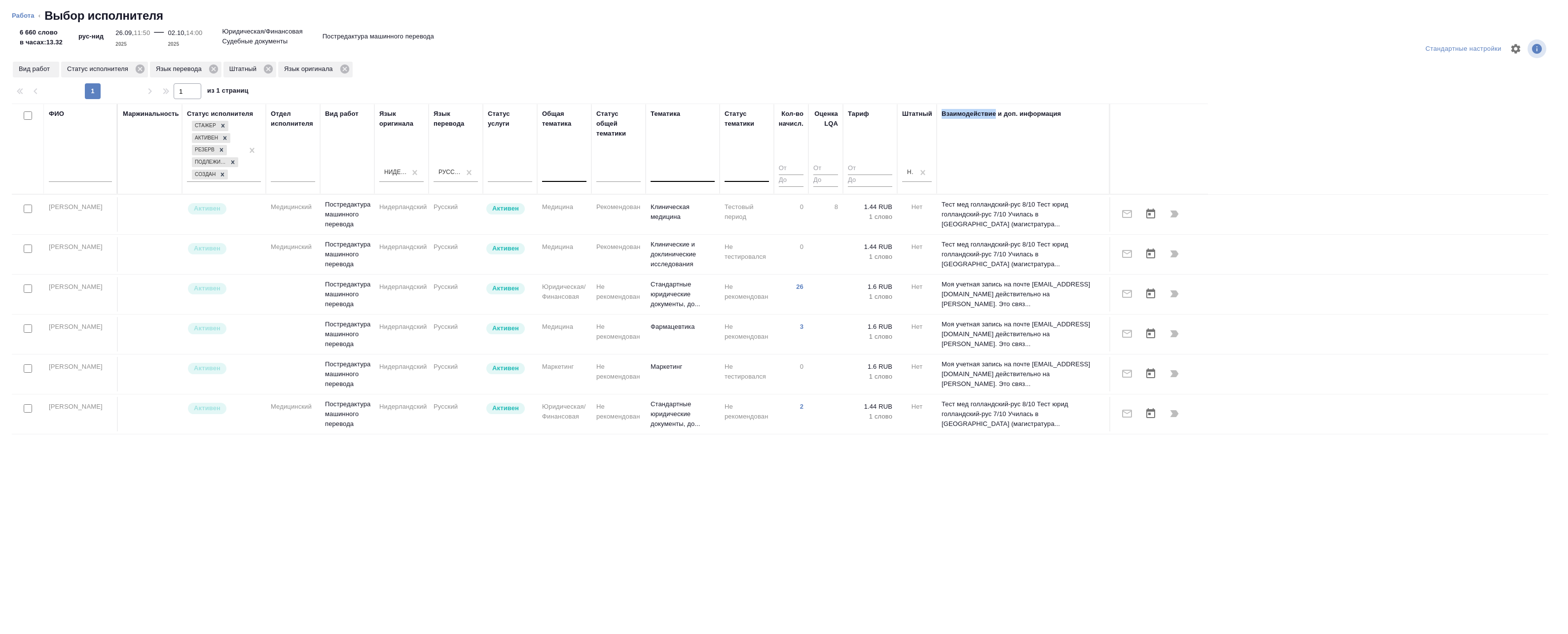
drag, startPoint x: 958, startPoint y: 188, endPoint x: 959, endPoint y: 194, distance: 6.1
click at [959, 194] on th "Взаимодействие и доп. информация" at bounding box center [1023, 149] width 172 height 91
click at [946, 187] on div "Взаимодействие и доп. информация" at bounding box center [1023, 149] width 163 height 80
click at [972, 179] on div "Взаимодействие и доп. информация" at bounding box center [1023, 149] width 163 height 80
drag, startPoint x: 1004, startPoint y: 178, endPoint x: 1009, endPoint y: 176, distance: 5.4
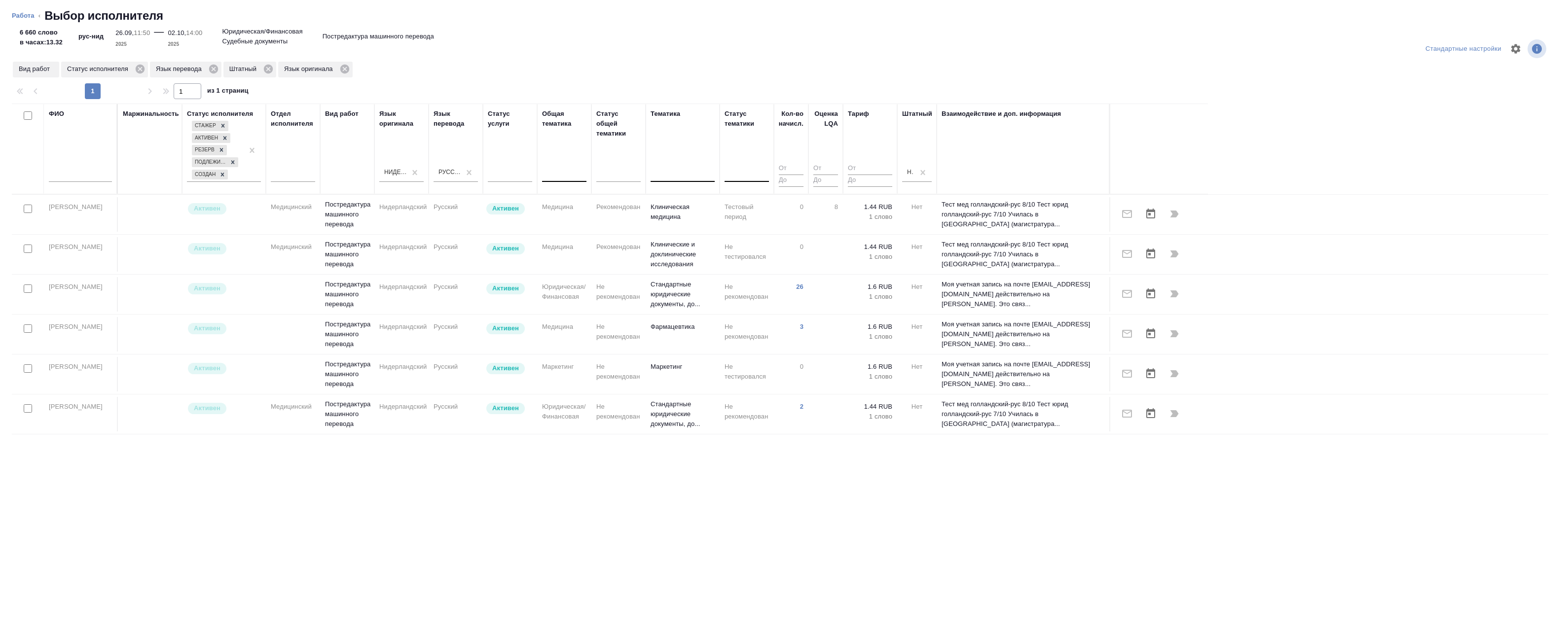
click at [1009, 176] on div "Взаимодействие и доп. информация" at bounding box center [1023, 149] width 163 height 80
drag, startPoint x: 1009, startPoint y: 176, endPoint x: 1064, endPoint y: 122, distance: 77.1
click at [1073, 122] on div "Взаимодействие и доп. информация" at bounding box center [1023, 149] width 163 height 80
click at [223, 176] on icon at bounding box center [223, 174] width 3 height 3
click at [234, 164] on icon at bounding box center [233, 161] width 3 height 3
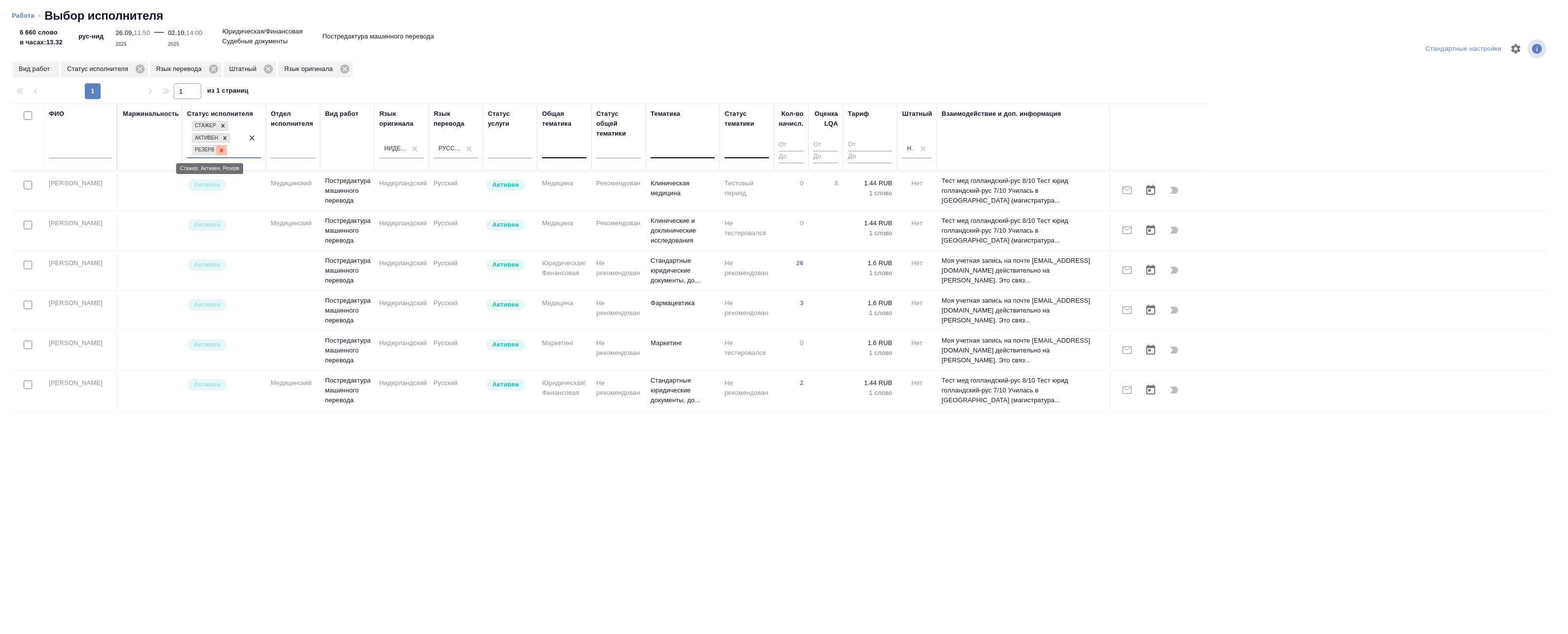
click at [223, 150] on icon at bounding box center [222, 150] width 3 height 3
click at [226, 147] on icon at bounding box center [225, 149] width 7 height 7
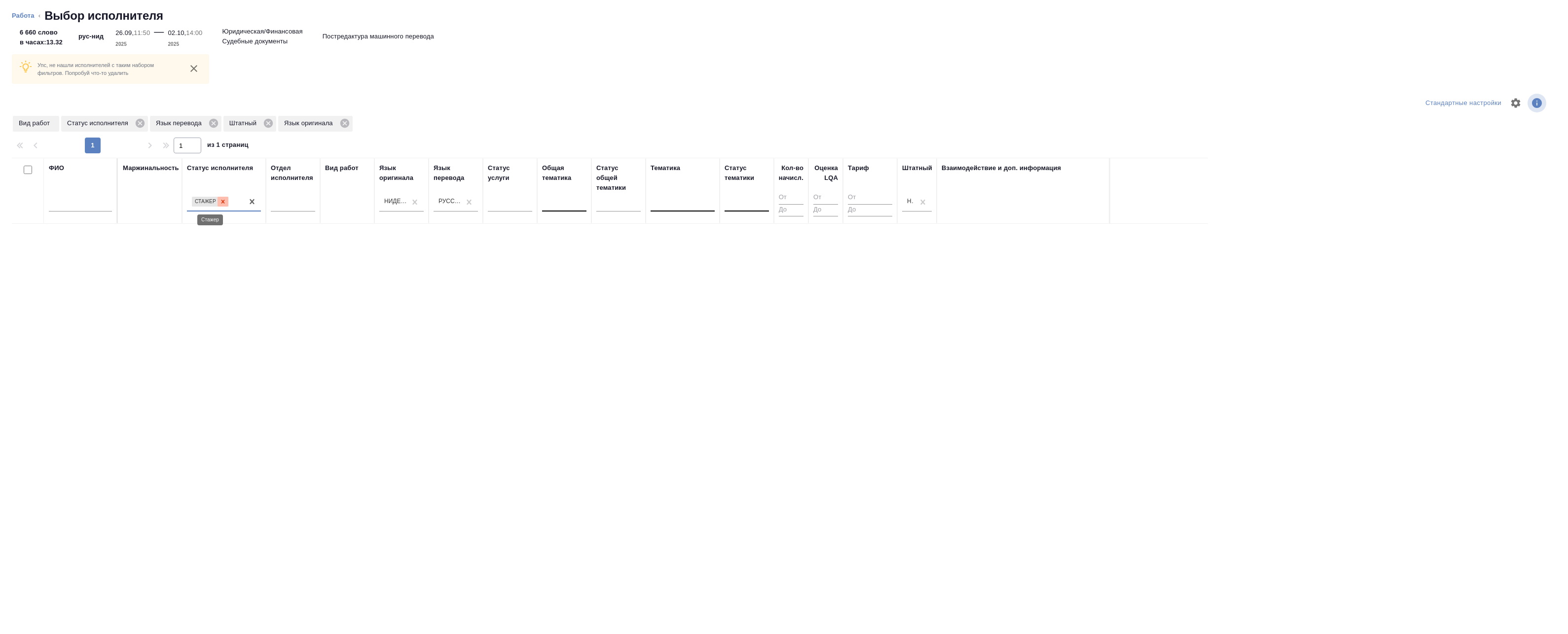
click at [223, 200] on icon at bounding box center [223, 201] width 7 height 7
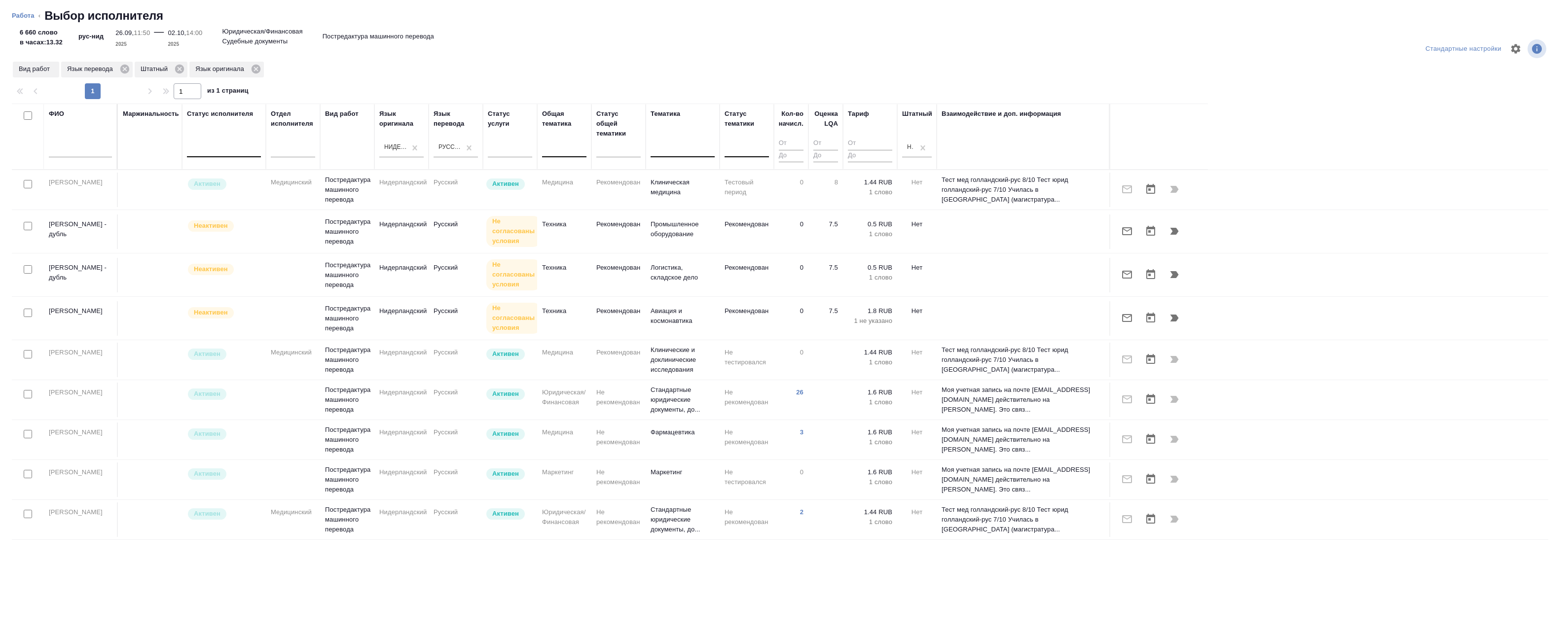
click at [22, 226] on div at bounding box center [27, 226] width 22 height 14
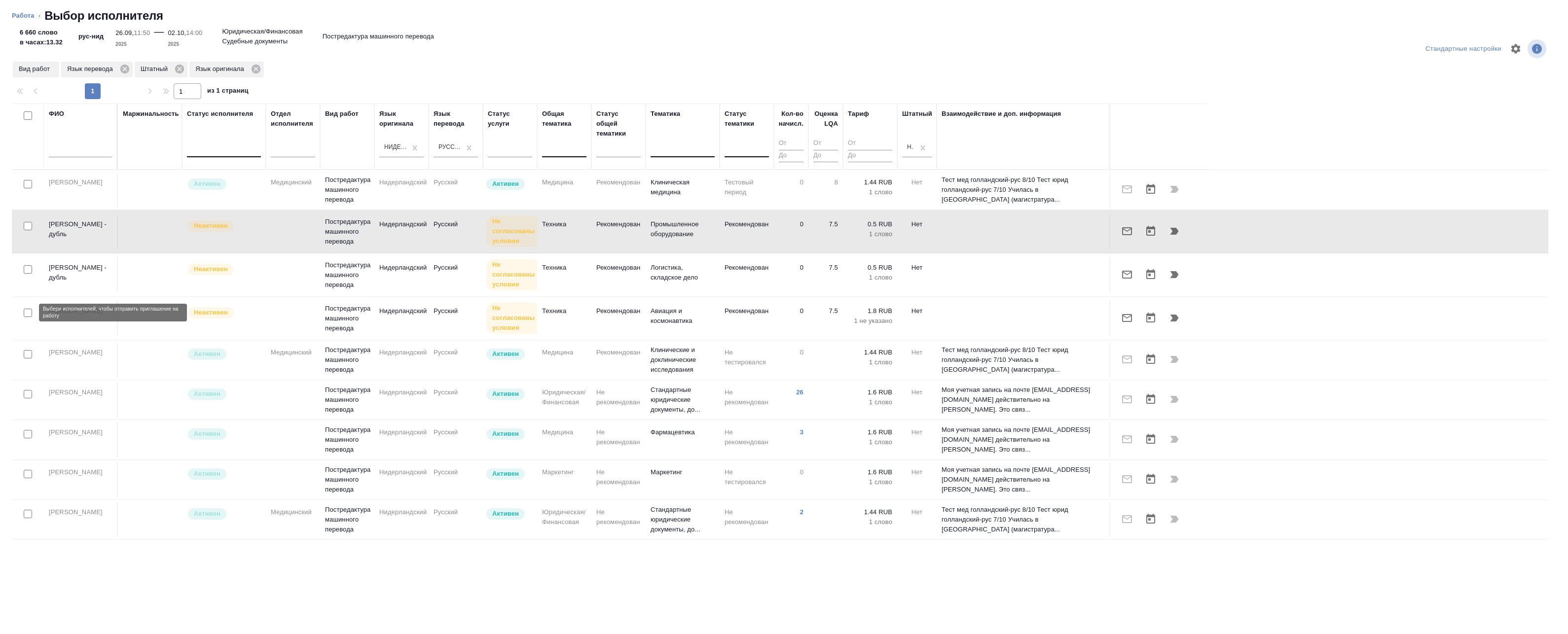
click at [28, 315] on input "checkbox" at bounding box center [27, 313] width 9 height 9
checkbox input "true"
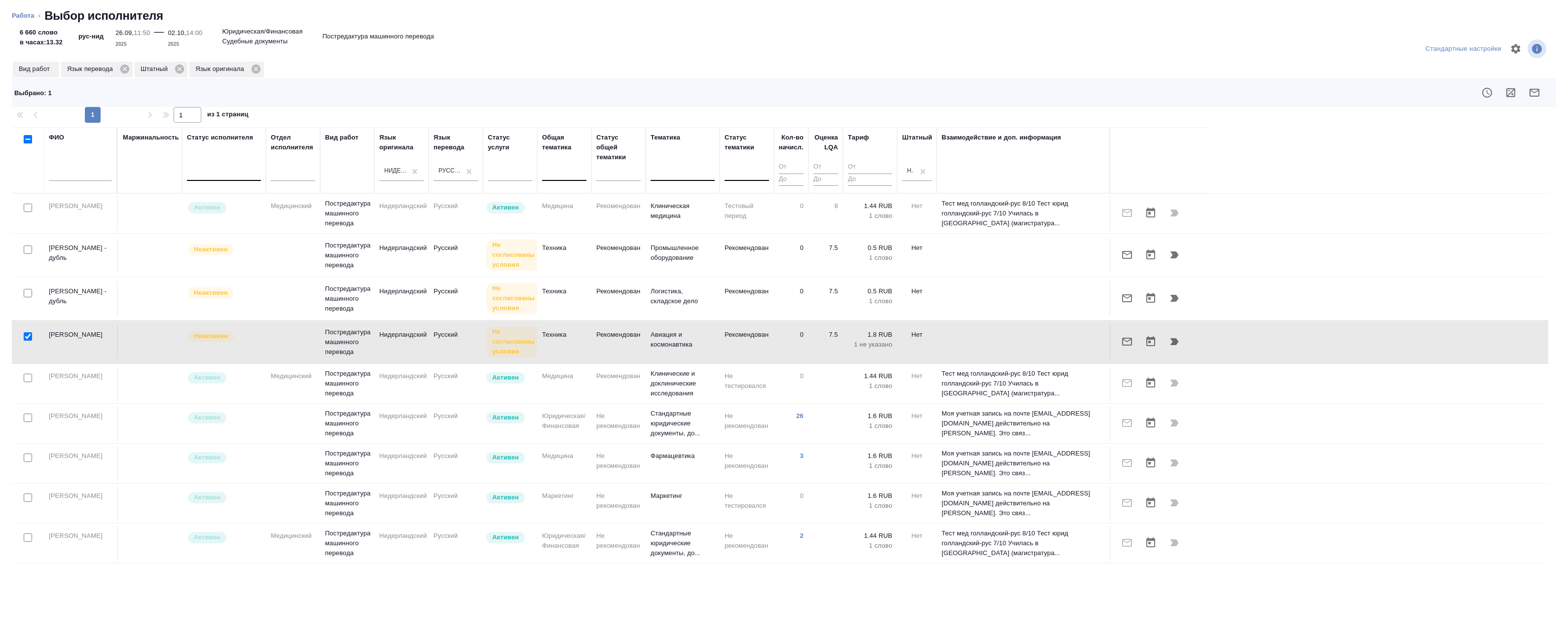
click at [1534, 89] on icon "button" at bounding box center [1534, 92] width 12 height 12
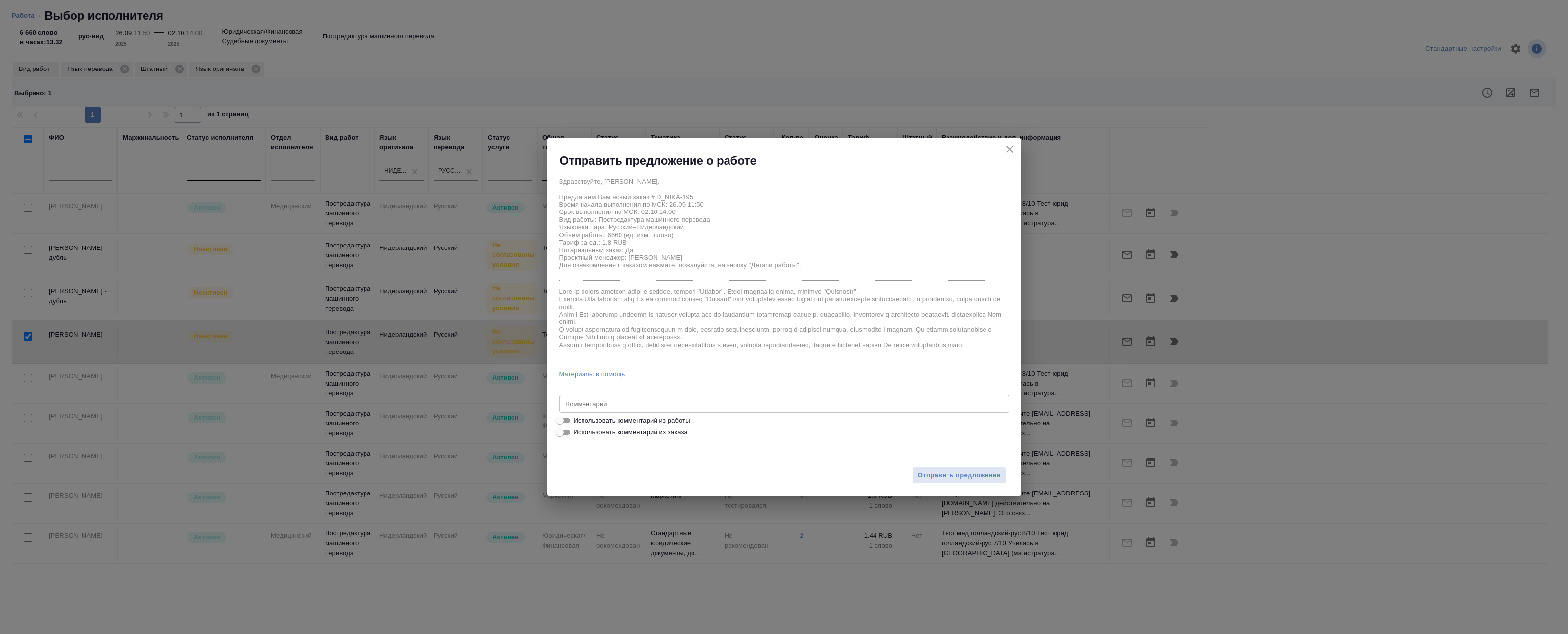
click at [574, 423] on span "Использовать комментарий из работы" at bounding box center [632, 420] width 116 height 10
click at [574, 423] on input "Использовать комментарий из работы" at bounding box center [559, 420] width 35 height 12
checkbox input "true"
type textarea "Под нот Оригинал для сверки:https://drive.awatera.com/s/GLKA5M5W7NZLfJy"
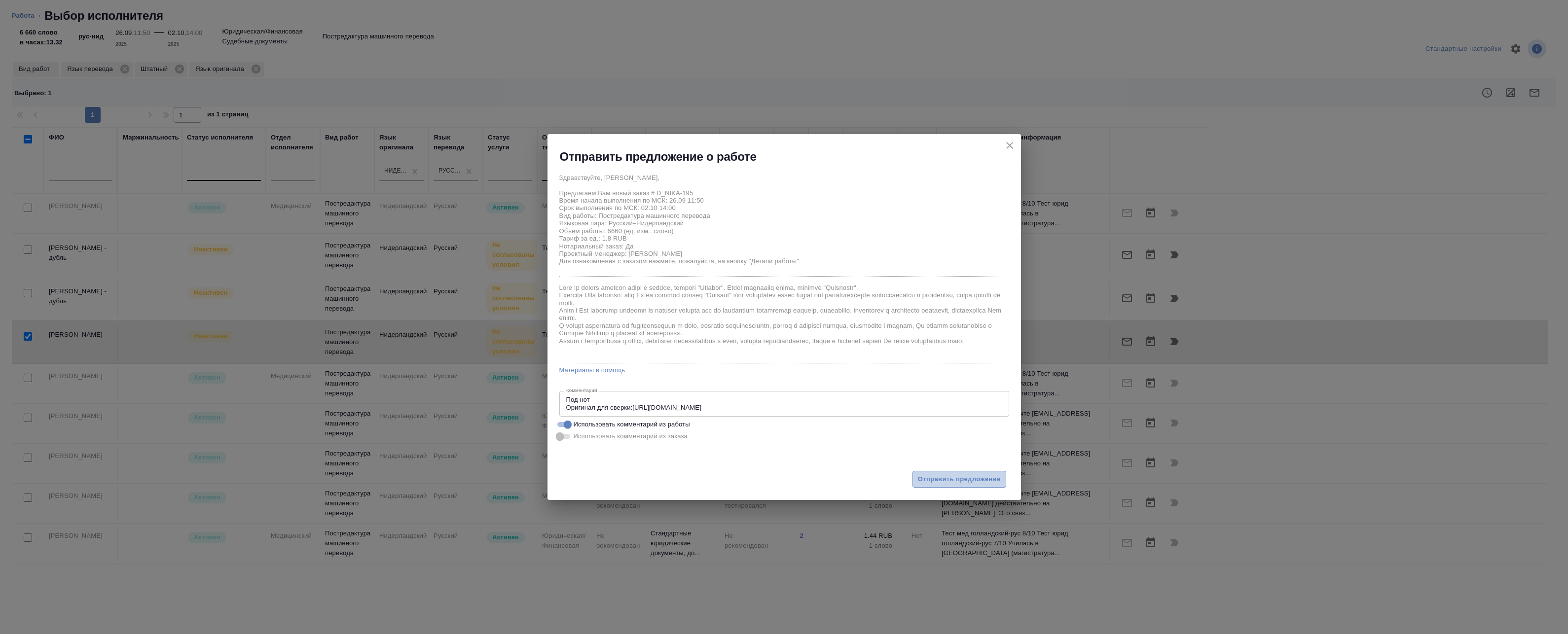
click at [949, 481] on span "Отправить предложение" at bounding box center [960, 480] width 83 height 11
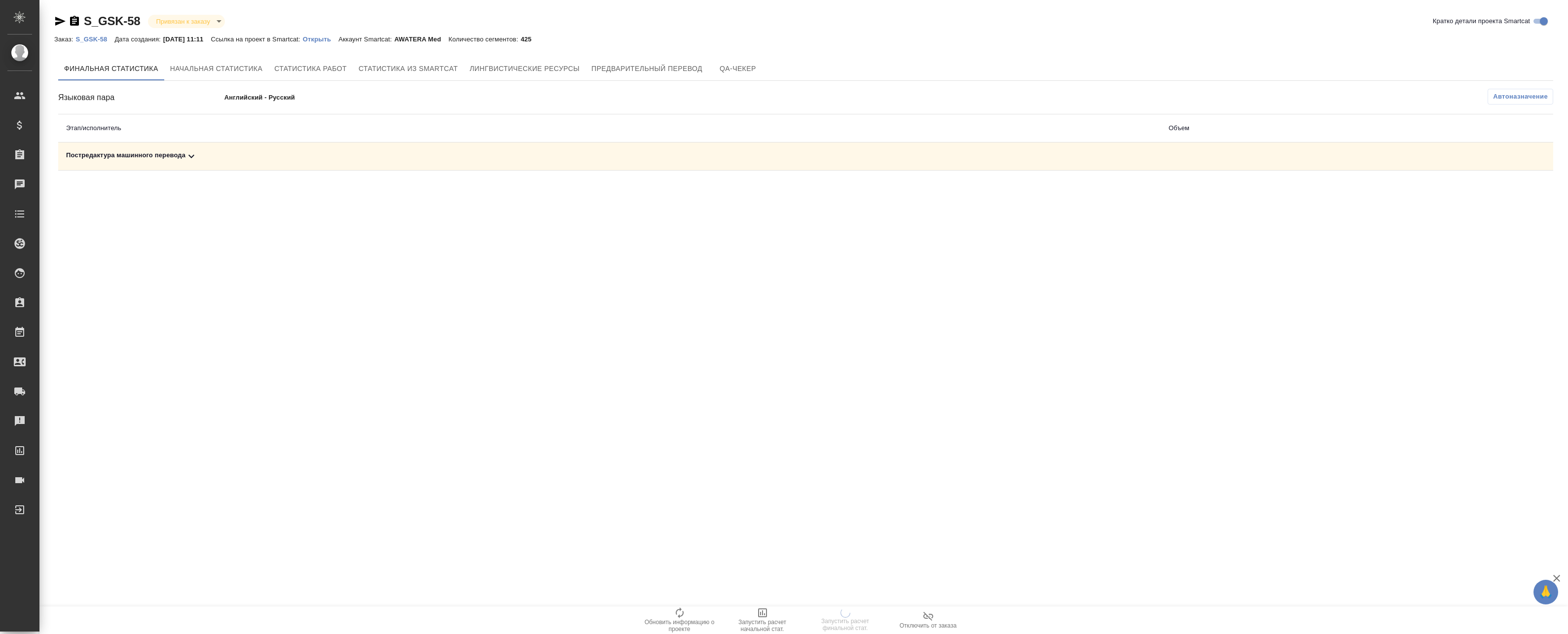
click at [738, 158] on div "Постредактура машинного перевода" at bounding box center [609, 156] width 1087 height 12
click at [780, 156] on div "Постредактура машинного перевода" at bounding box center [609, 156] width 1087 height 12
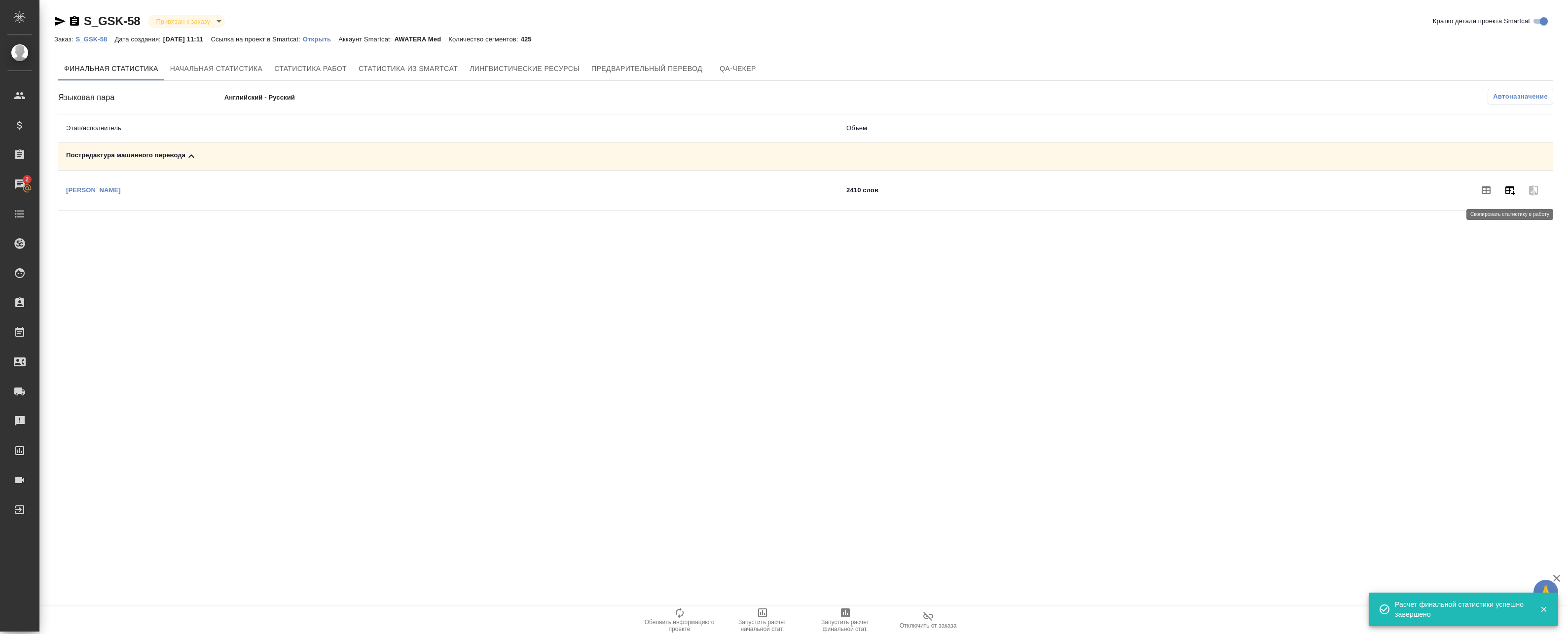
click at [1512, 190] on icon "button" at bounding box center [1509, 190] width 12 height 12
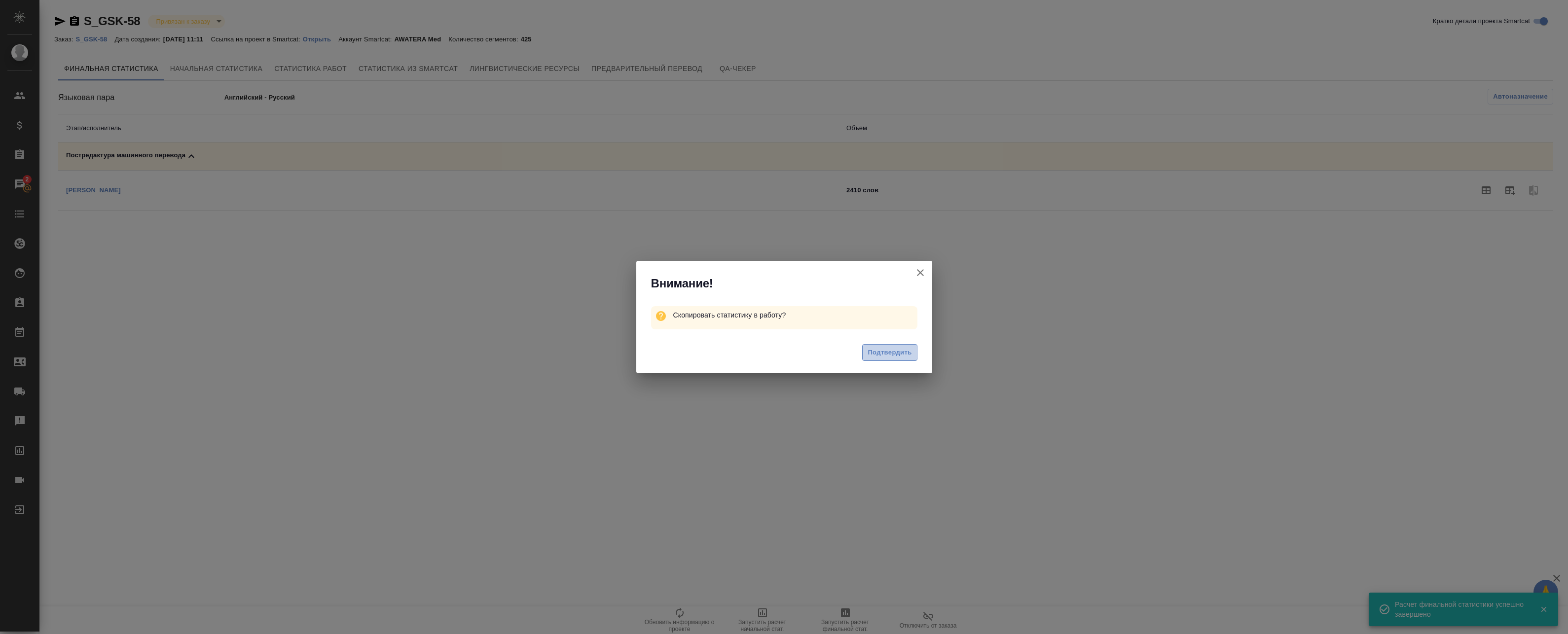
click at [895, 356] on span "Подтвердить" at bounding box center [890, 353] width 44 height 11
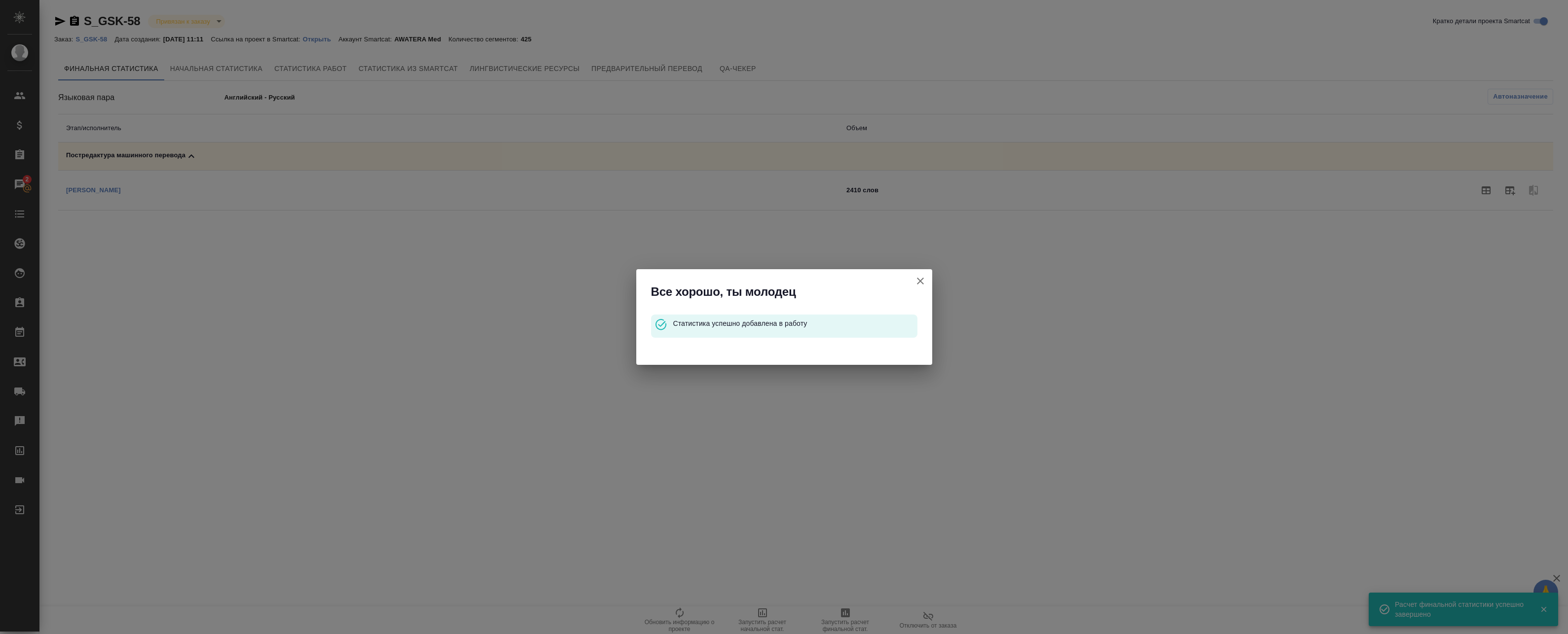
click at [924, 283] on icon "button" at bounding box center [920, 281] width 12 height 12
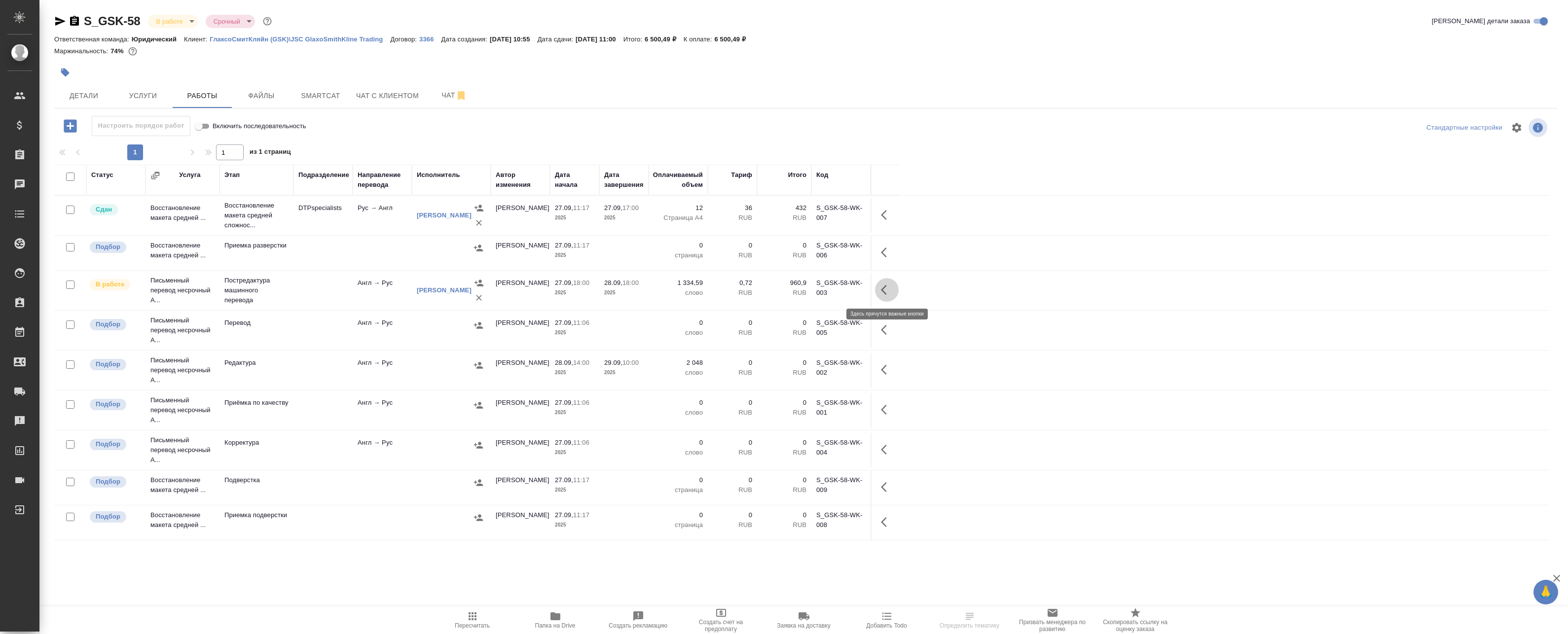
click at [885, 293] on icon "button" at bounding box center [884, 290] width 6 height 10
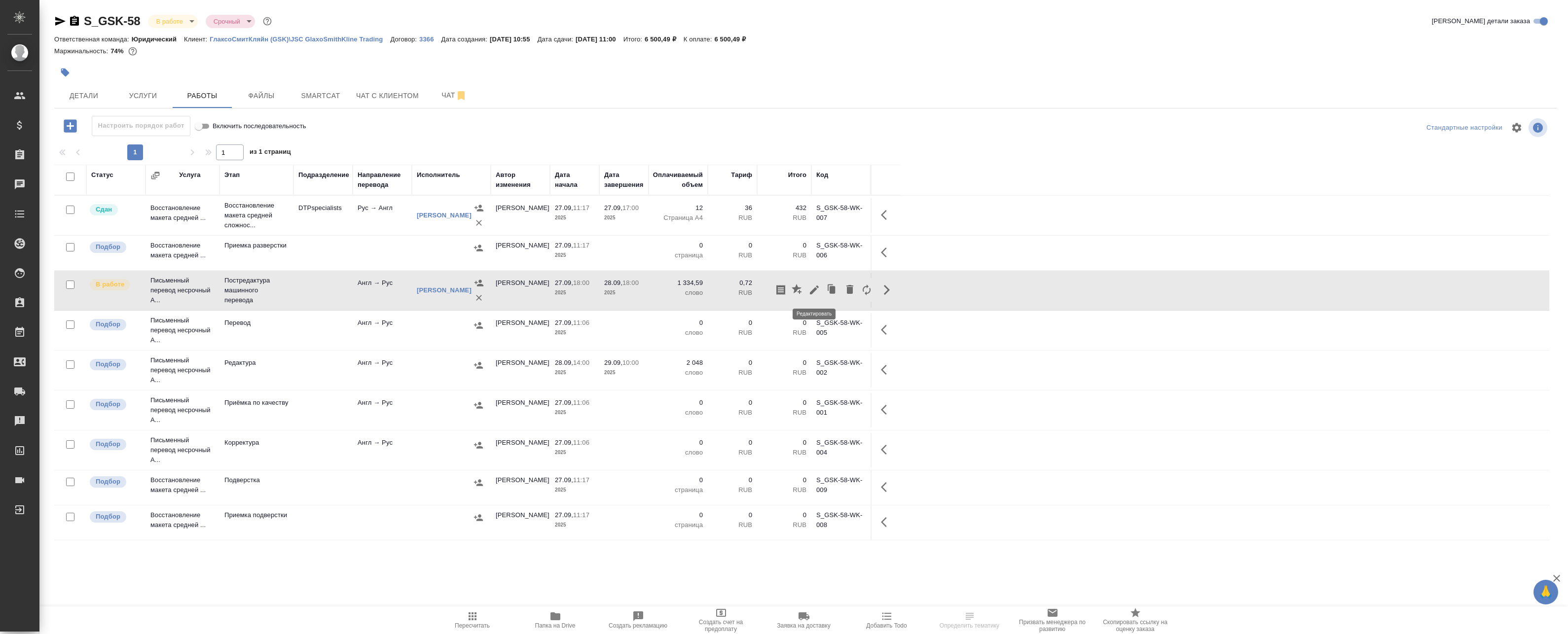
click at [818, 288] on icon "button" at bounding box center [814, 289] width 12 height 12
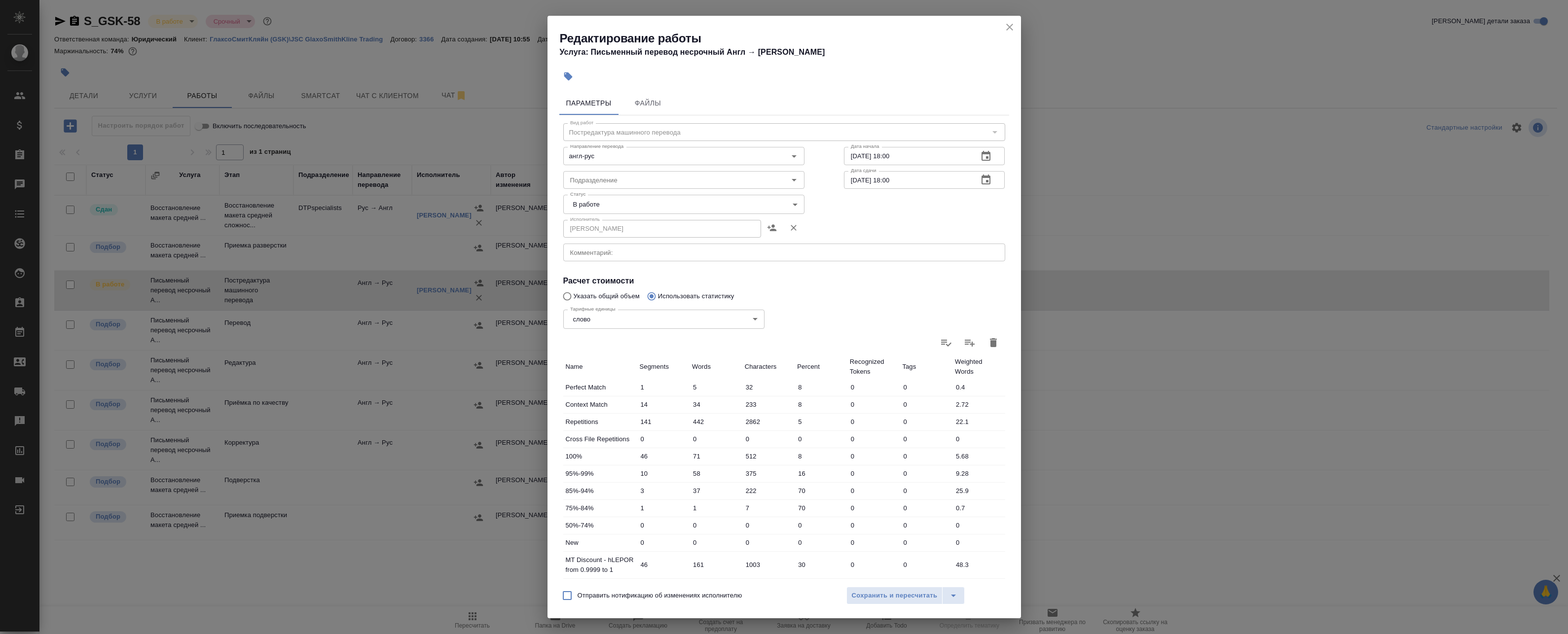
click at [639, 248] on div "x Комментарий:" at bounding box center [785, 252] width 442 height 18
click at [1004, 26] on icon "close" at bounding box center [1009, 27] width 12 height 12
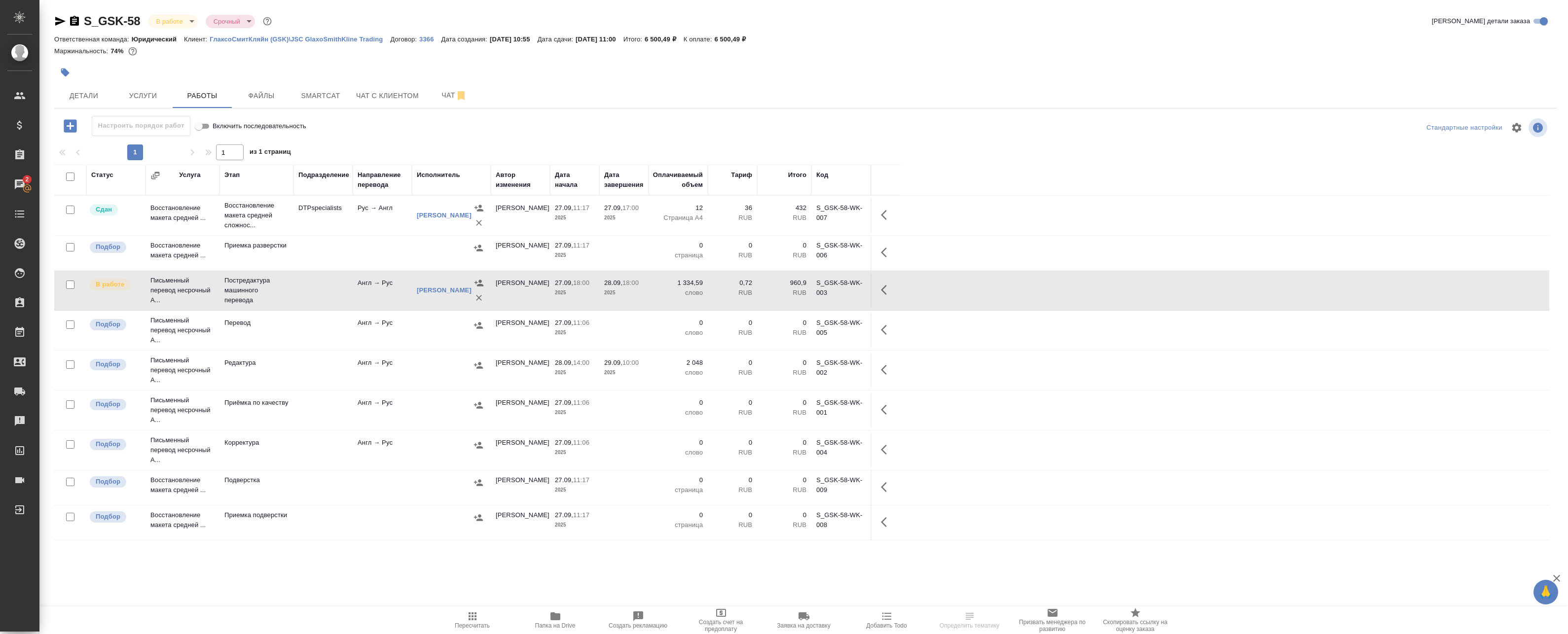
click at [564, 625] on span "Папка на Drive" at bounding box center [556, 625] width 41 height 7
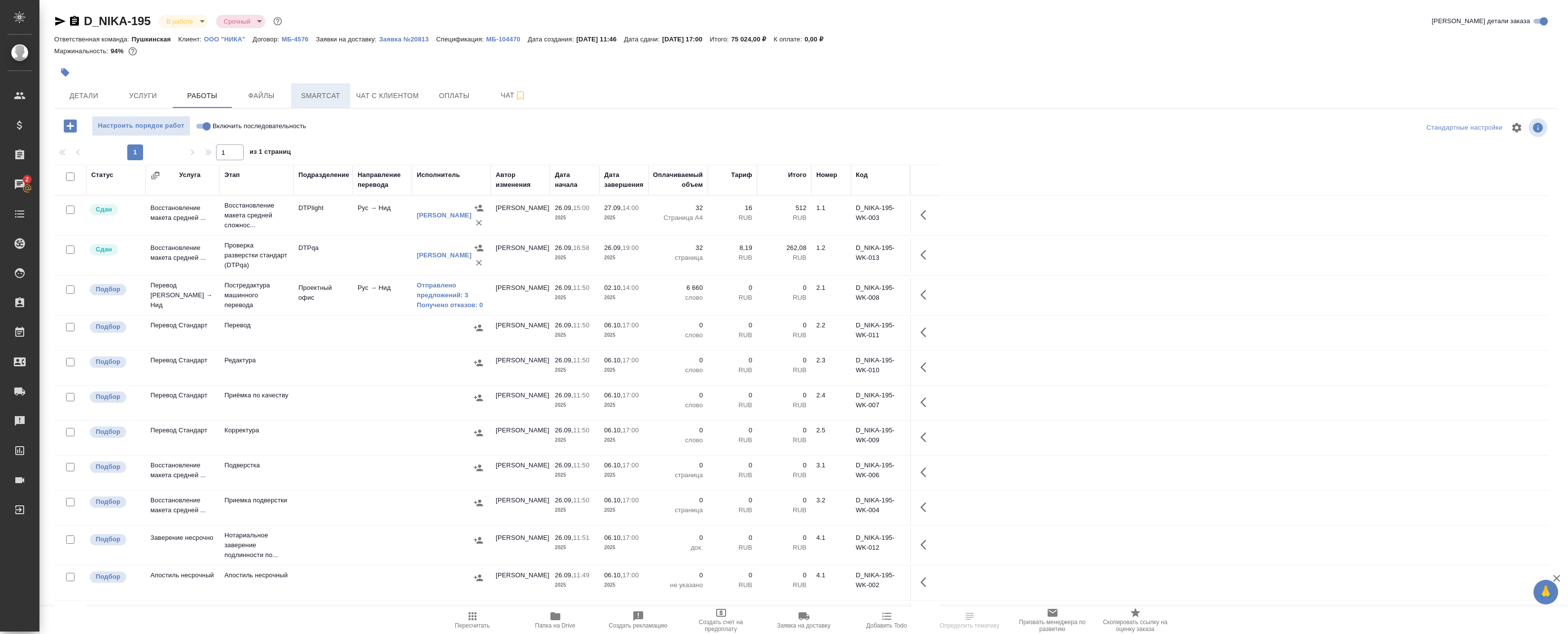
click at [344, 96] on button "Smartcat" at bounding box center [321, 95] width 60 height 24
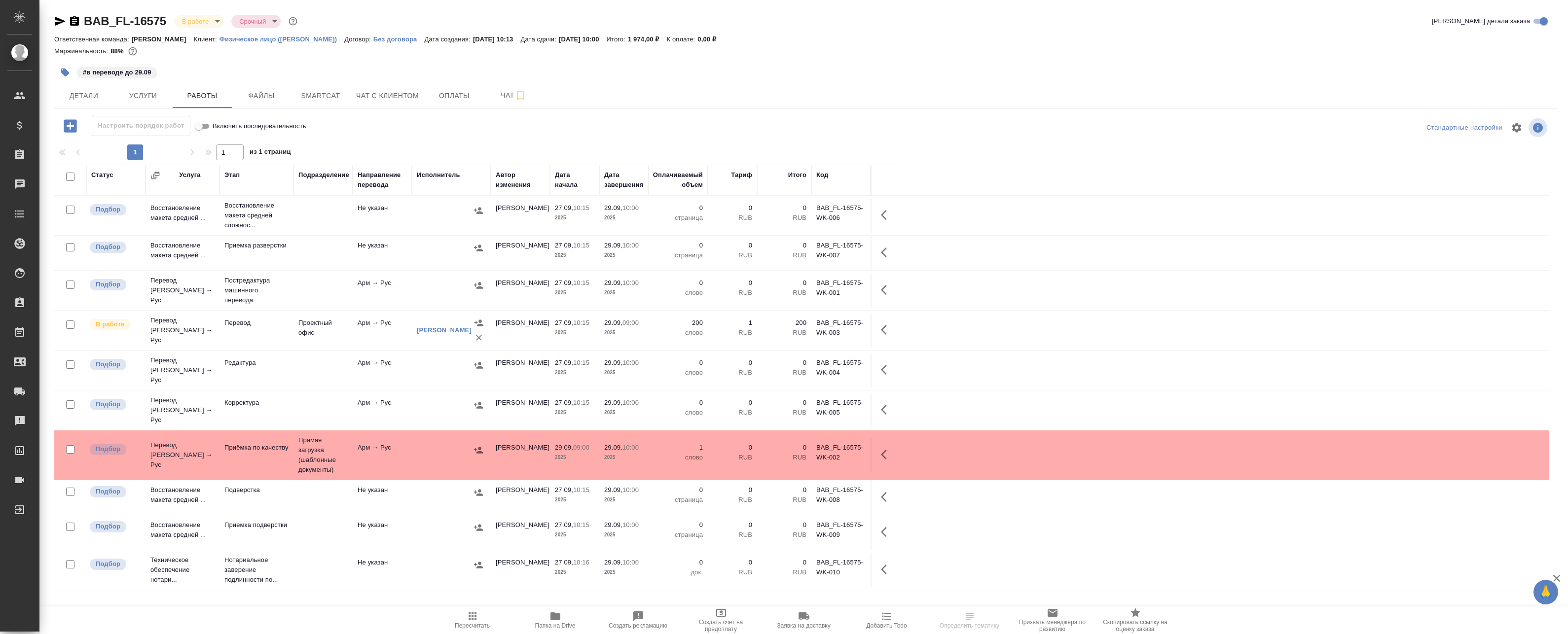
click at [71, 176] on input "checkbox" at bounding box center [70, 176] width 9 height 9
checkbox input "true"
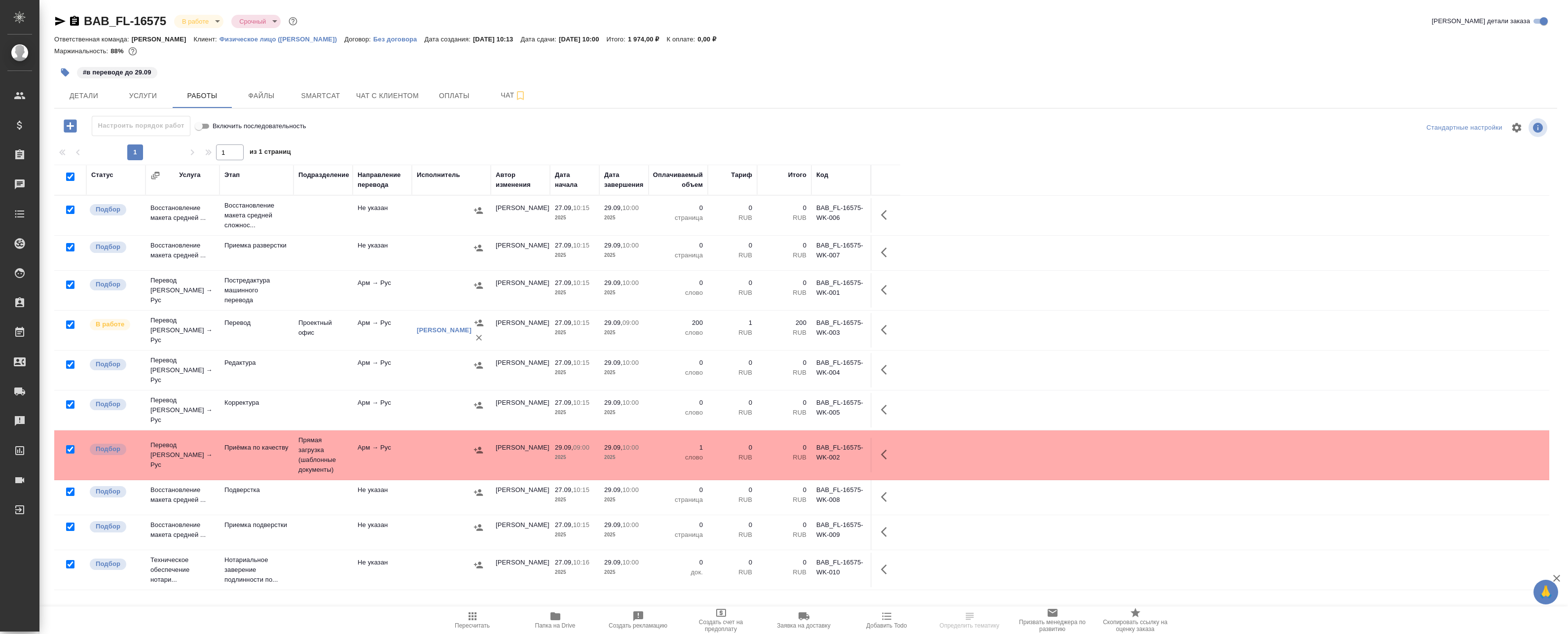
checkbox input "true"
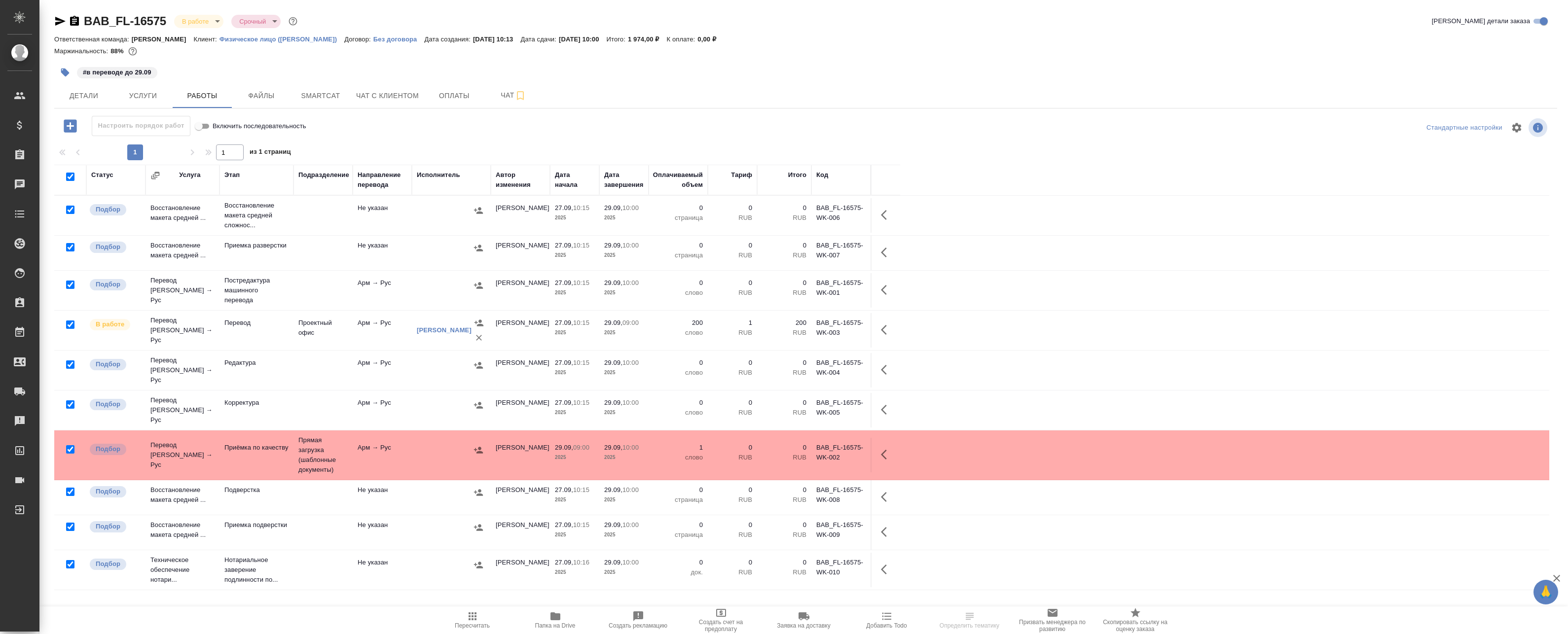
checkbox input "true"
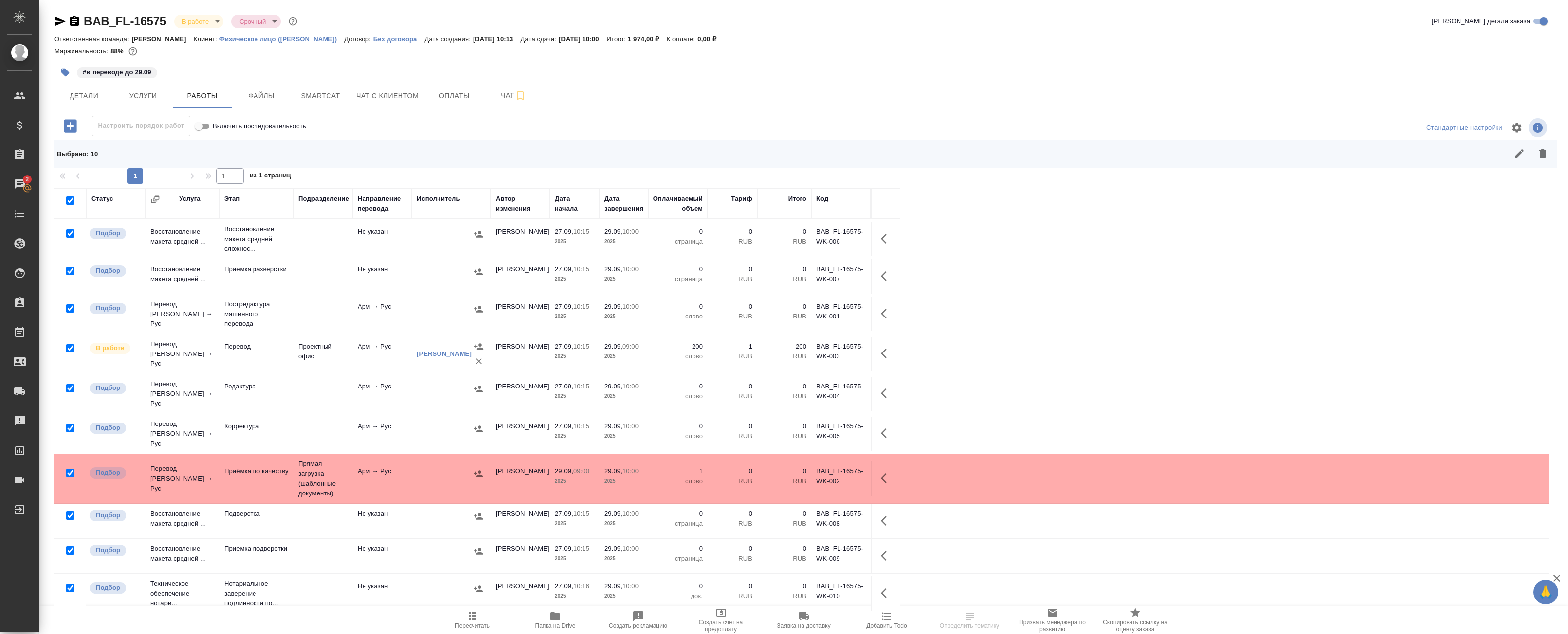
click at [69, 350] on input "checkbox" at bounding box center [70, 348] width 9 height 9
checkbox input "false"
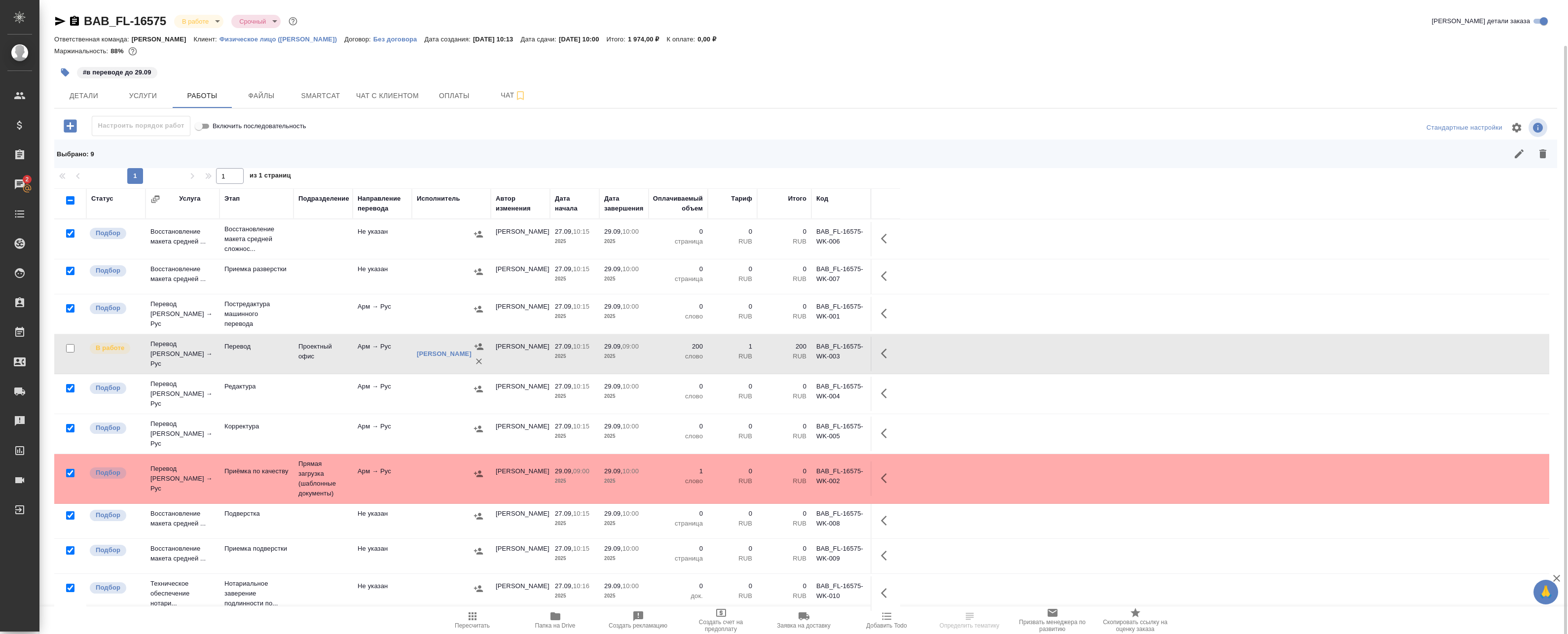
scroll to position [24, 0]
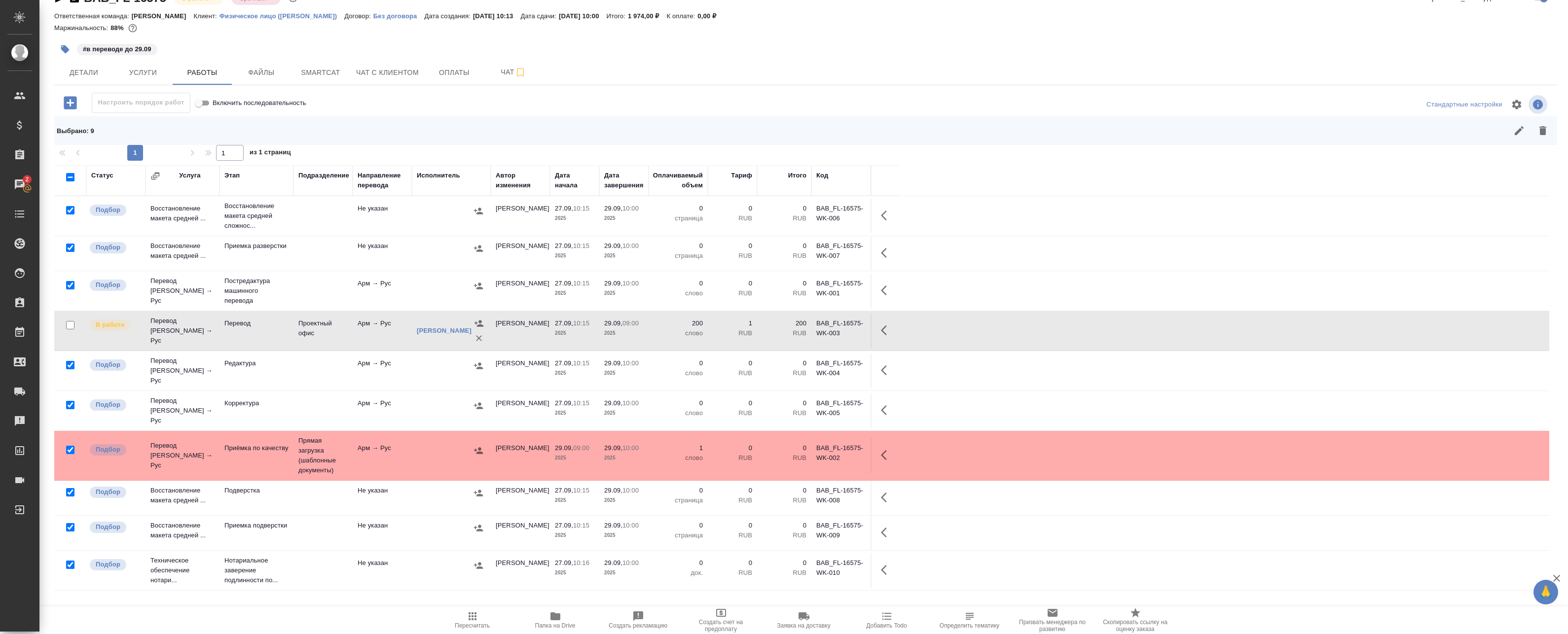
click at [71, 444] on div at bounding box center [71, 451] width 22 height 14
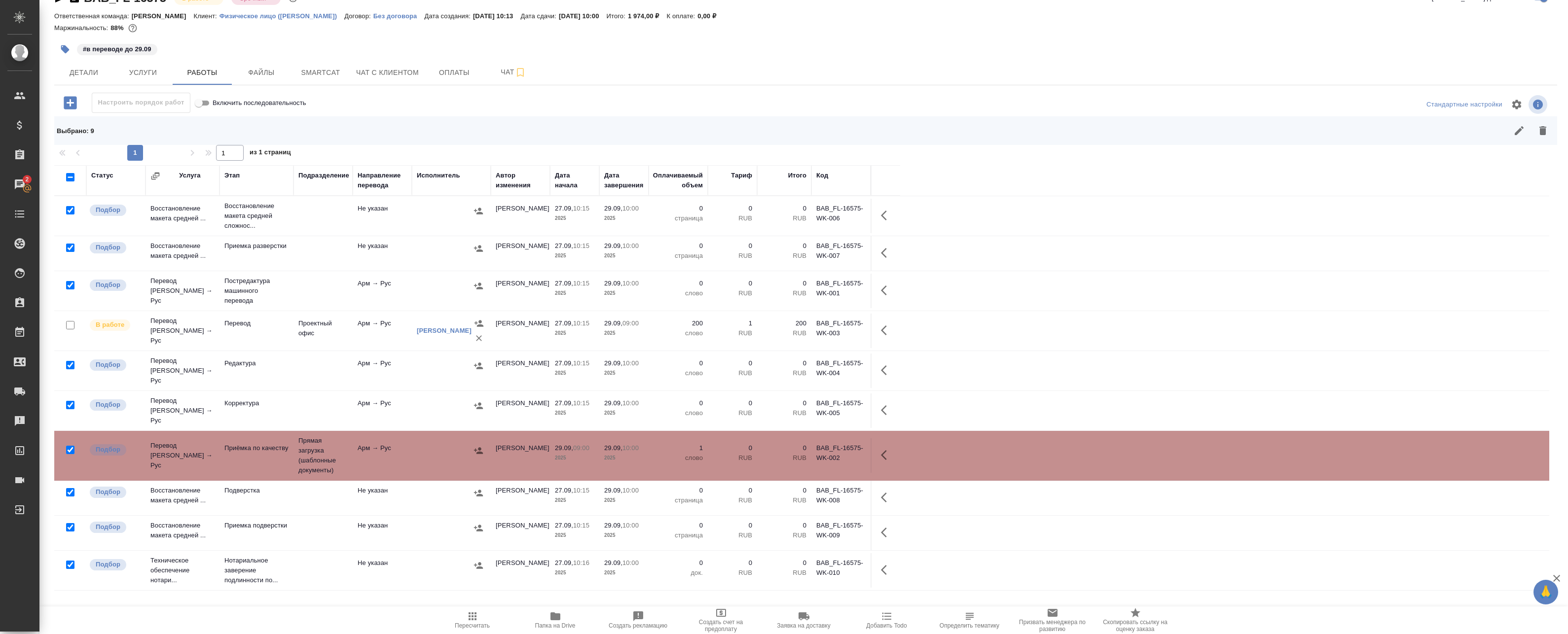
click at [71, 446] on input "checkbox" at bounding box center [70, 450] width 9 height 9
click at [69, 444] on div at bounding box center [71, 451] width 22 height 14
click at [71, 446] on input "checkbox" at bounding box center [70, 450] width 9 height 9
checkbox input "false"
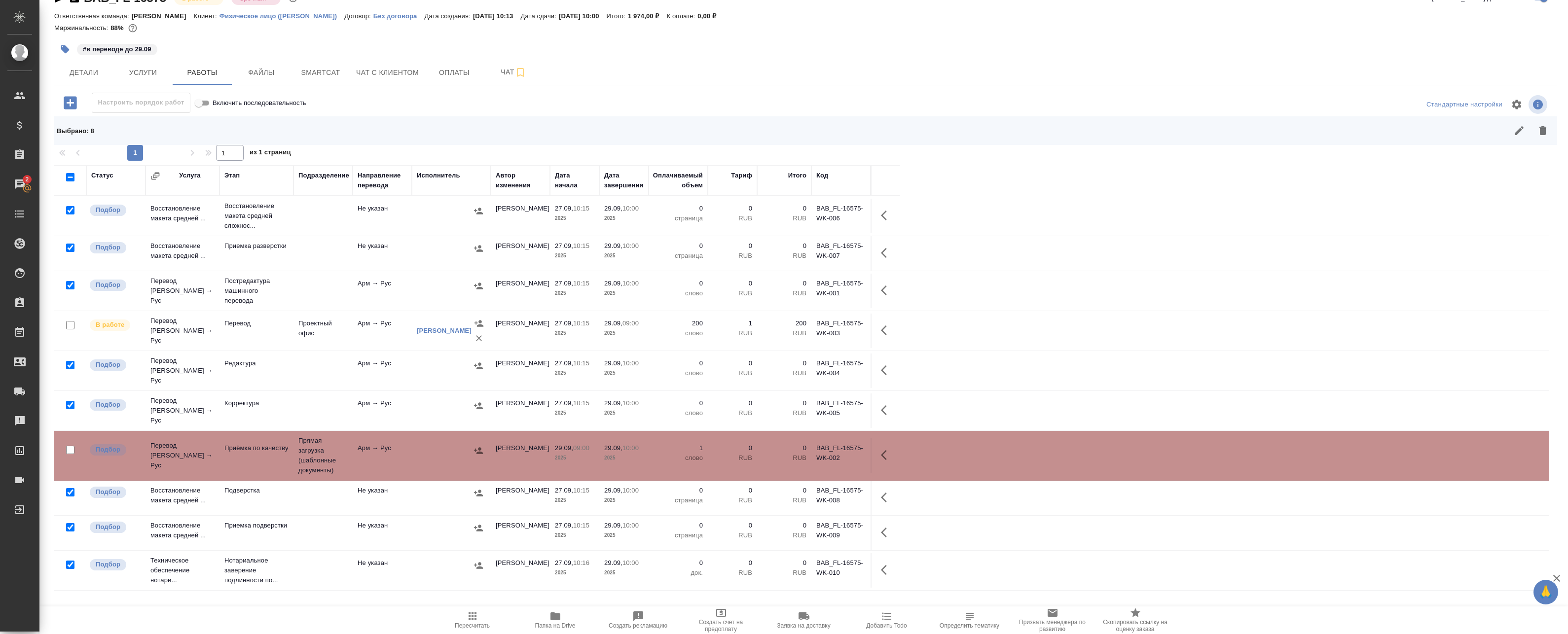
click at [66, 560] on input "checkbox" at bounding box center [70, 564] width 9 height 9
checkbox input "false"
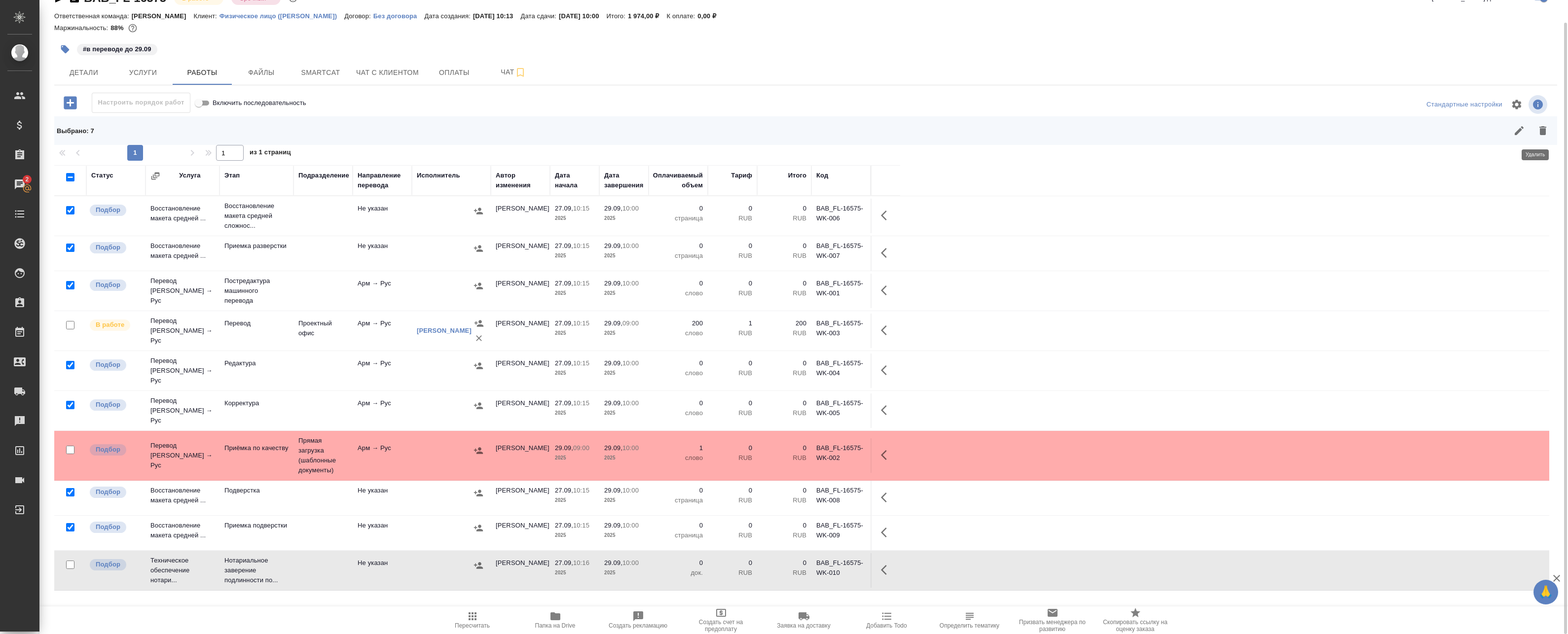
click at [1540, 130] on icon "button" at bounding box center [1543, 130] width 7 height 9
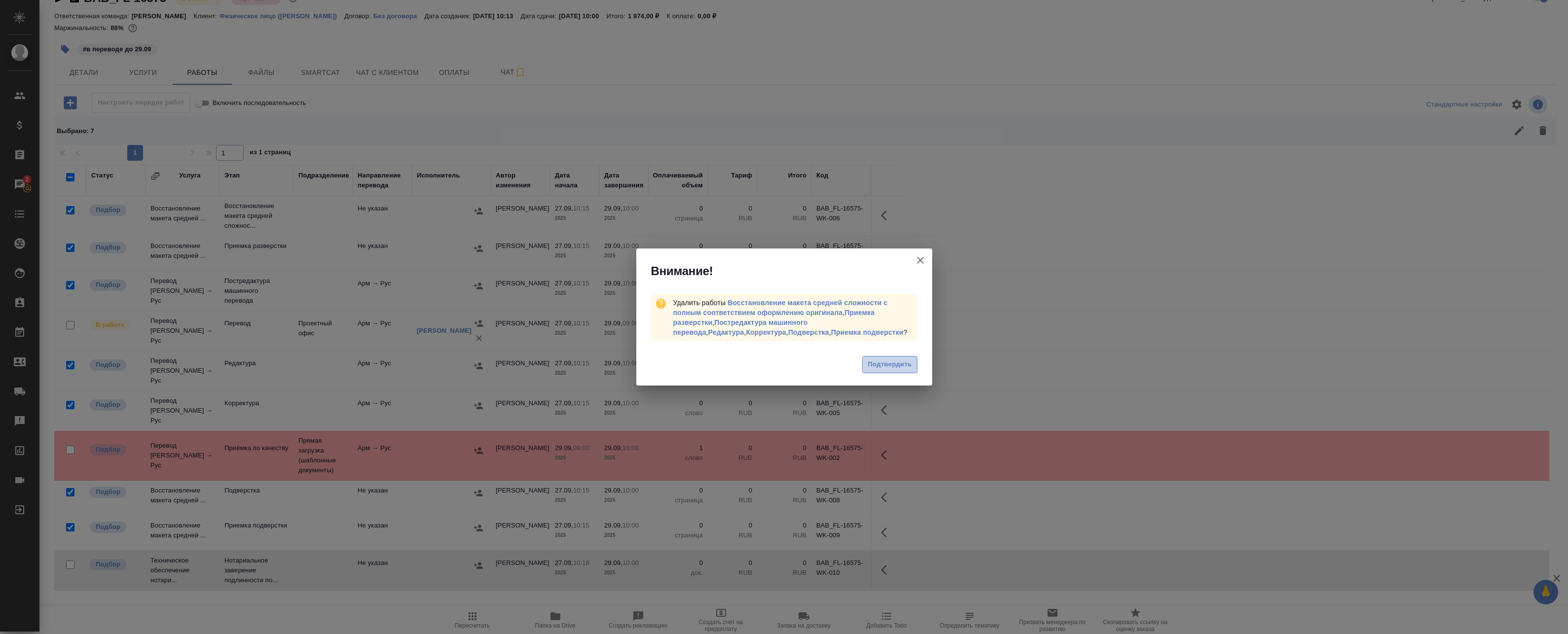
click at [879, 362] on span "Подтвердить" at bounding box center [890, 364] width 44 height 11
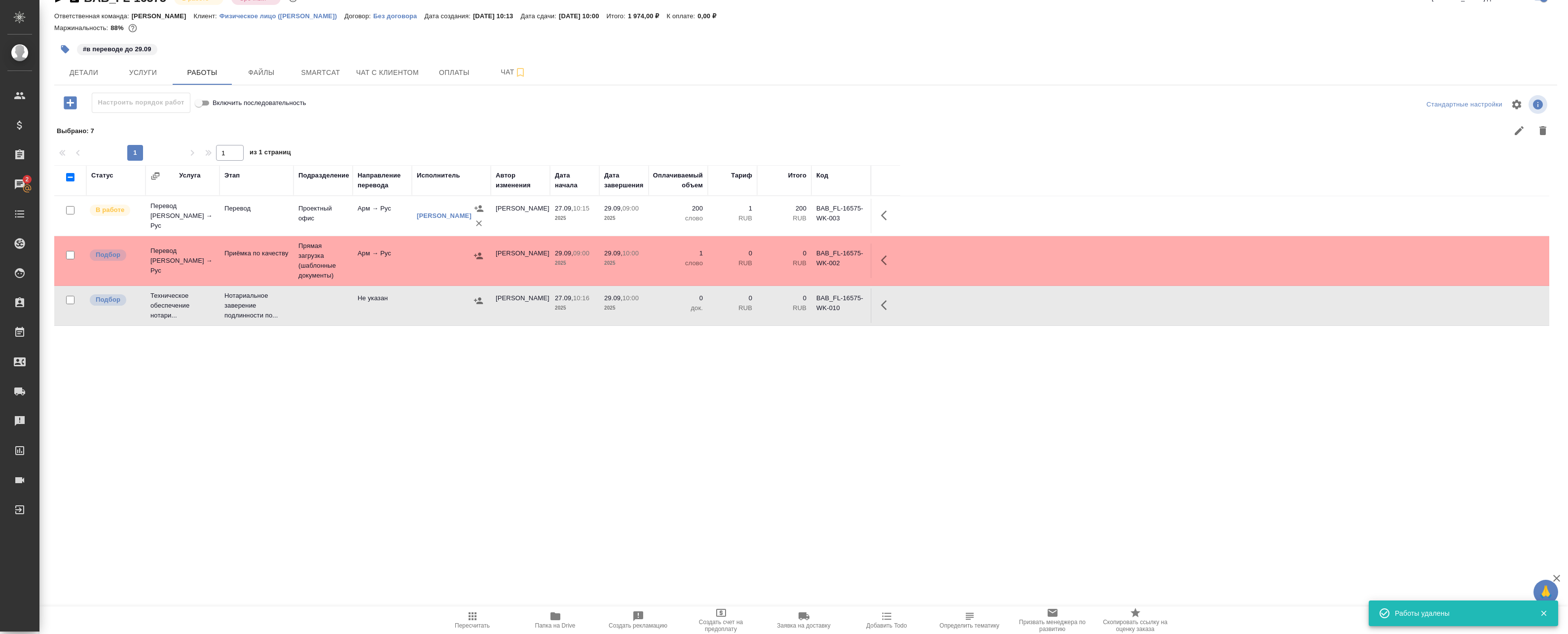
click at [349, 400] on div "Статус Услуга Этап Подразделение Направление перевода Исполнитель Автор изменен…" at bounding box center [801, 387] width 1495 height 444
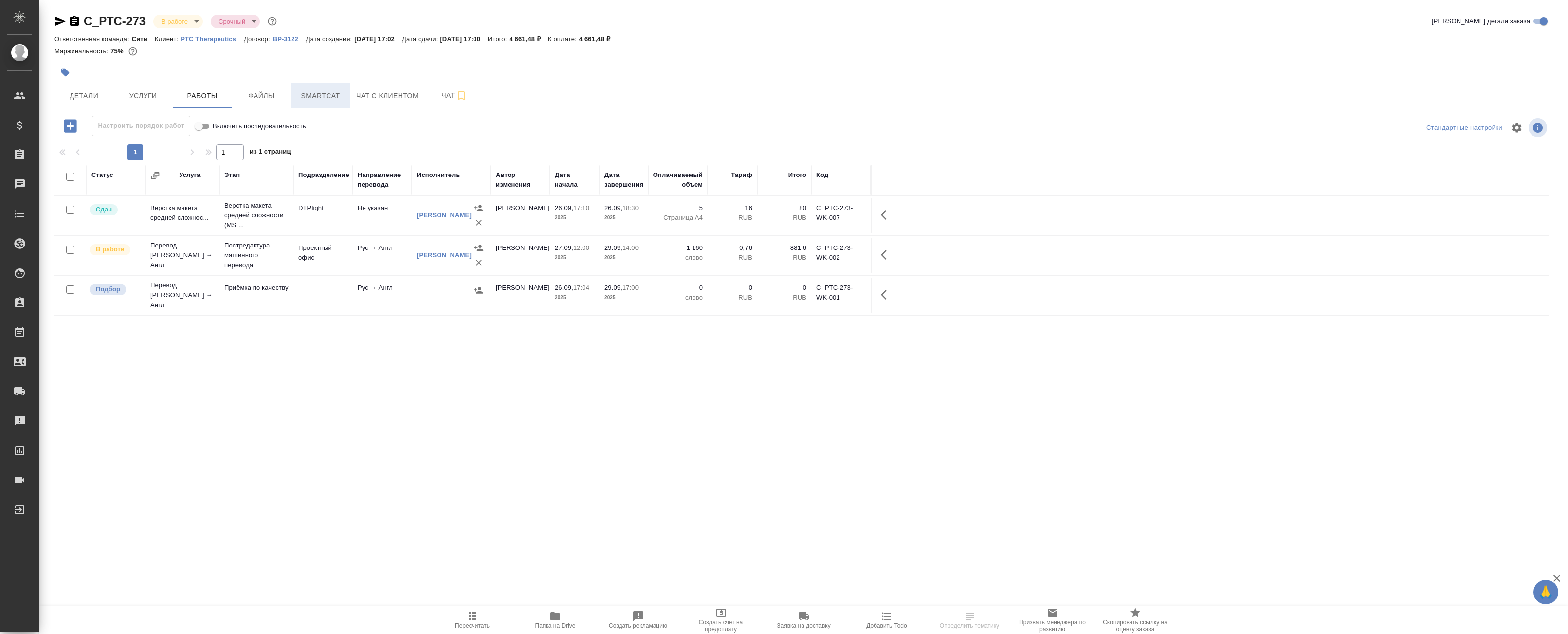
click at [340, 98] on span "Smartcat" at bounding box center [321, 96] width 47 height 13
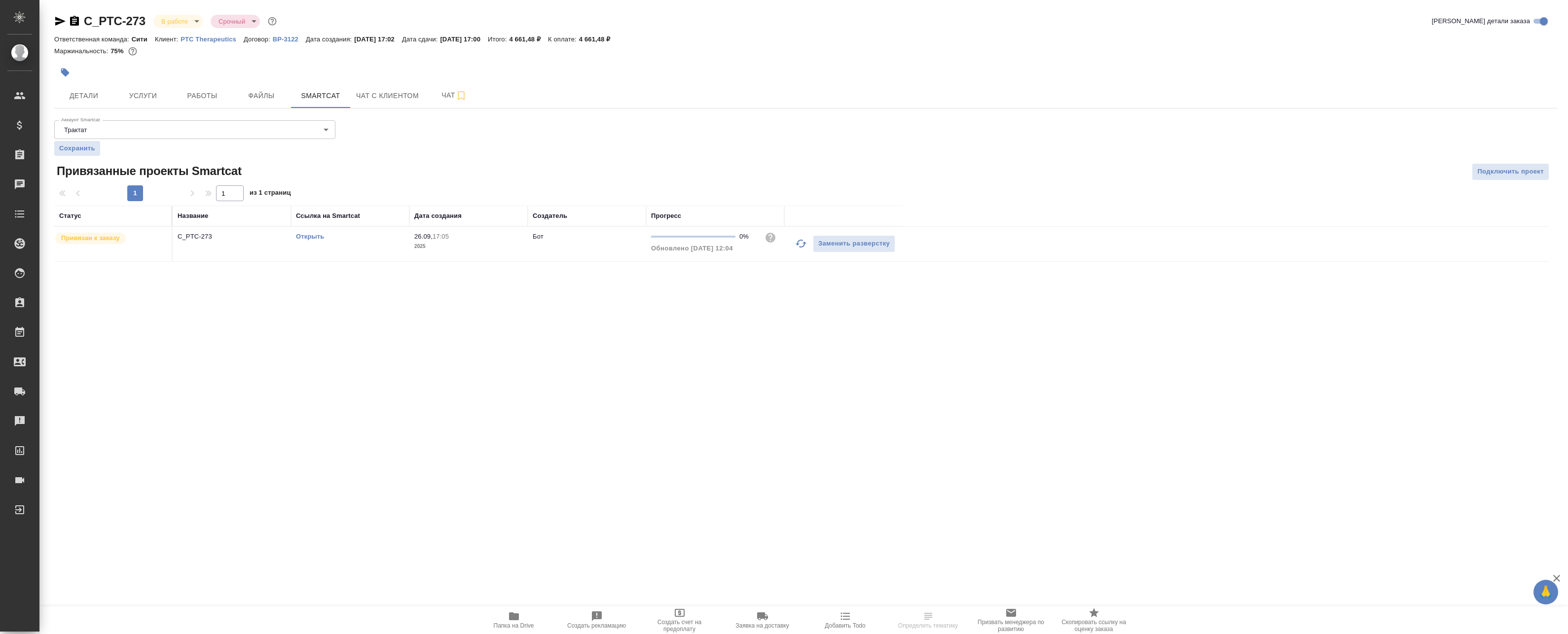
click at [797, 248] on icon "button" at bounding box center [800, 243] width 12 height 12
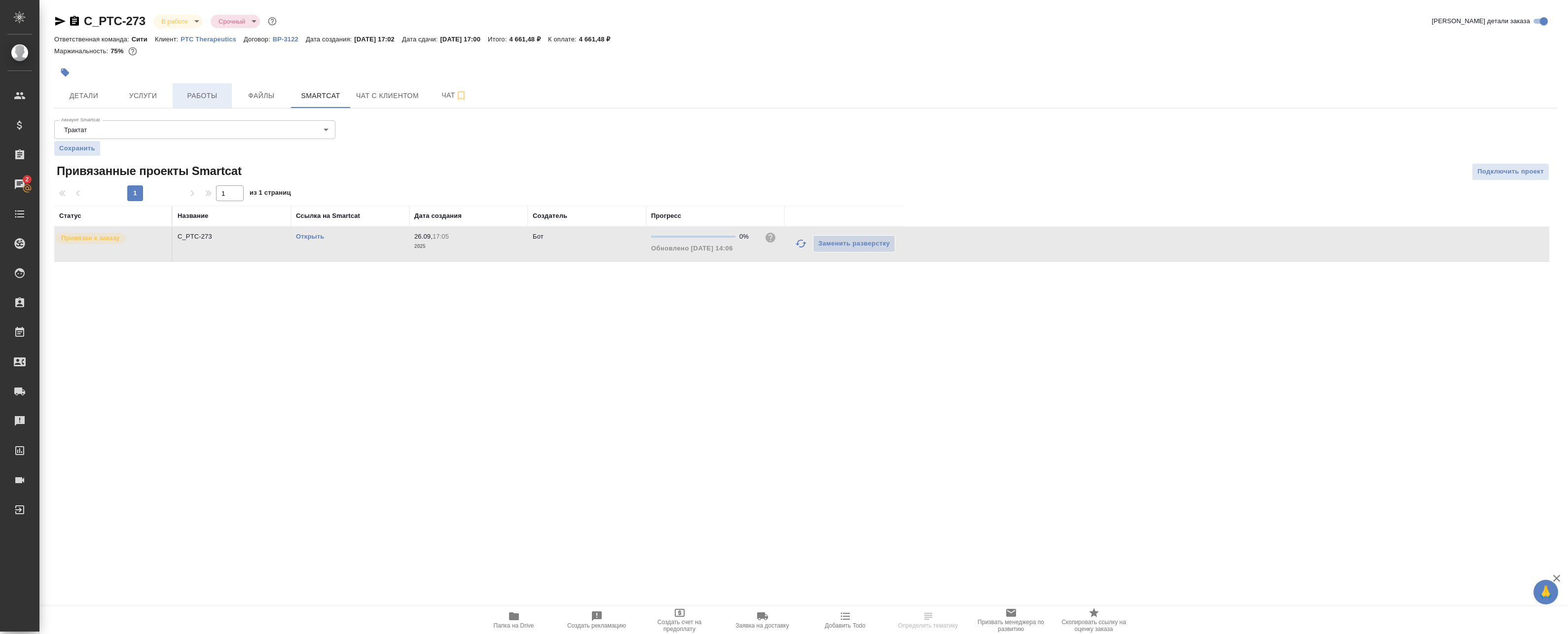
click at [212, 93] on span "Работы" at bounding box center [202, 96] width 47 height 13
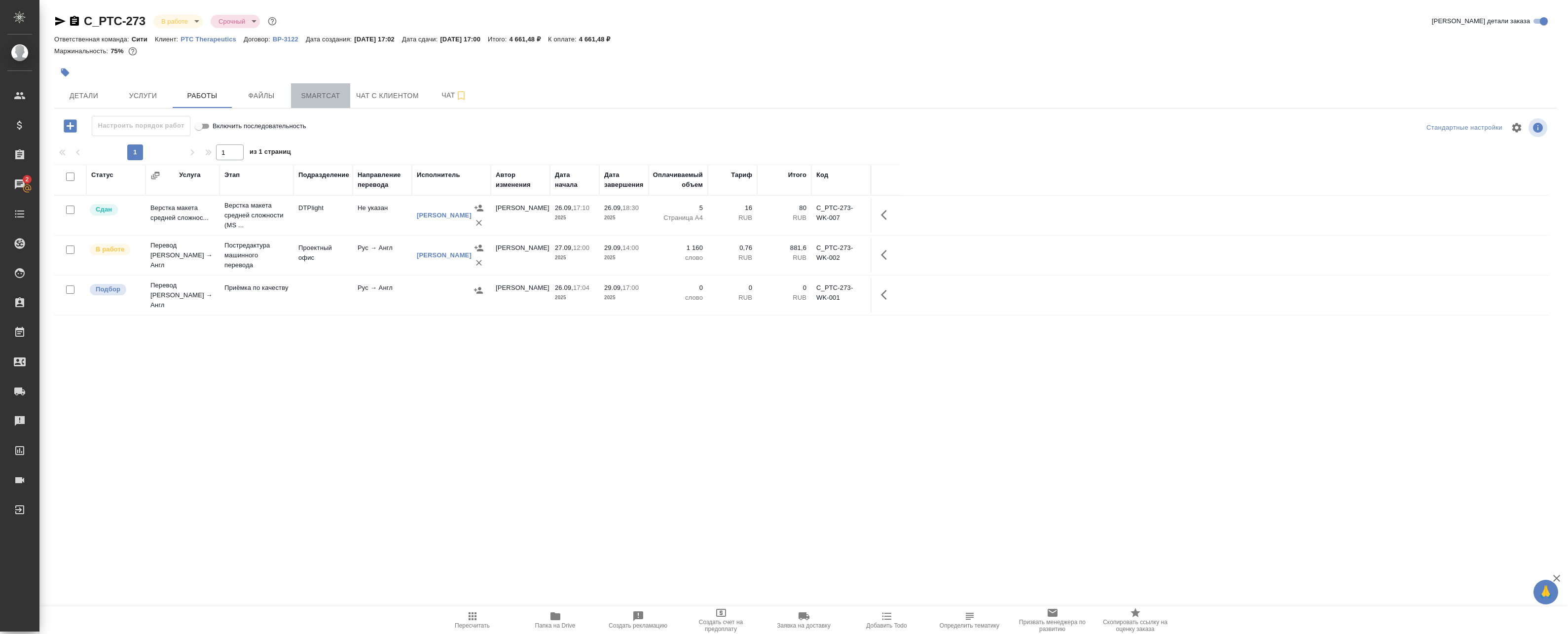
click at [334, 107] on button "Smartcat" at bounding box center [321, 95] width 60 height 24
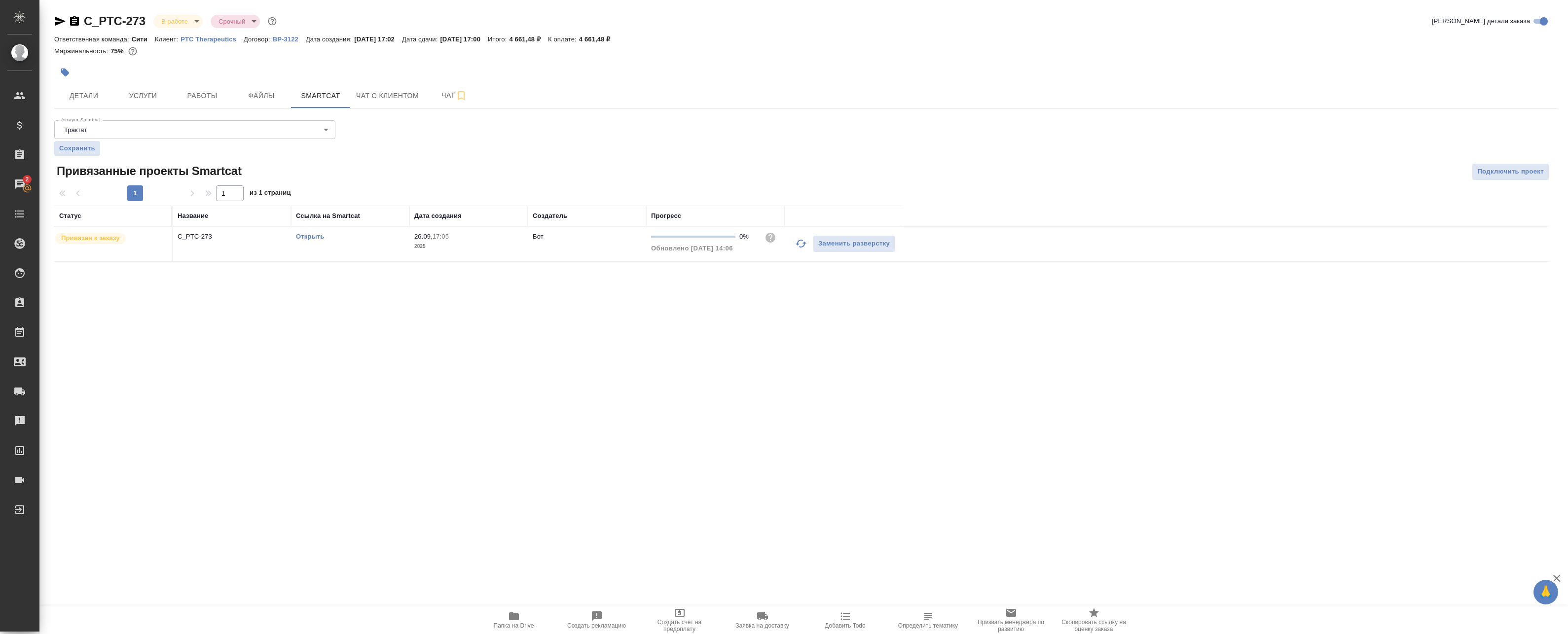
click at [312, 237] on link "Открыть" at bounding box center [310, 236] width 28 height 7
click at [194, 95] on span "Работы" at bounding box center [202, 96] width 47 height 13
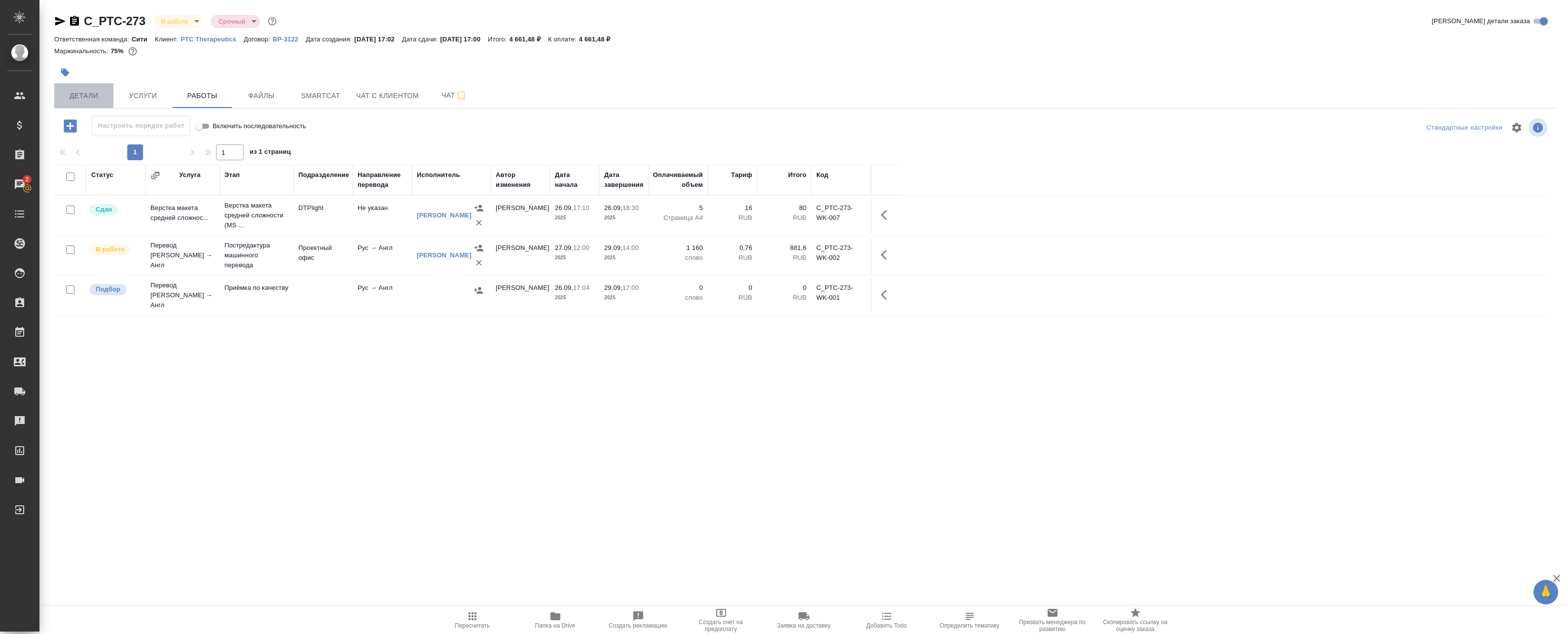
click at [75, 107] on button "Детали" at bounding box center [84, 95] width 60 height 24
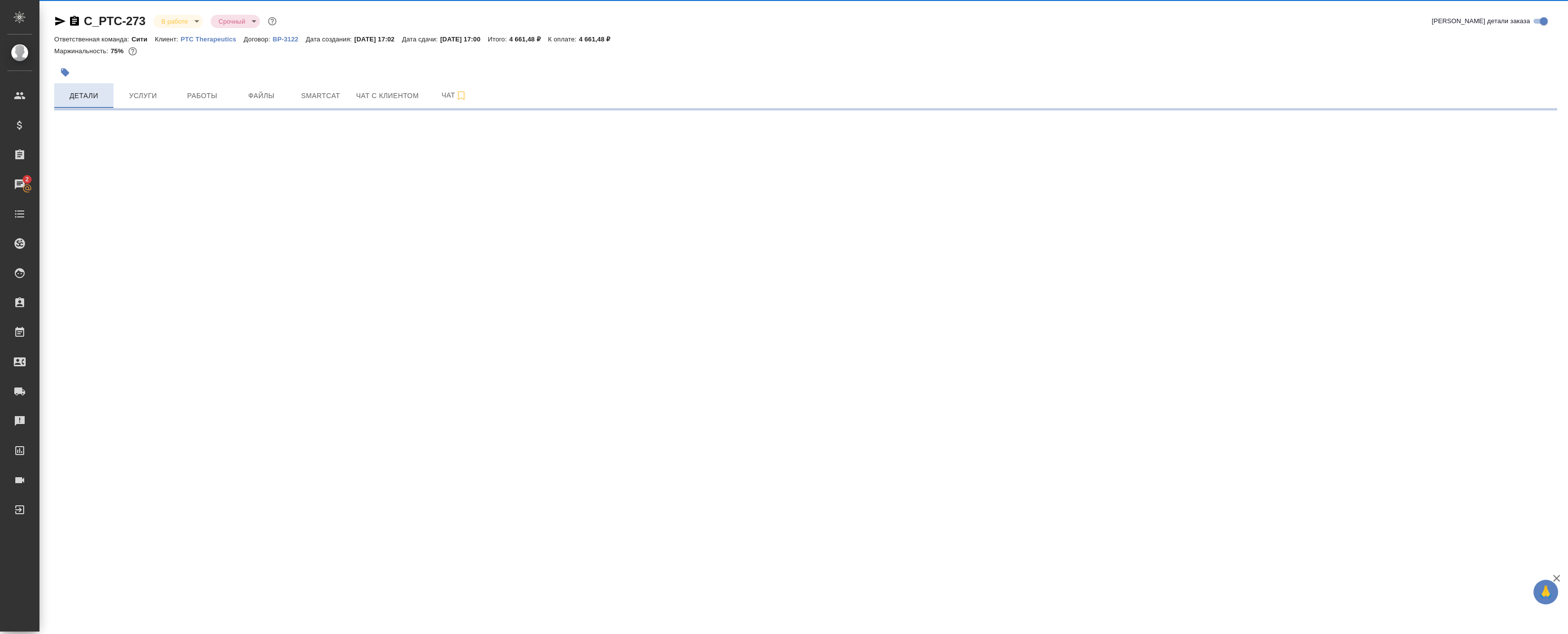
select select "RU"
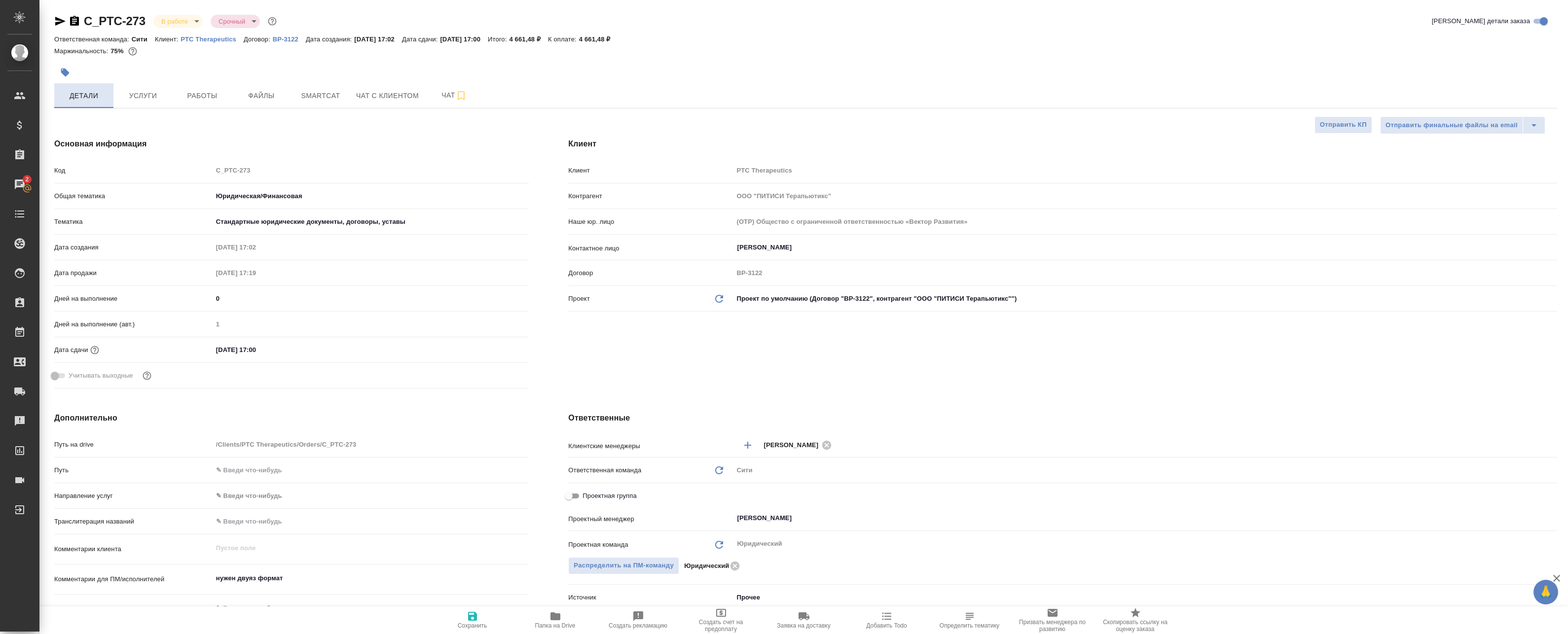
type textarea "x"
click at [209, 98] on span "Работы" at bounding box center [202, 96] width 47 height 13
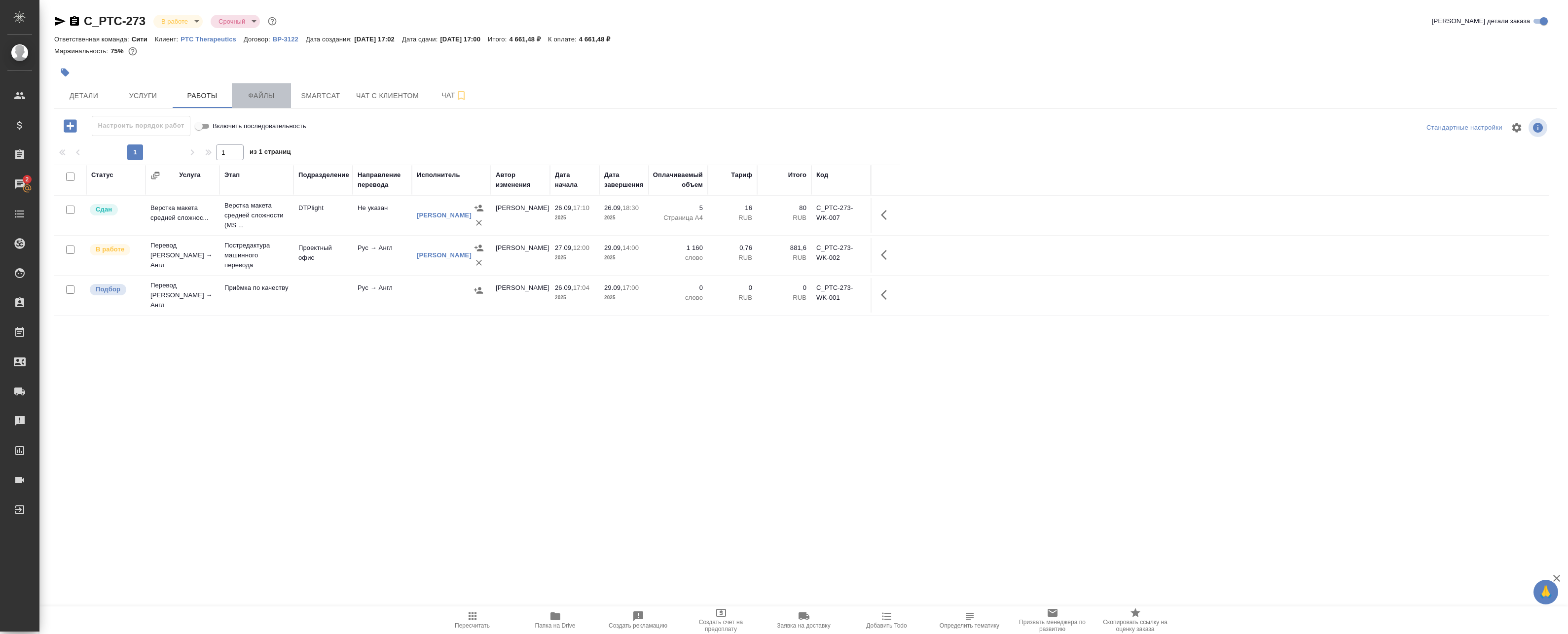
click at [255, 100] on span "Файлы" at bounding box center [261, 96] width 47 height 13
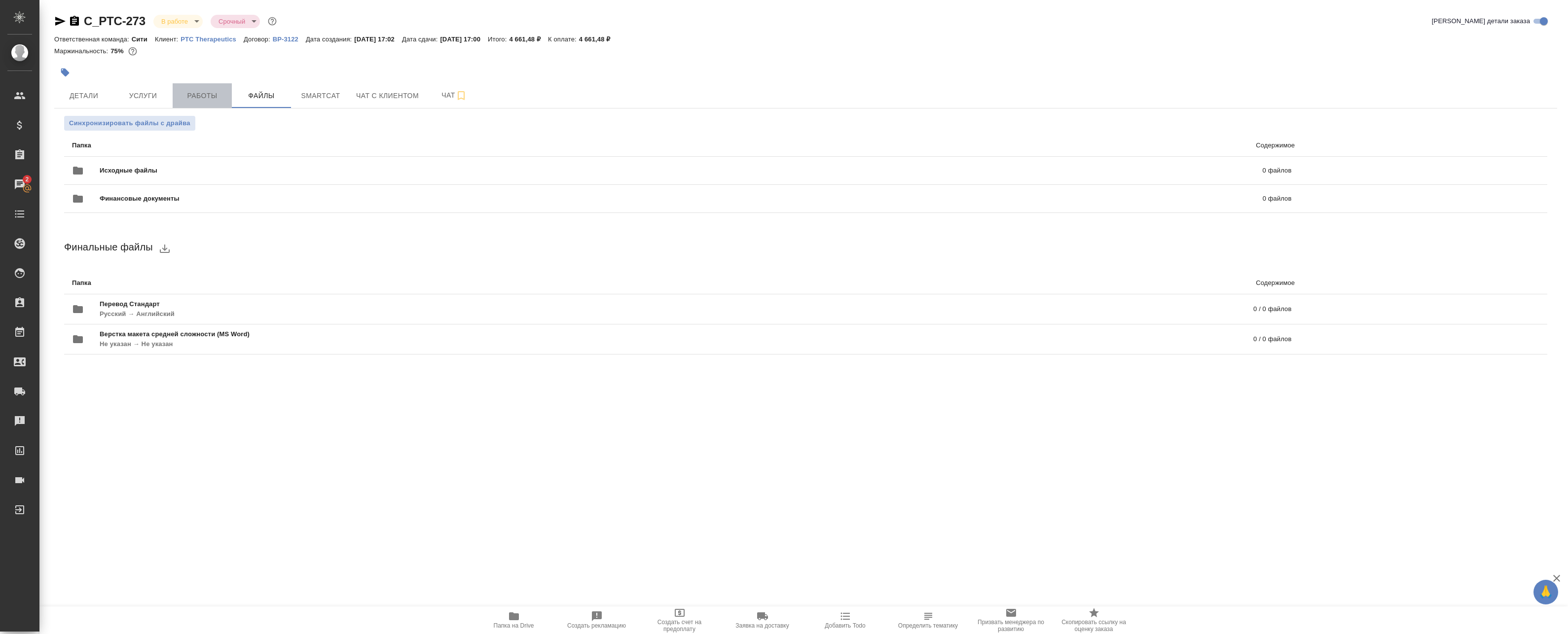
click at [200, 99] on span "Работы" at bounding box center [202, 96] width 47 height 13
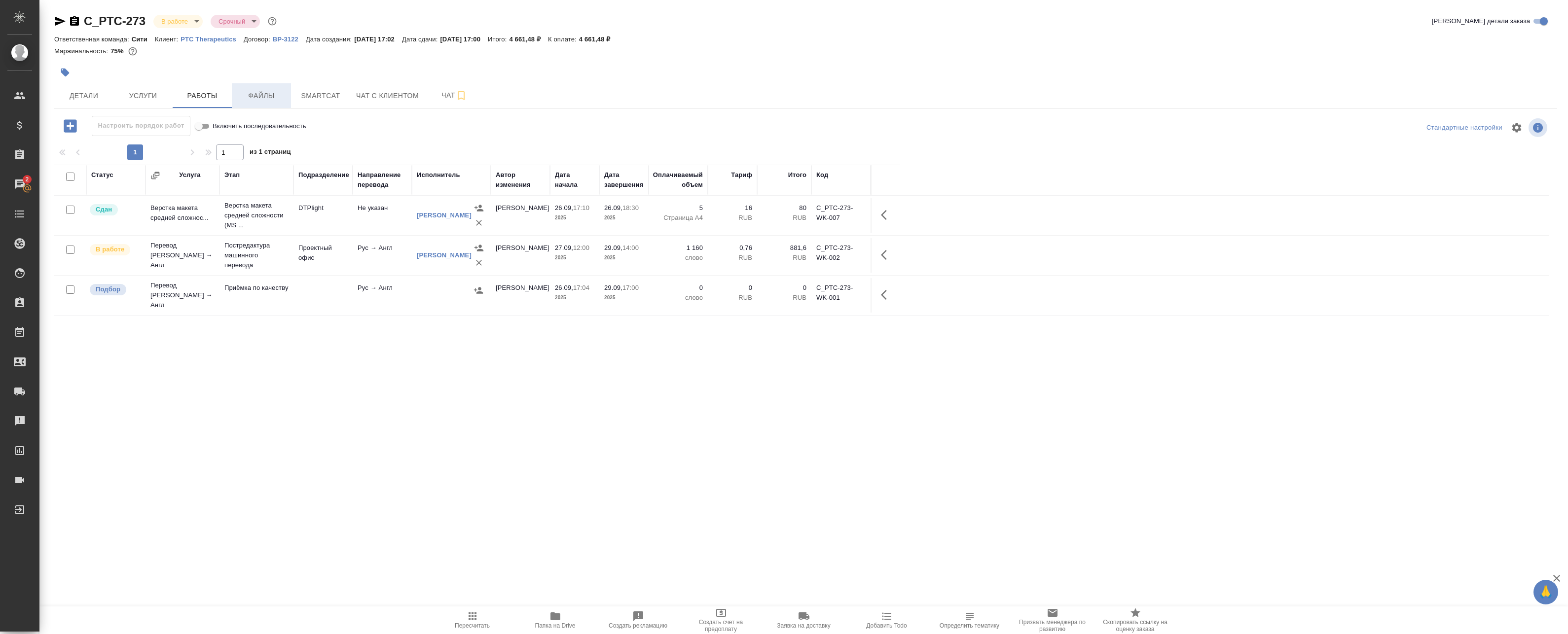
click at [256, 99] on span "Файлы" at bounding box center [261, 96] width 47 height 13
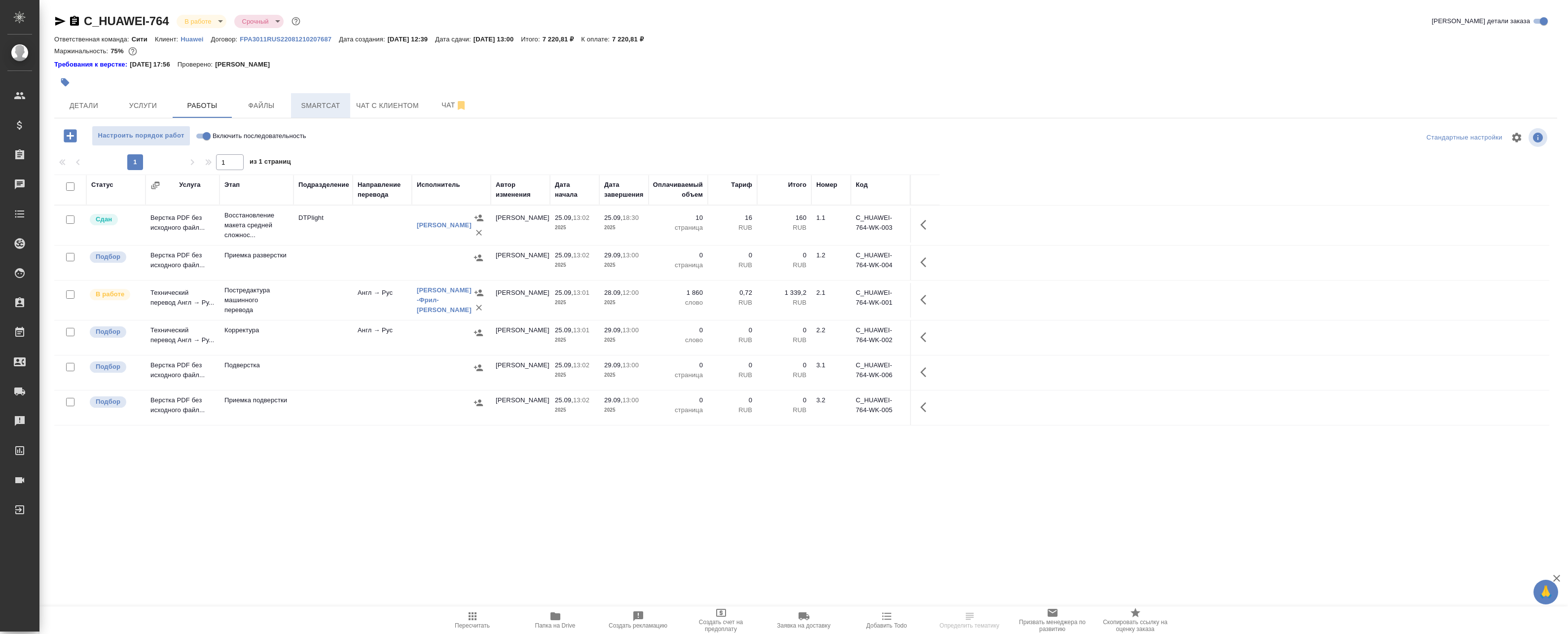
click at [322, 106] on span "Smartcat" at bounding box center [321, 106] width 47 height 13
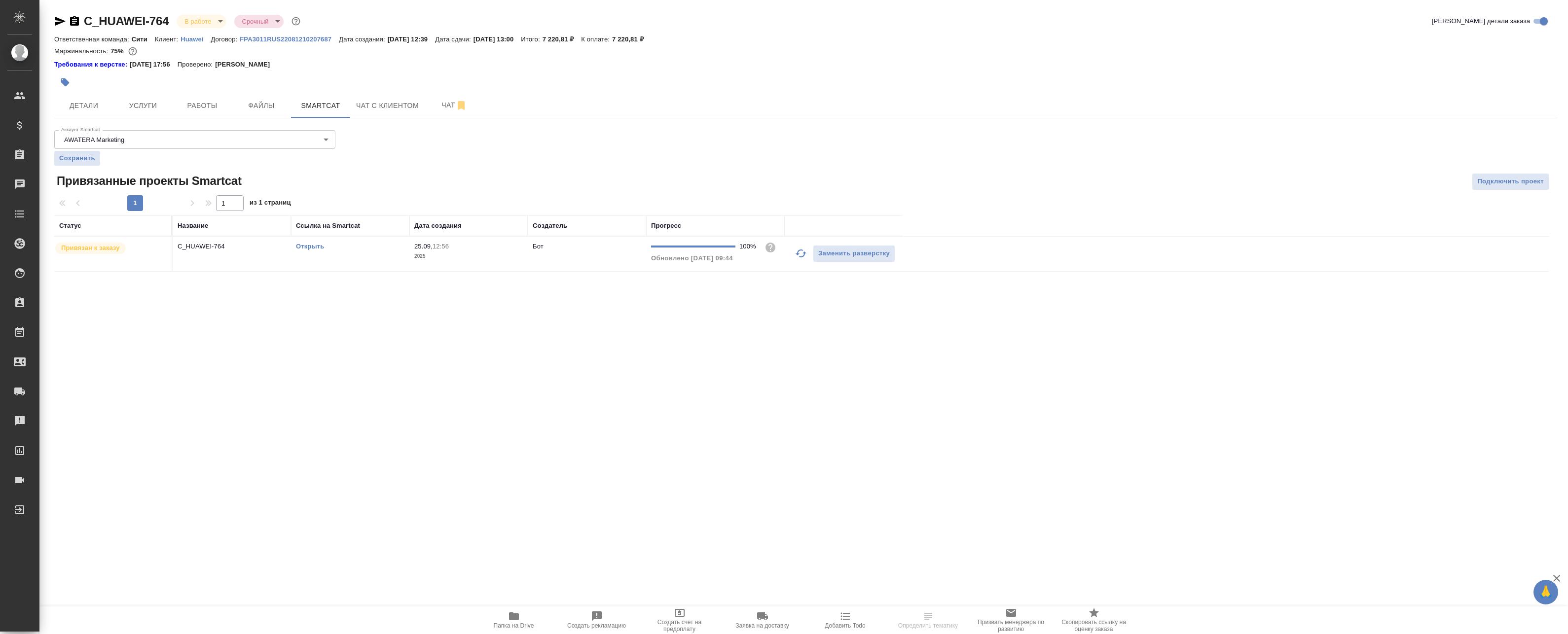
click at [798, 256] on icon "button" at bounding box center [800, 253] width 12 height 12
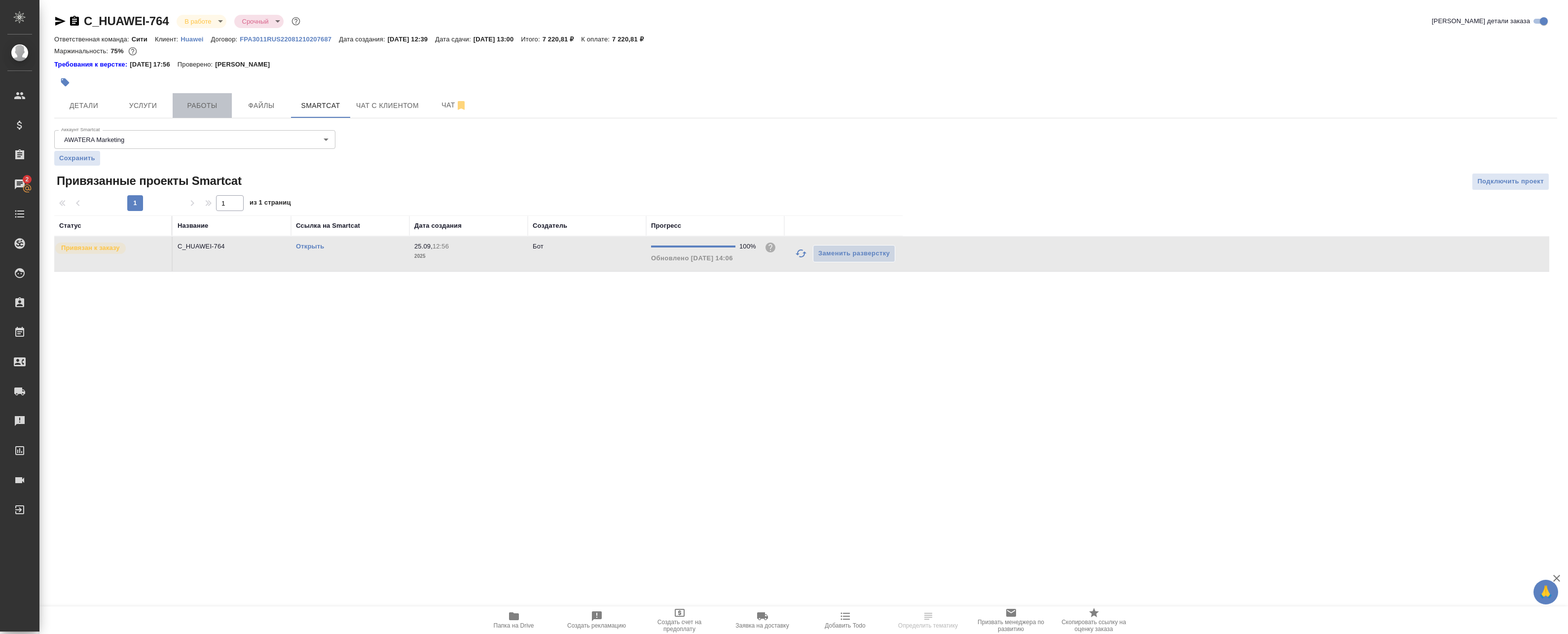
click at [195, 107] on span "Работы" at bounding box center [202, 106] width 47 height 13
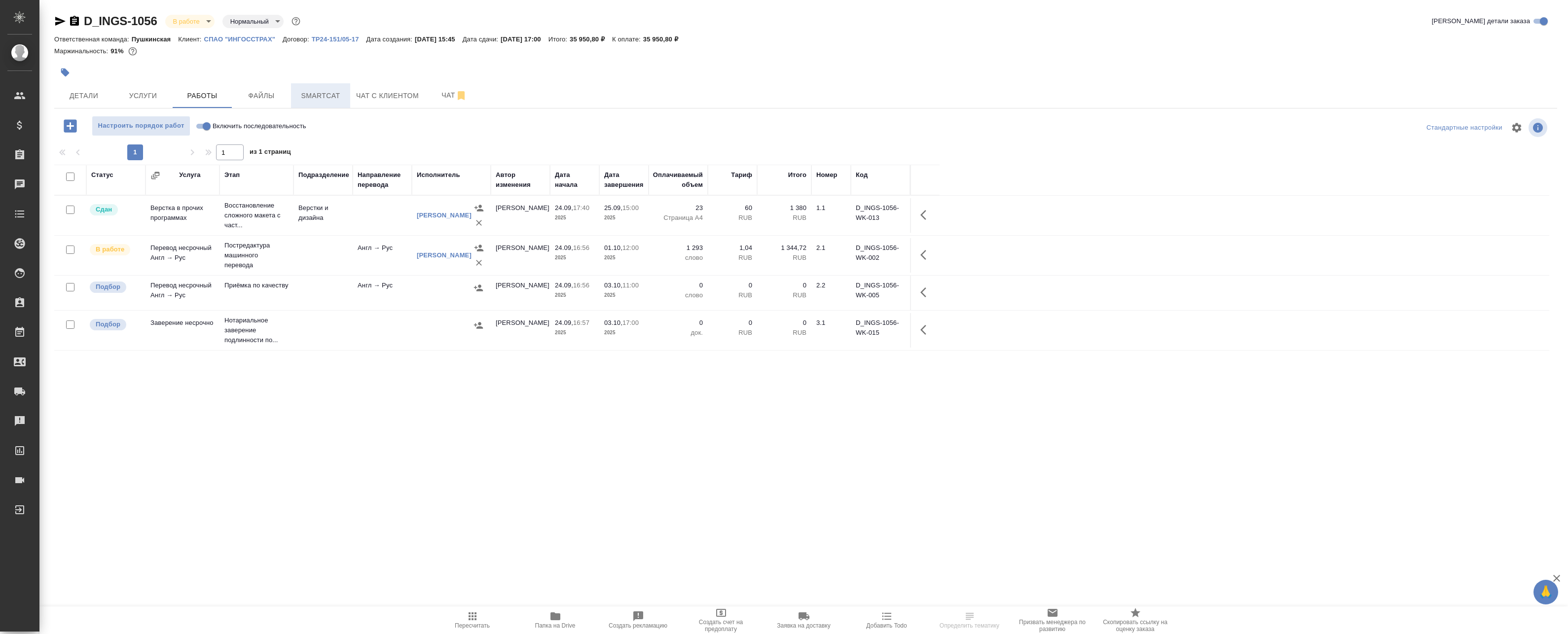
click at [337, 96] on span "Smartcat" at bounding box center [321, 96] width 47 height 13
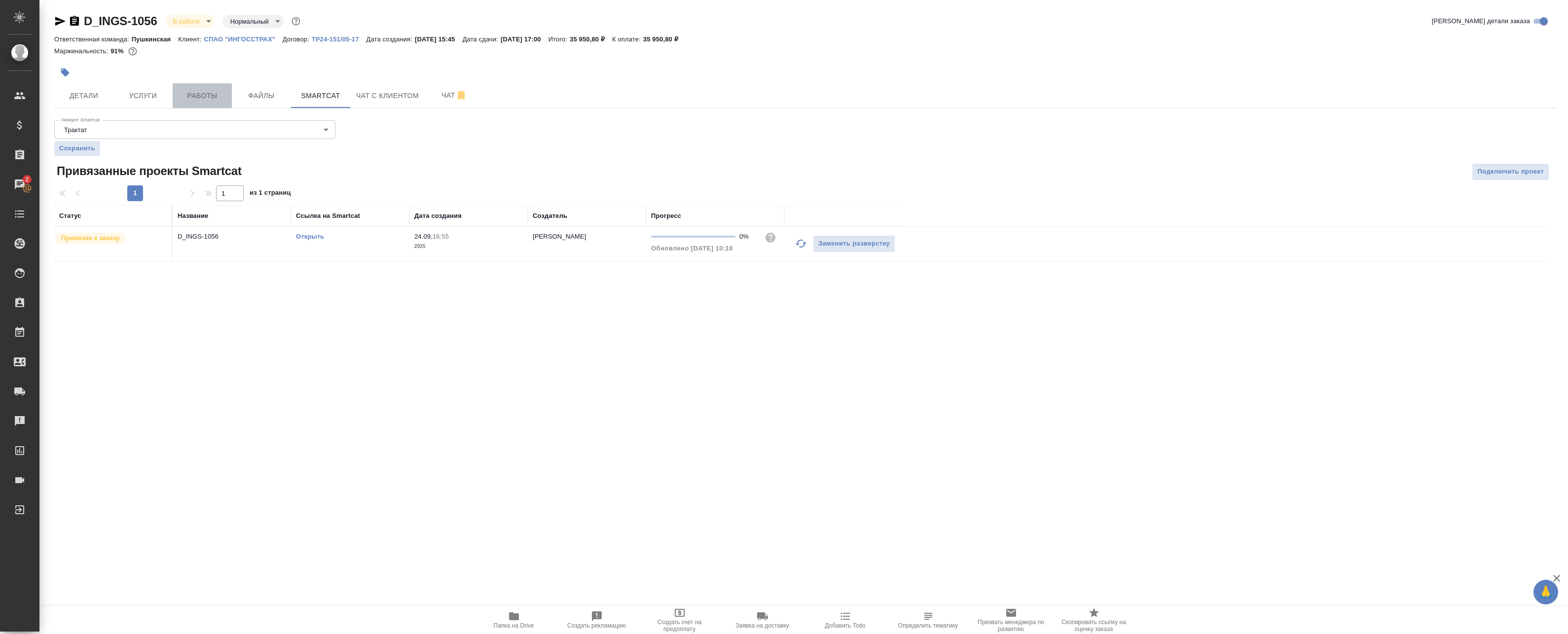
click at [191, 99] on span "Работы" at bounding box center [202, 96] width 47 height 13
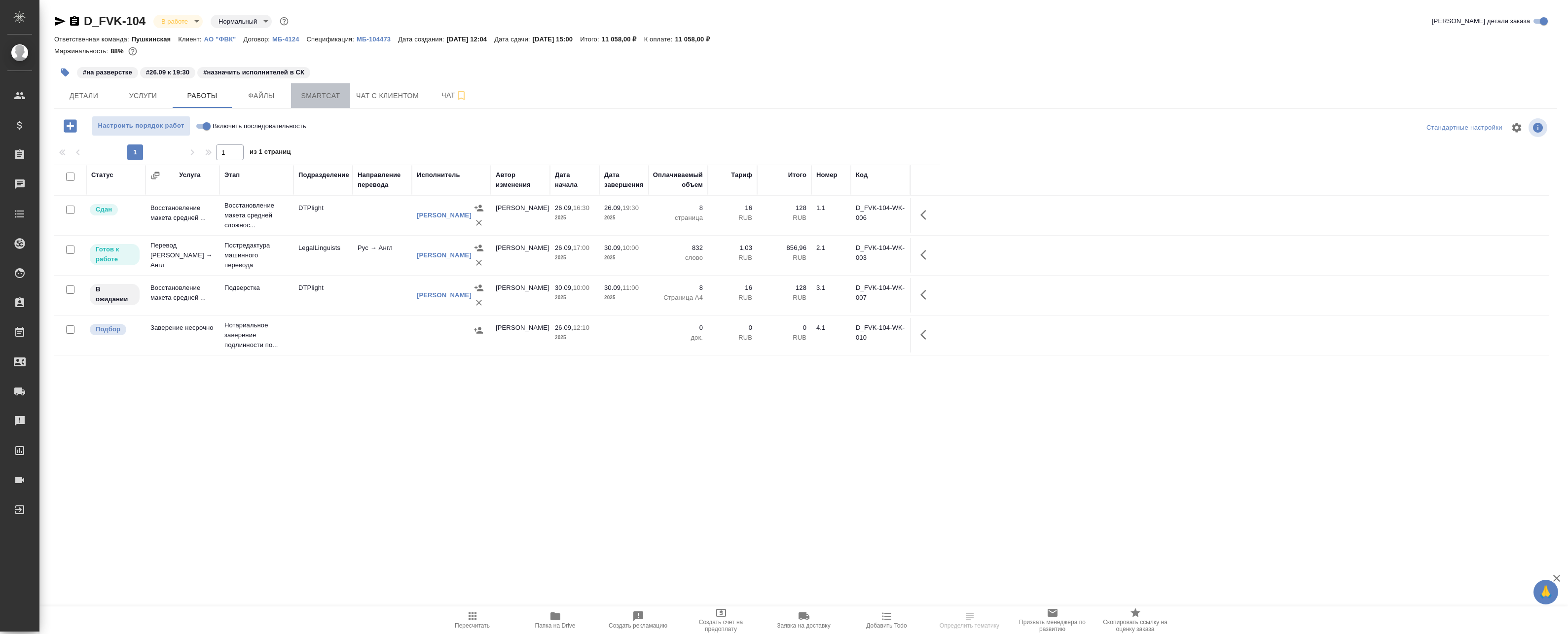
click at [314, 100] on span "Smartcat" at bounding box center [321, 96] width 47 height 13
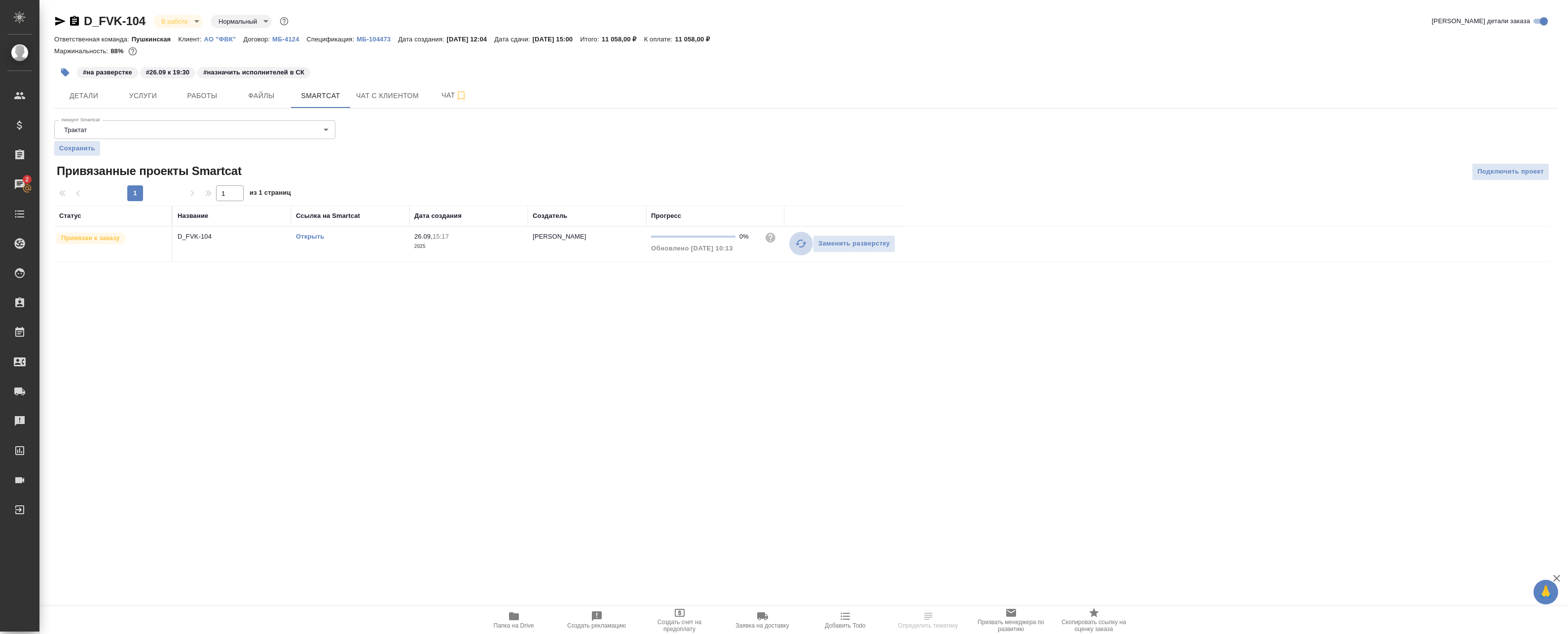
click at [796, 241] on icon "button" at bounding box center [800, 243] width 12 height 12
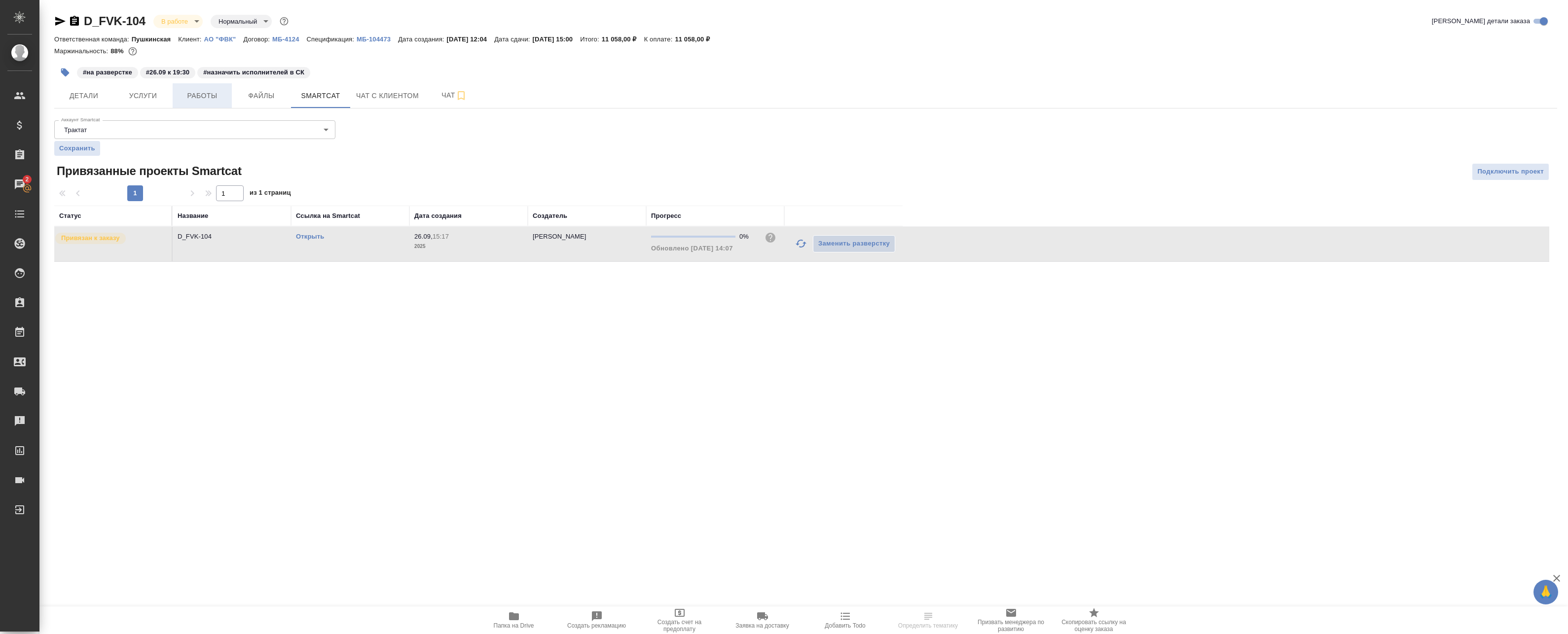
click at [205, 100] on span "Работы" at bounding box center [202, 96] width 47 height 13
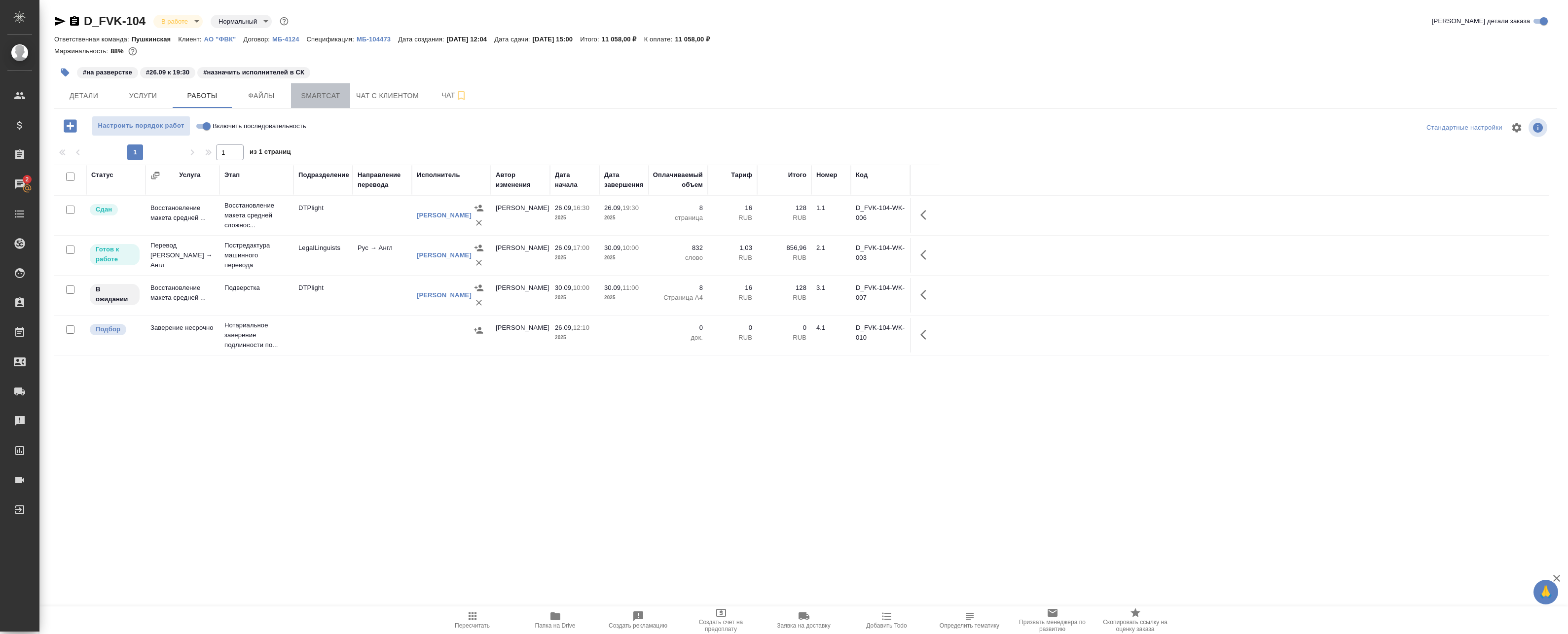
click at [340, 90] on span "Smartcat" at bounding box center [321, 96] width 47 height 13
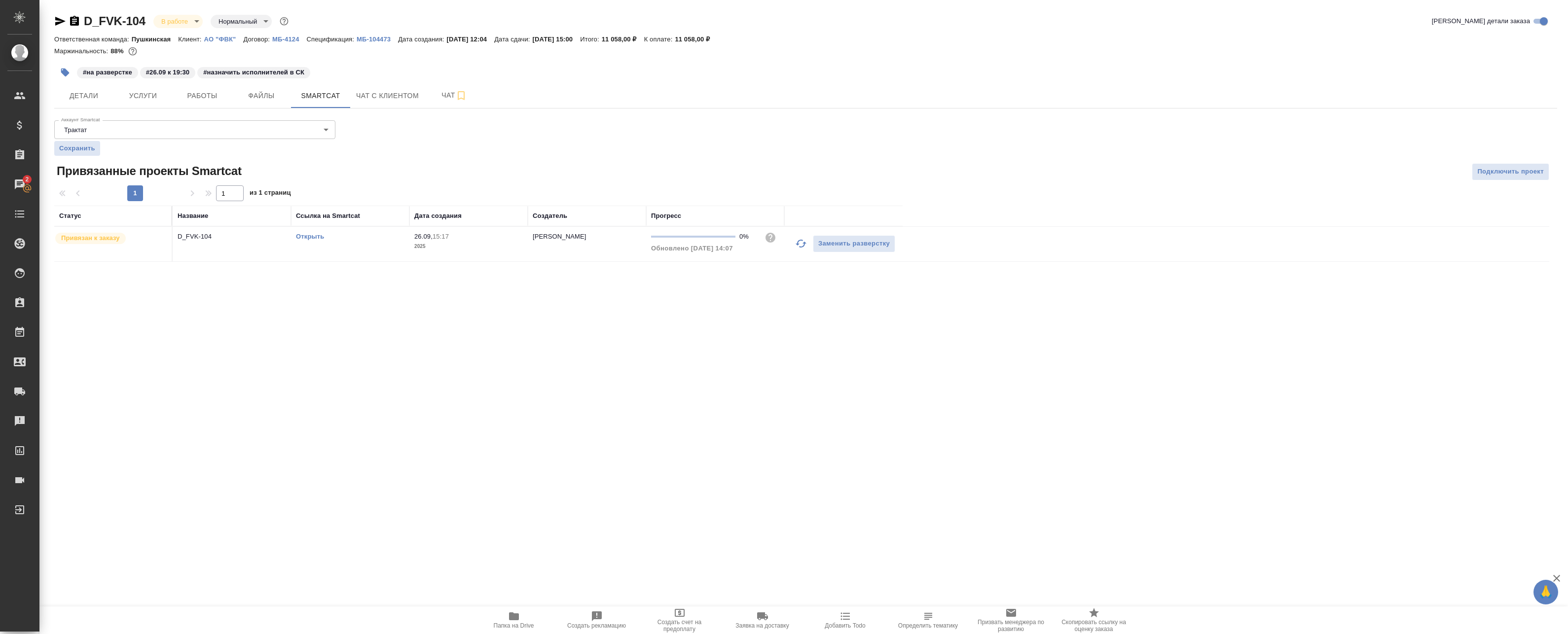
click at [302, 239] on link "Открыть" at bounding box center [310, 236] width 28 height 7
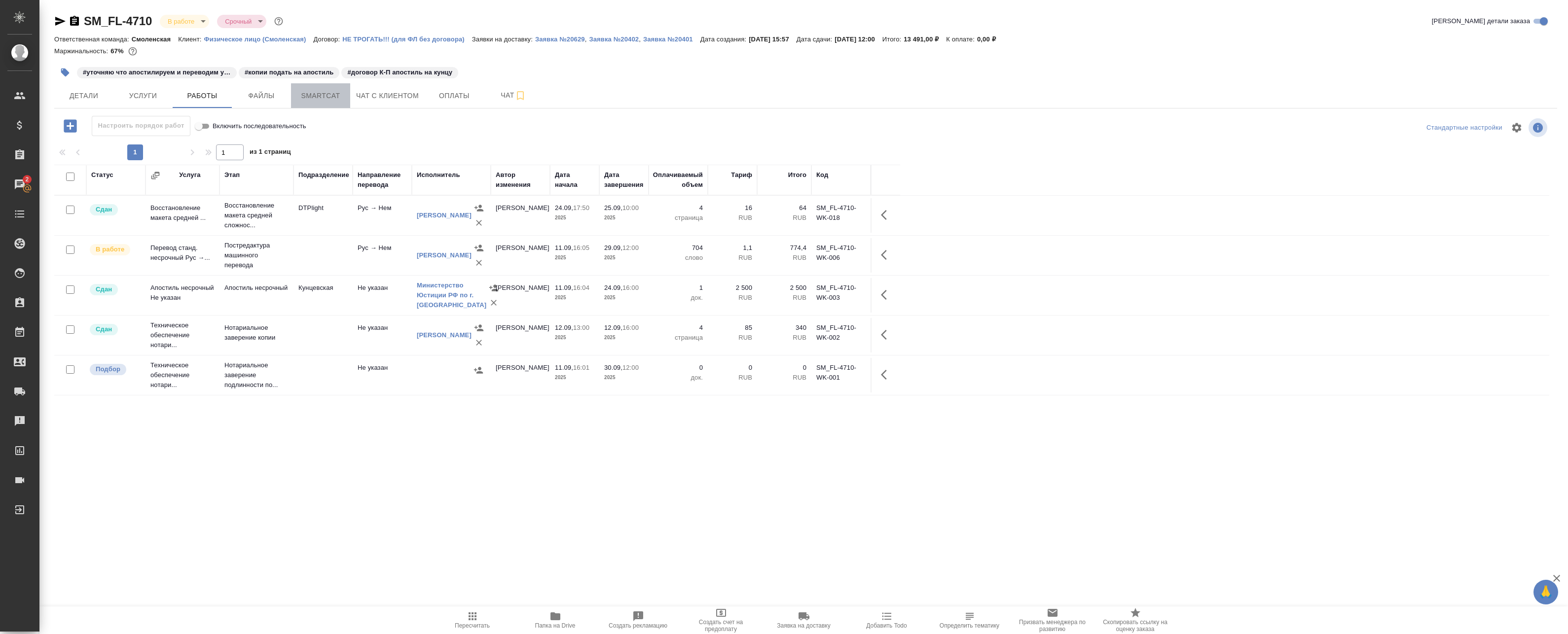
click at [329, 98] on span "Smartcat" at bounding box center [321, 96] width 47 height 13
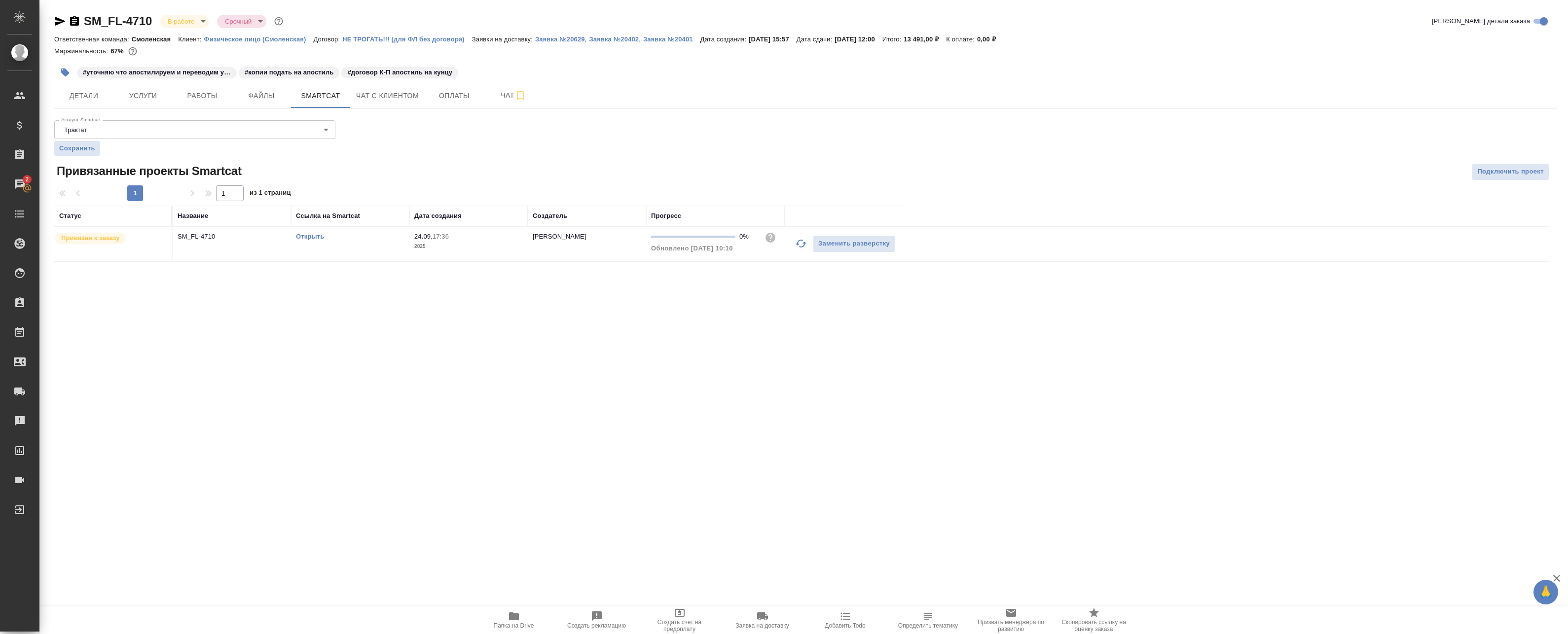
click at [803, 245] on icon "button" at bounding box center [800, 243] width 12 height 12
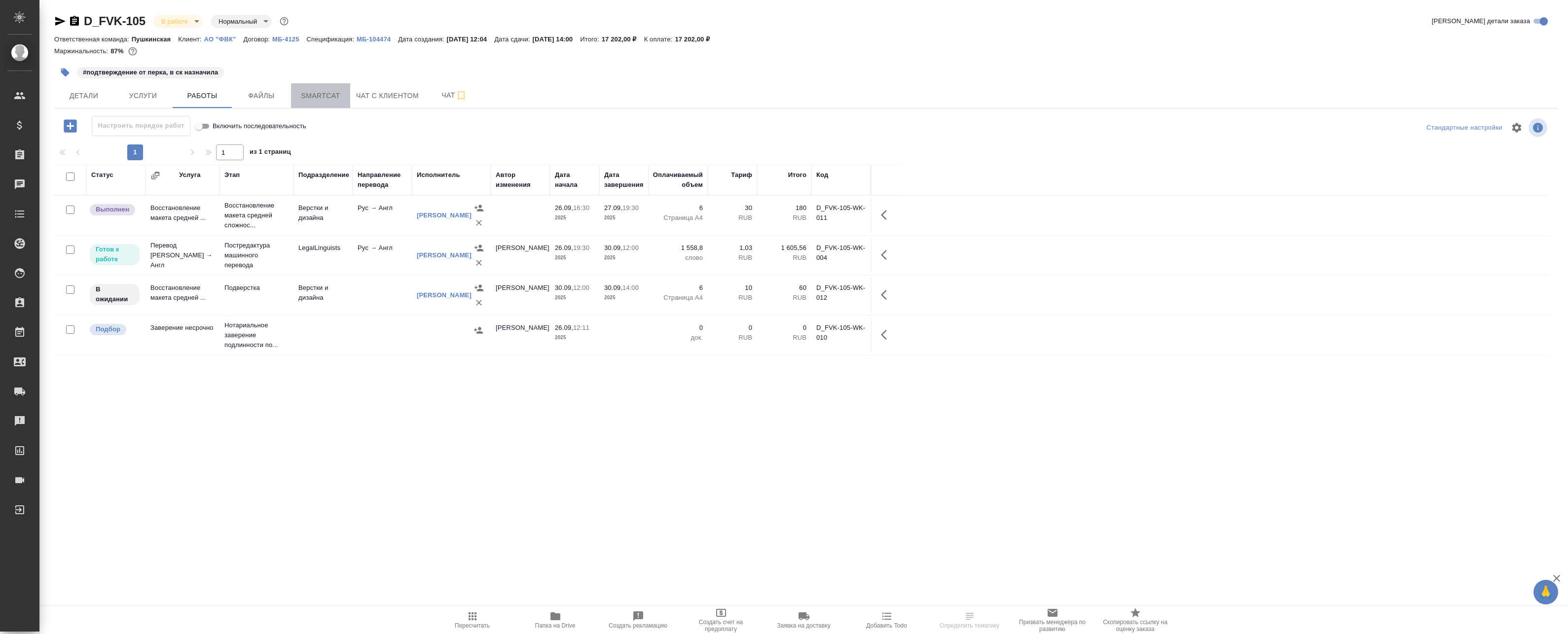
click at [318, 97] on span "Smartcat" at bounding box center [321, 96] width 47 height 13
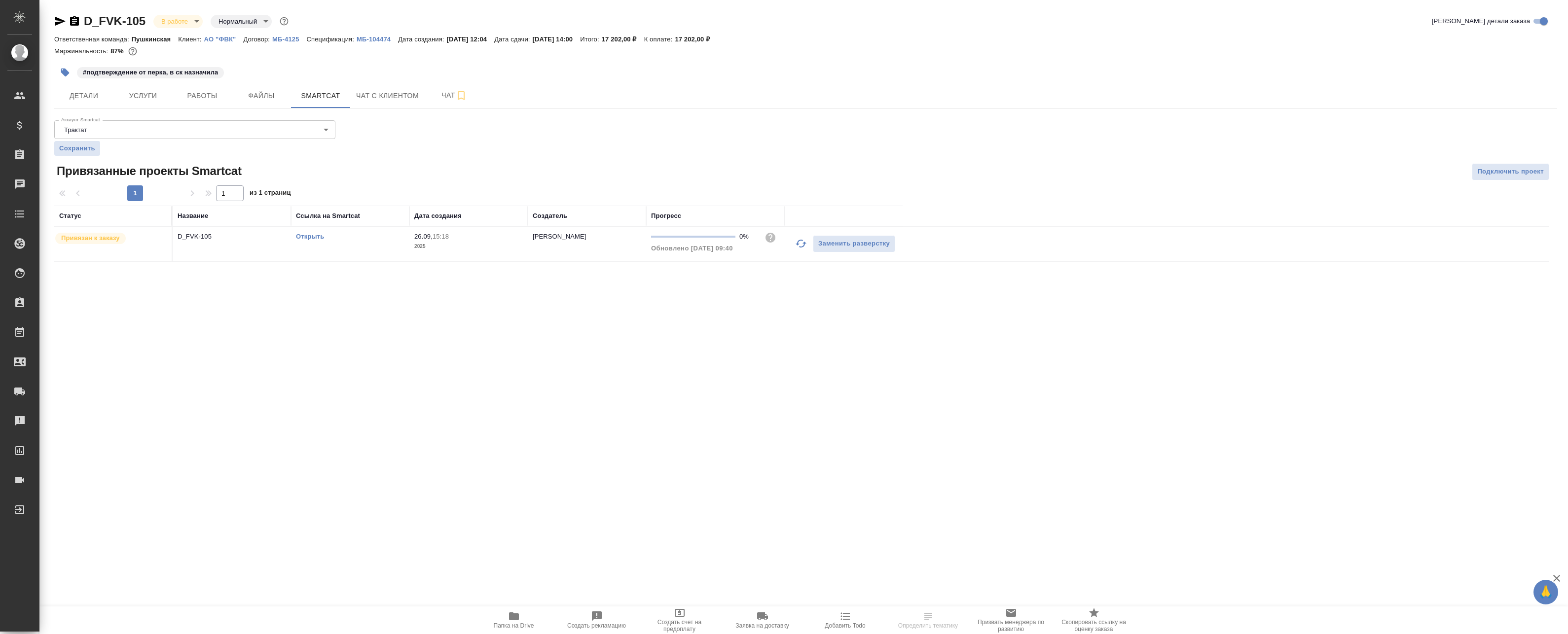
click at [302, 236] on link "Открыть" at bounding box center [310, 236] width 28 height 7
